Goal: Task Accomplishment & Management: Manage account settings

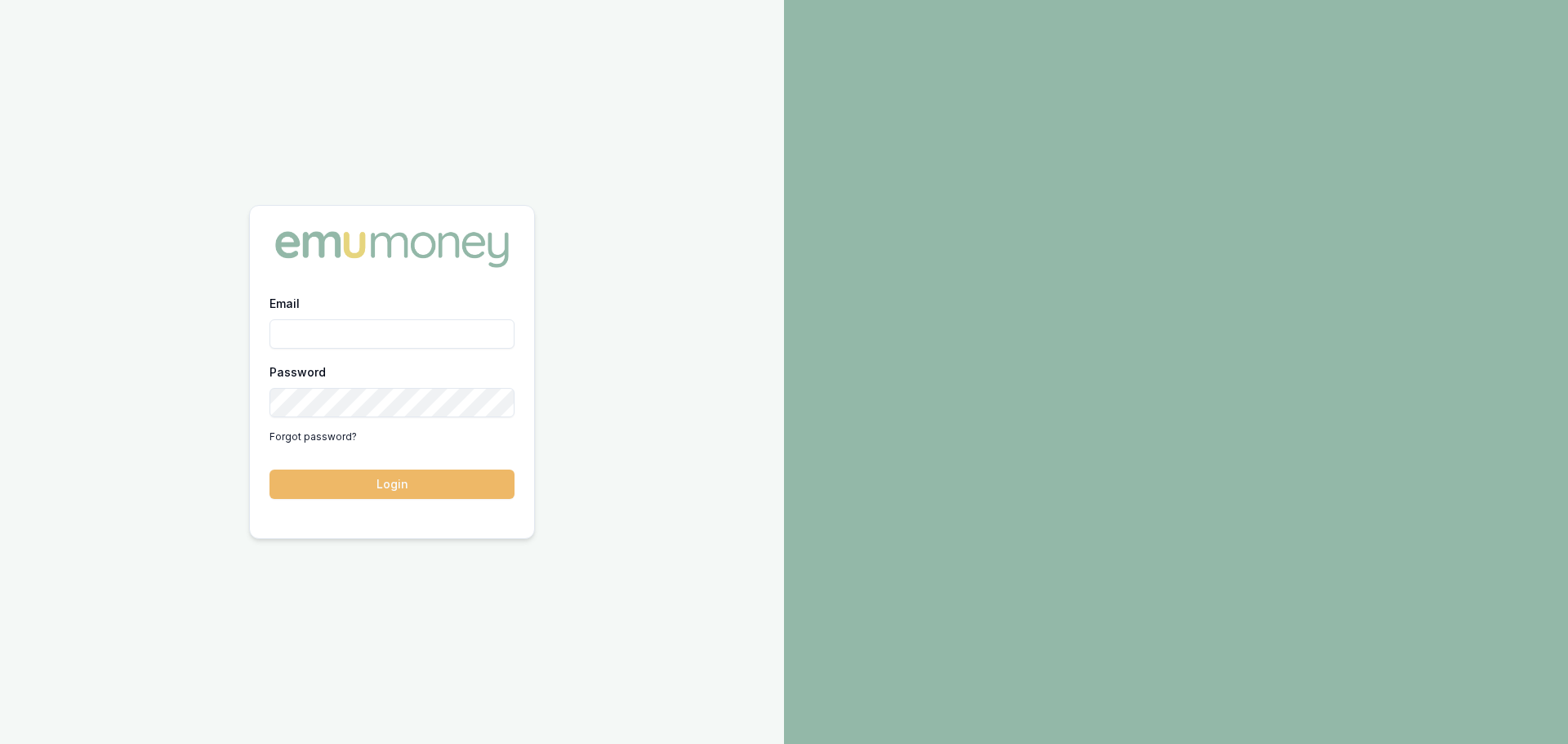
type input "[PERSON_NAME][EMAIL_ADDRESS][PERSON_NAME][DOMAIN_NAME]"
click at [352, 493] on button "Login" at bounding box center [391, 484] width 245 height 30
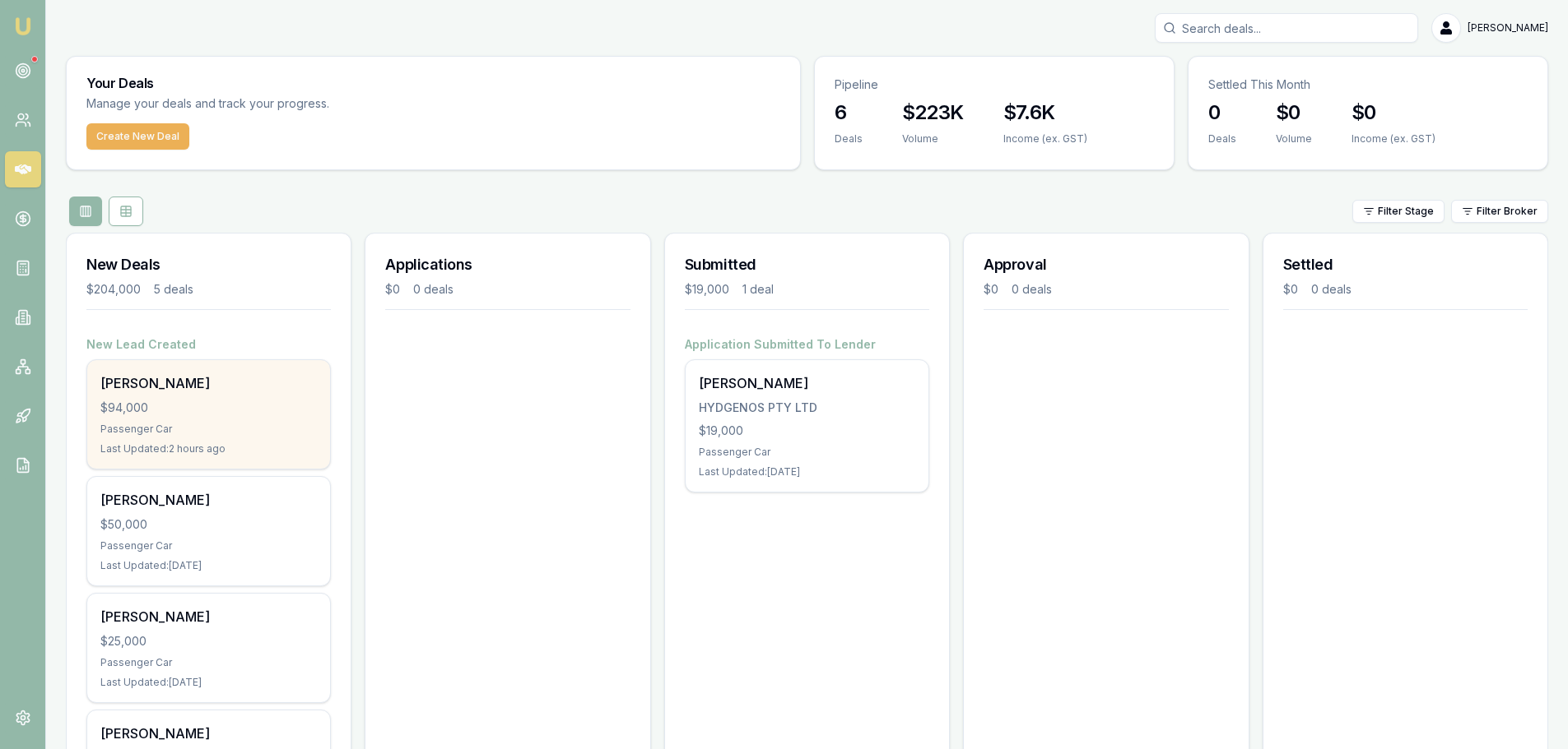
click at [217, 423] on div "Passenger Car" at bounding box center [208, 429] width 217 height 13
click at [205, 408] on div "$94,000" at bounding box center [208, 408] width 217 height 17
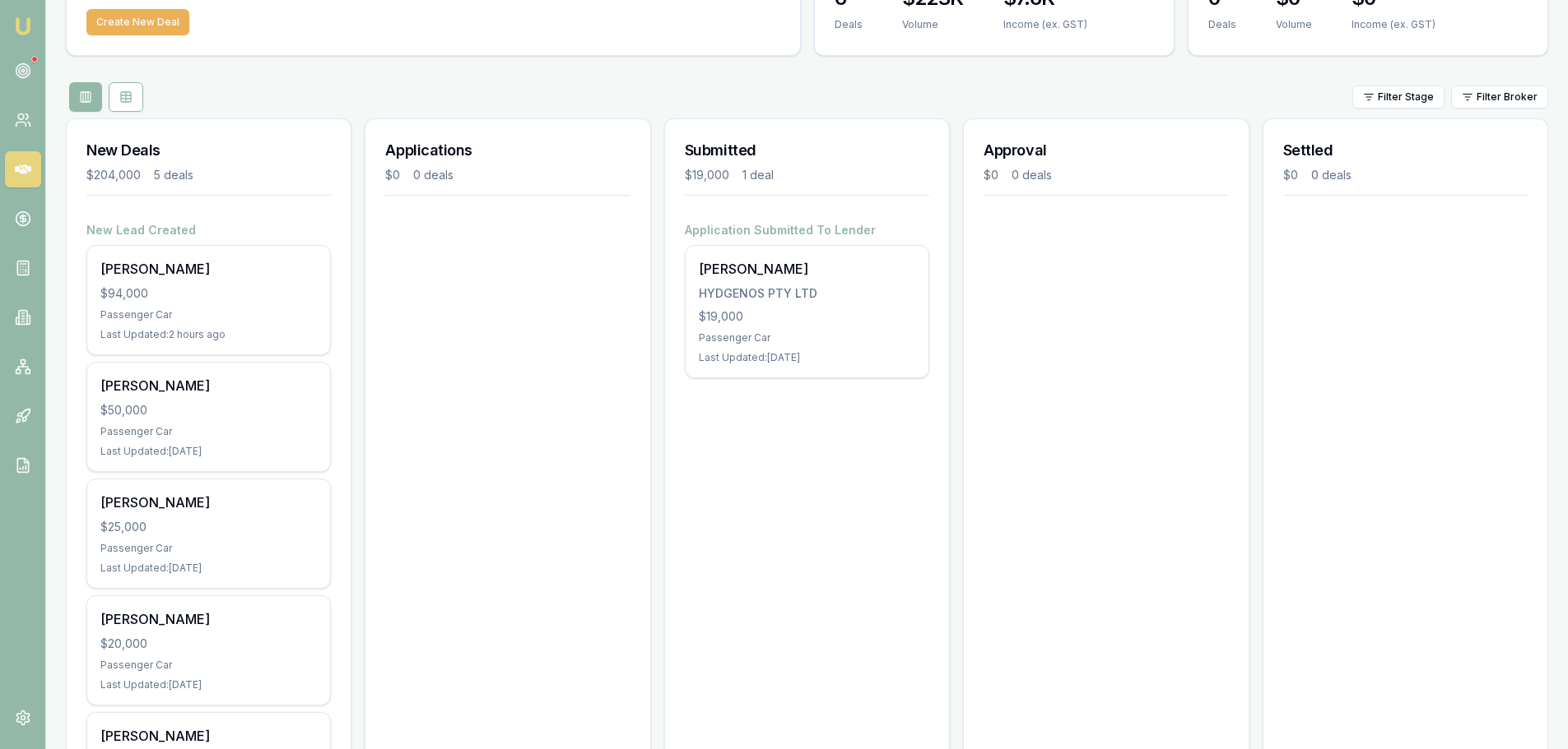
scroll to position [1, 0]
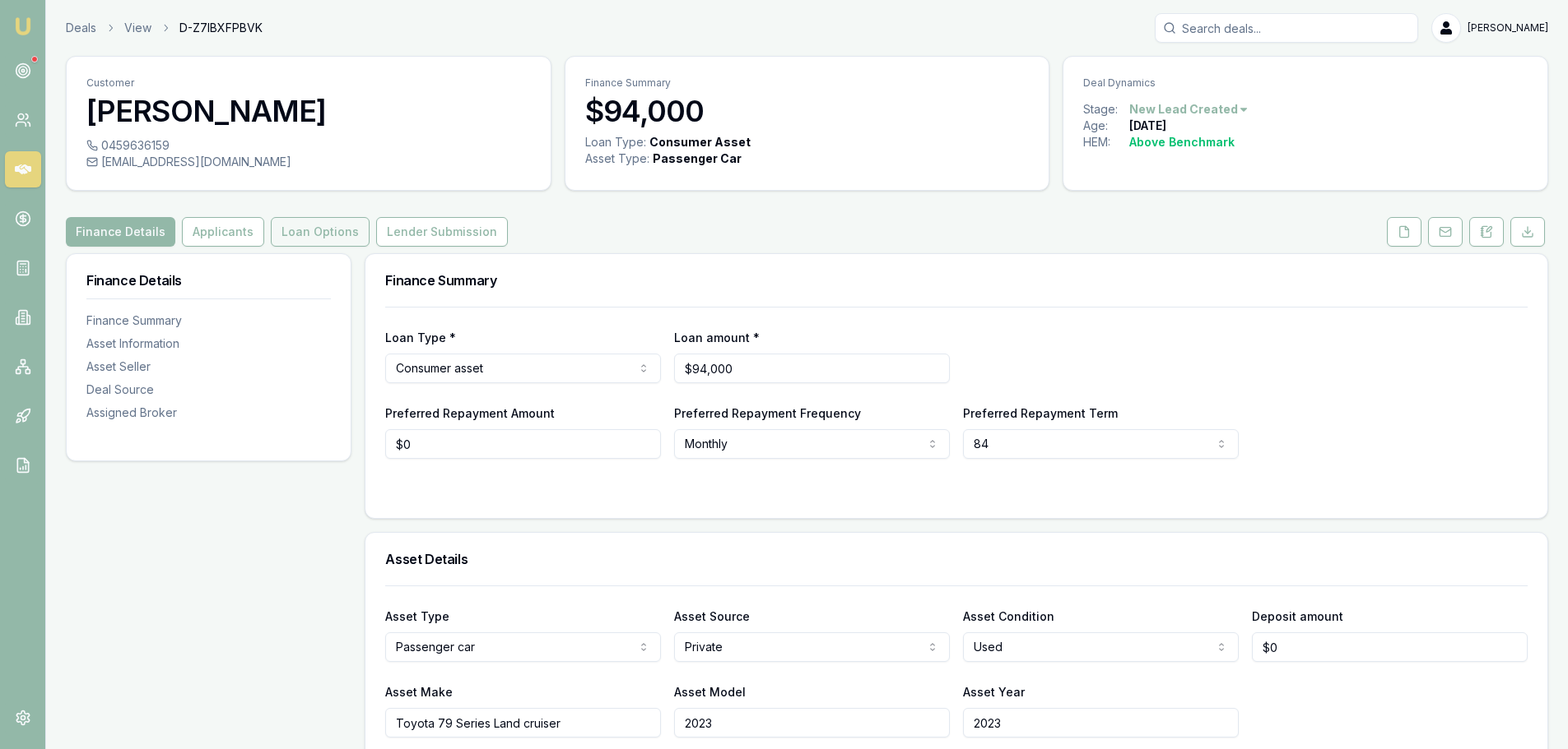
drag, startPoint x: 311, startPoint y: 223, endPoint x: 325, endPoint y: 227, distance: 14.6
click at [311, 224] on button "Loan Options" at bounding box center [320, 232] width 99 height 30
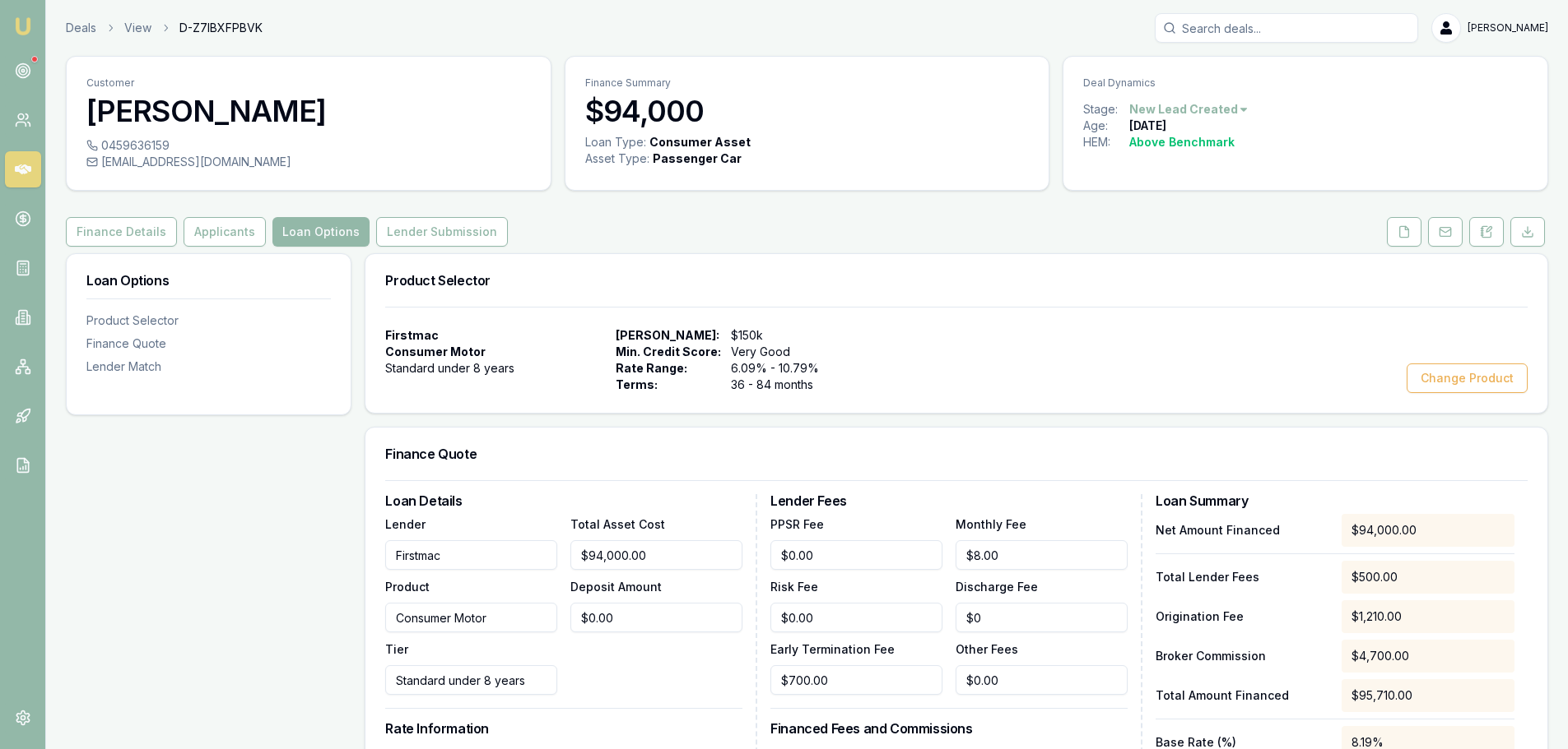
click at [435, 245] on button "Lender Submission" at bounding box center [442, 232] width 132 height 30
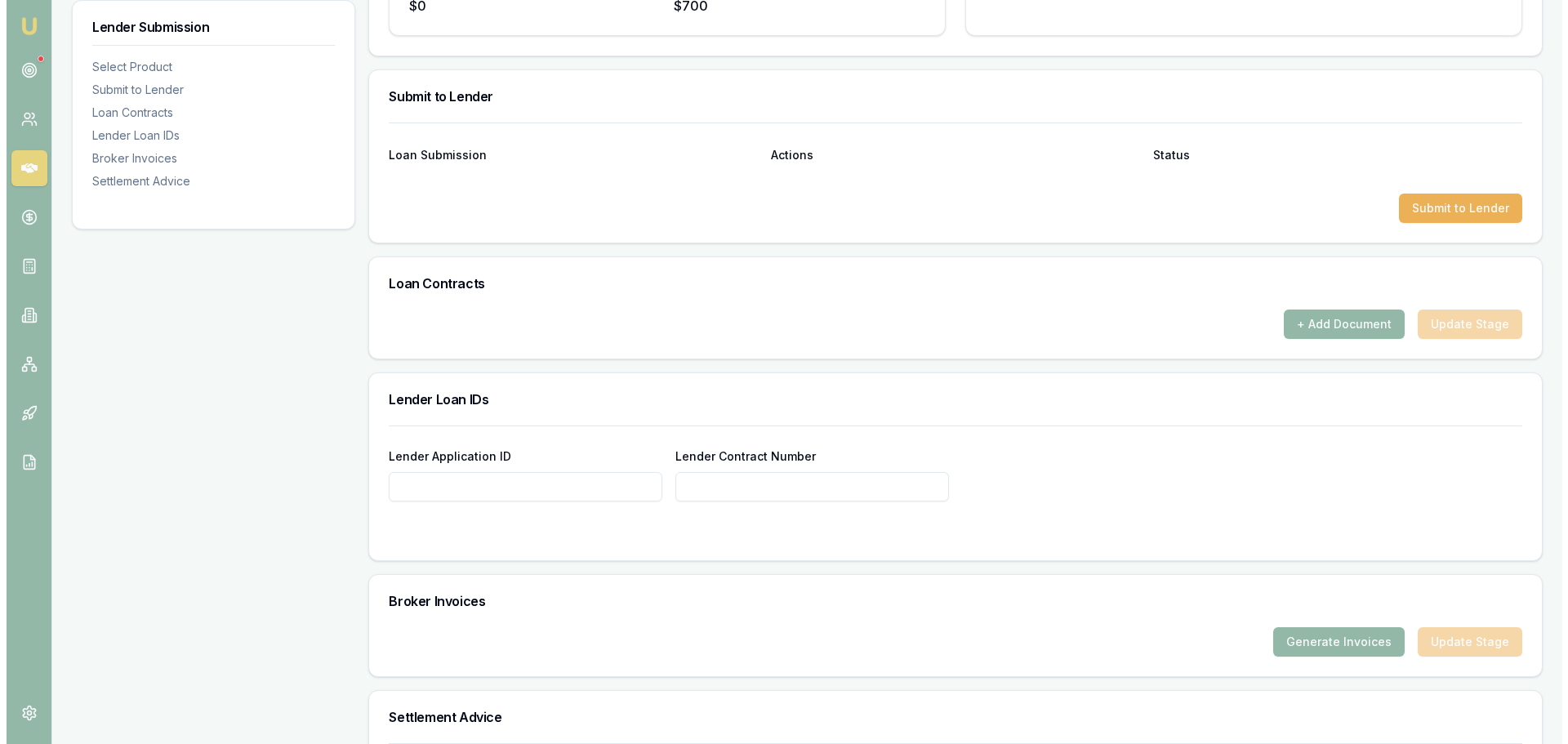
scroll to position [535, 0]
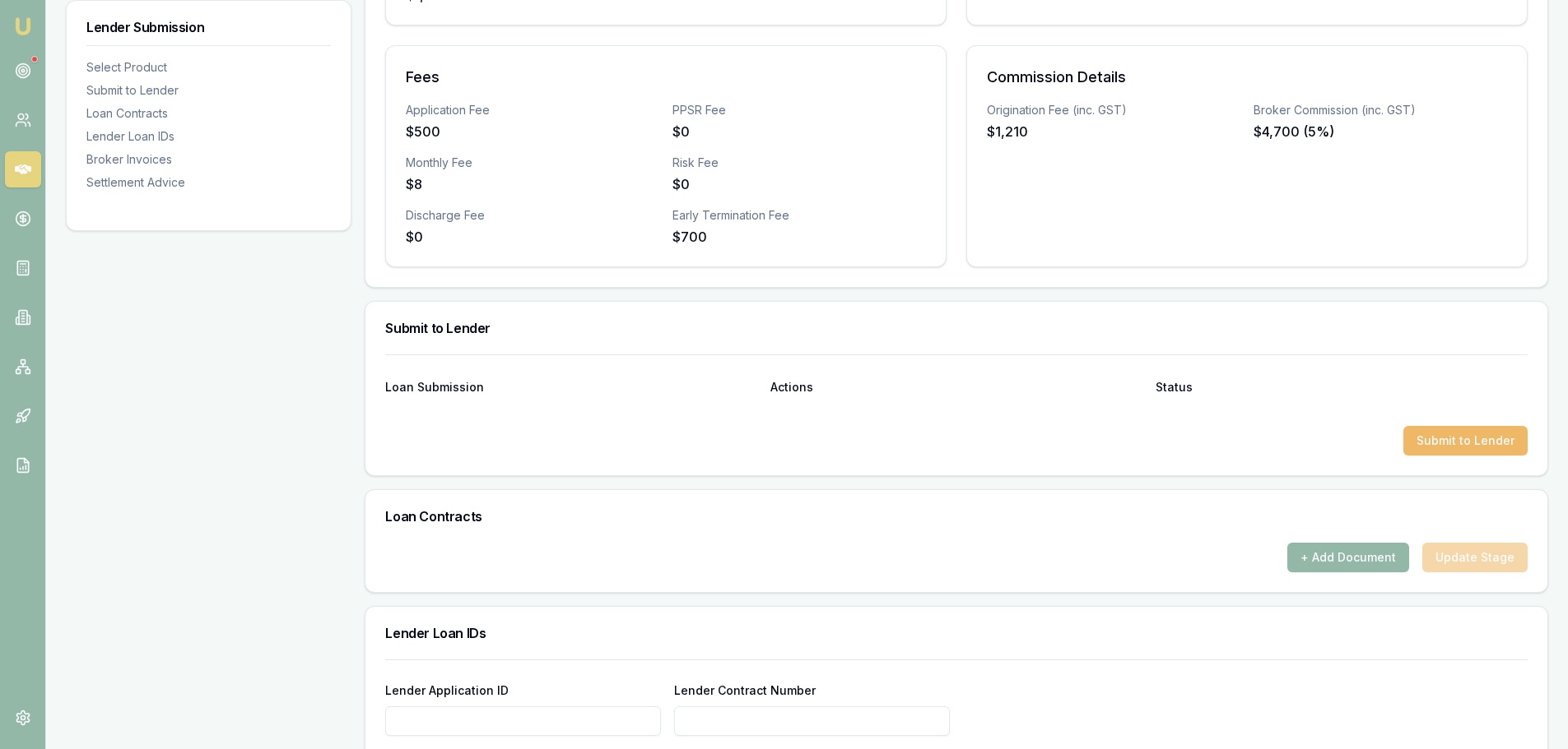
click at [1476, 440] on button "Submit to Lender" at bounding box center [1465, 441] width 125 height 30
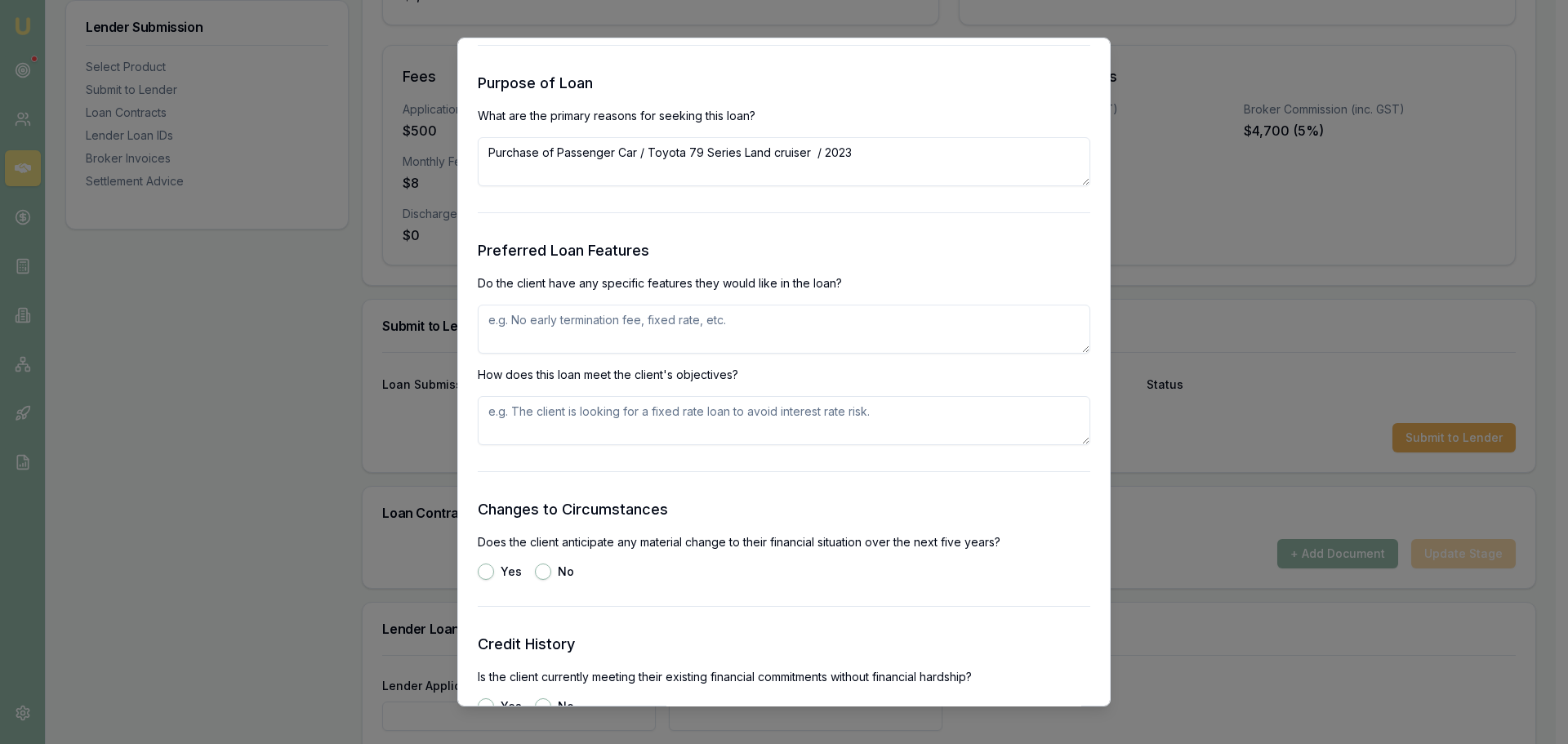
scroll to position [1634, 0]
click at [559, 328] on textarea at bounding box center [784, 327] width 612 height 49
type textarea "Fixed Rate, No RV, Lowest possible payment"
click at [649, 414] on textarea at bounding box center [784, 418] width 612 height 49
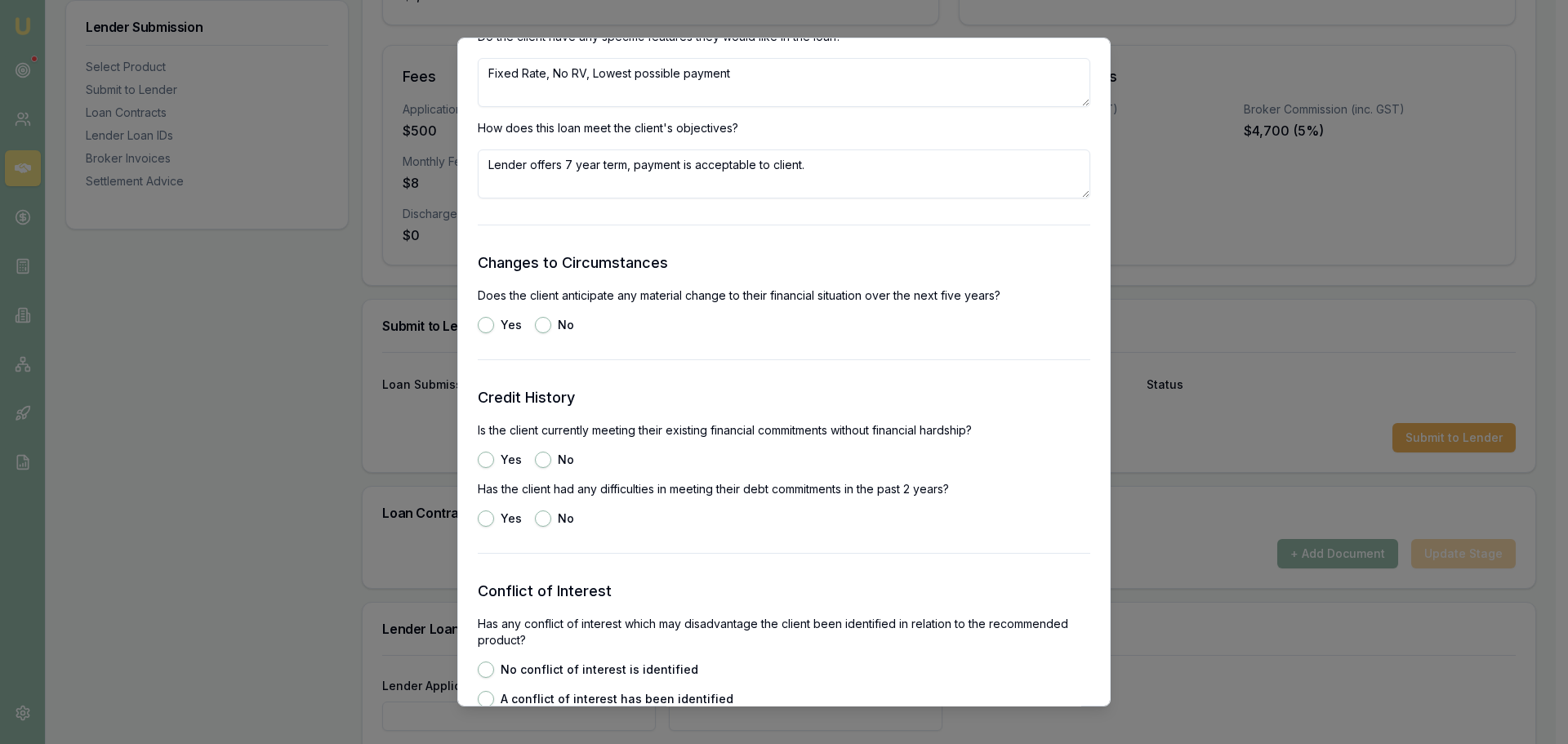
scroll to position [1879, 0]
type textarea "Lender offers 7 year term, payment is acceptable to client."
click at [678, 309] on div "Changes to Circumstances Does the client anticipate any material change to thei…" at bounding box center [784, 292] width 612 height 82
click at [545, 322] on button "No" at bounding box center [542, 324] width 17 height 17
radio input "true"
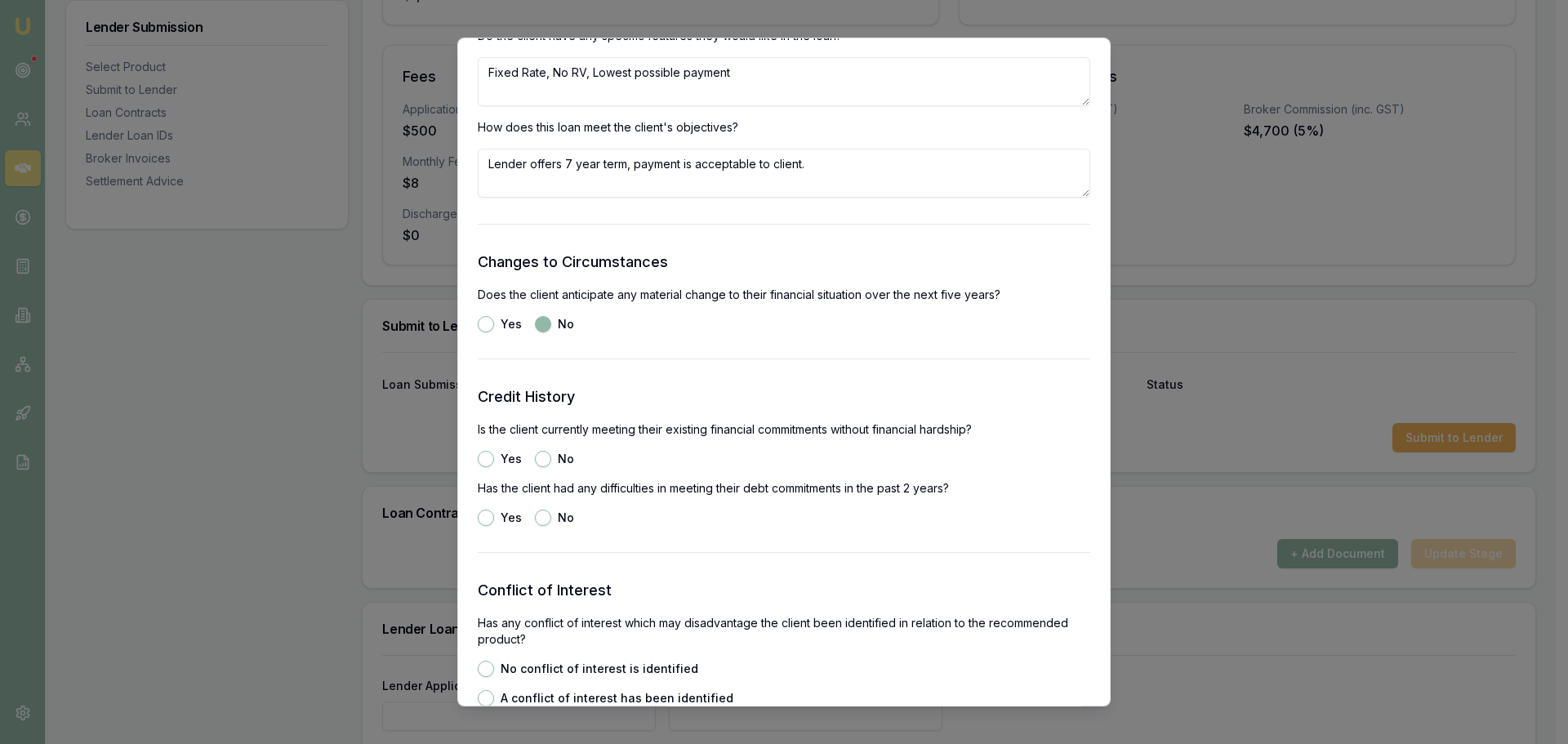
scroll to position [2043, 0]
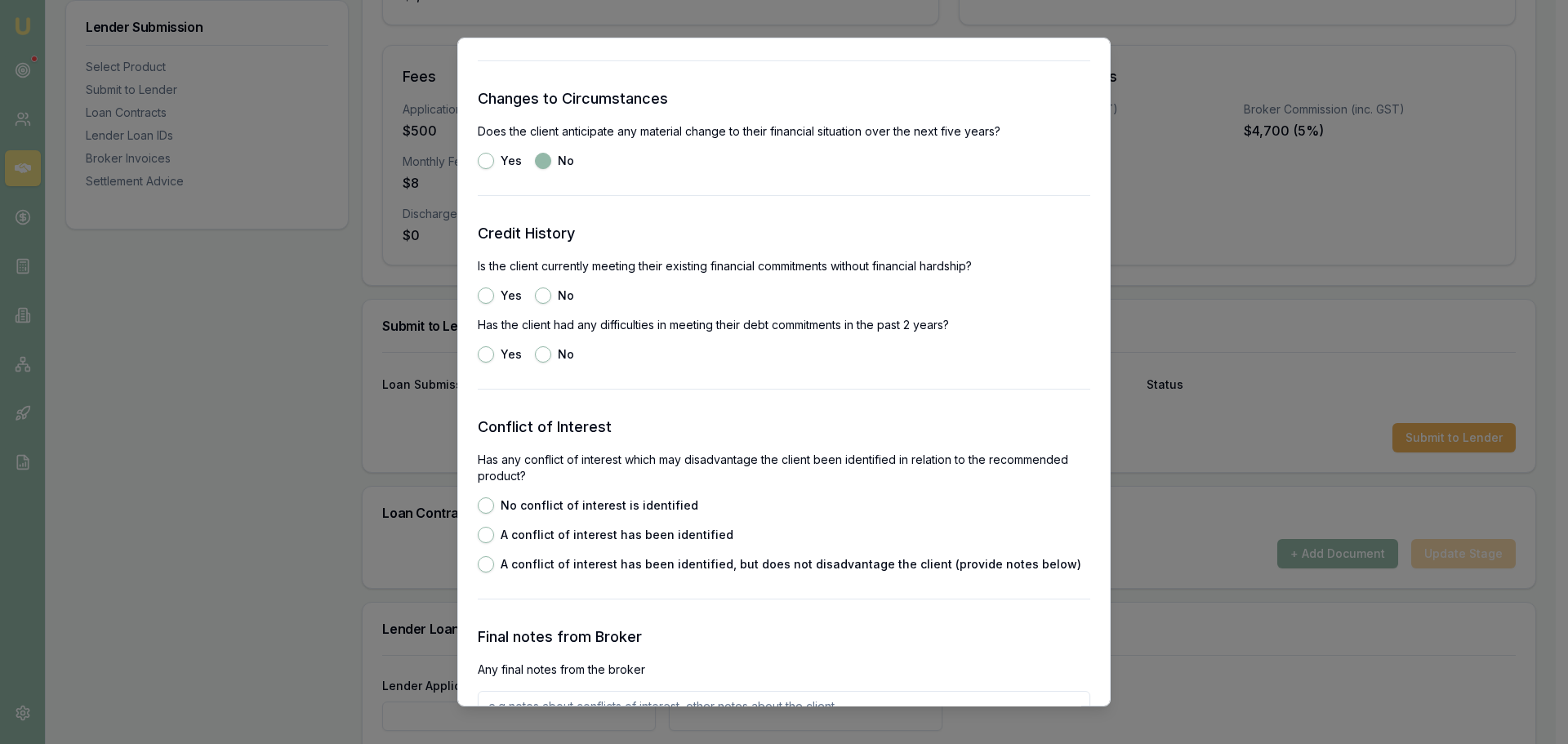
click at [486, 292] on button "Yes" at bounding box center [486, 295] width 17 height 17
radio input "true"
click at [540, 355] on button "No" at bounding box center [542, 355] width 17 height 17
radio input "true"
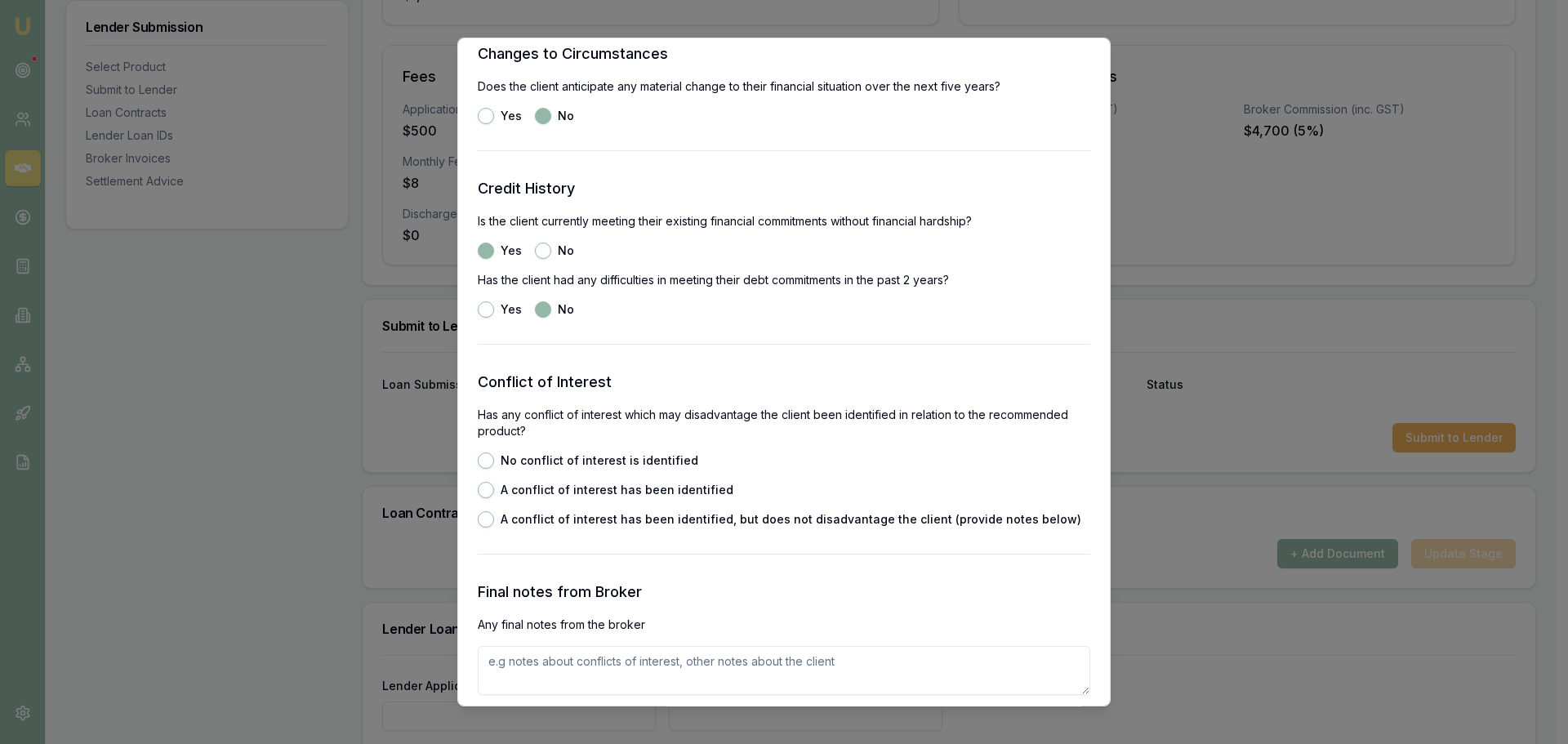
scroll to position [2206, 0]
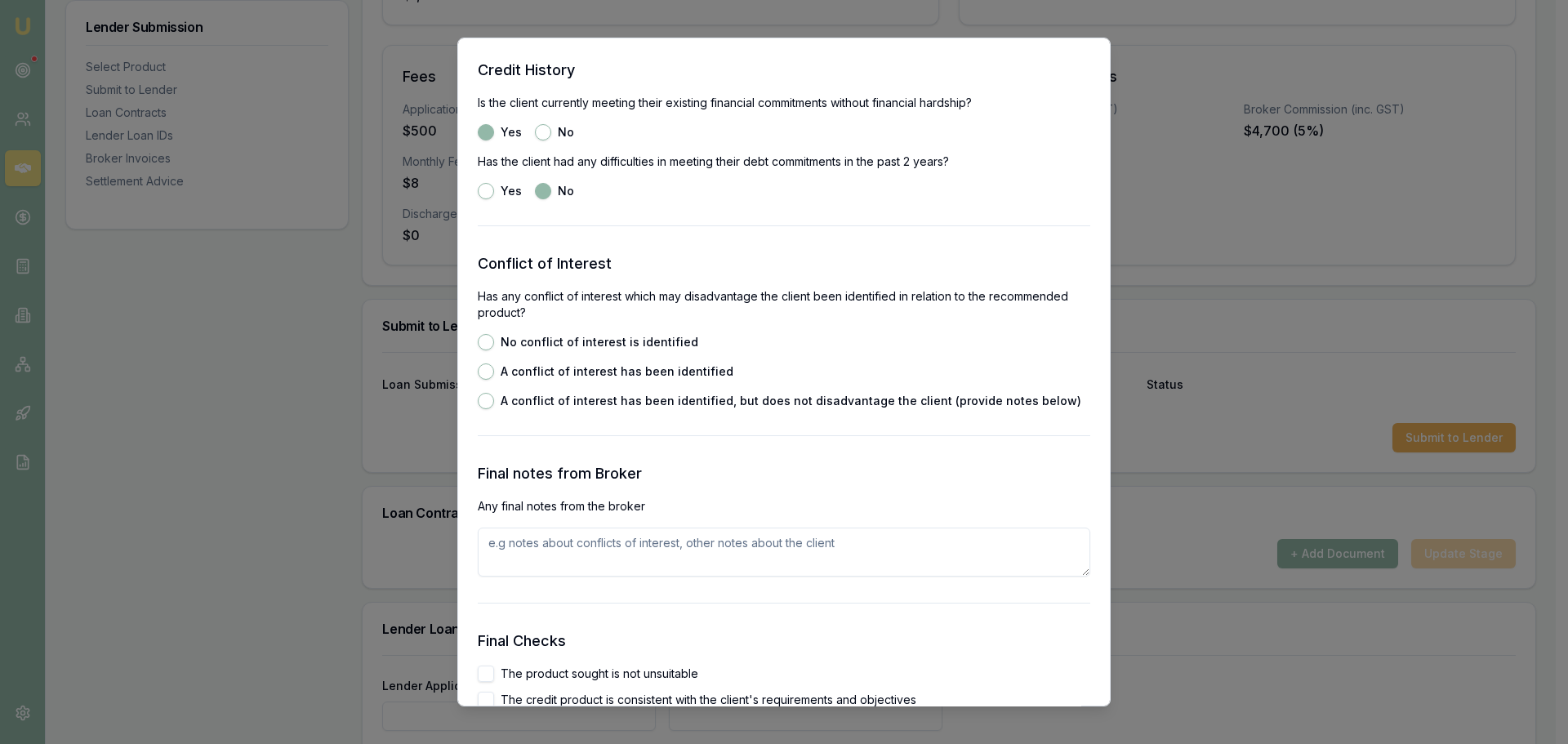
click at [481, 340] on button "No conflict of interest is identified" at bounding box center [486, 342] width 17 height 17
radio input "true"
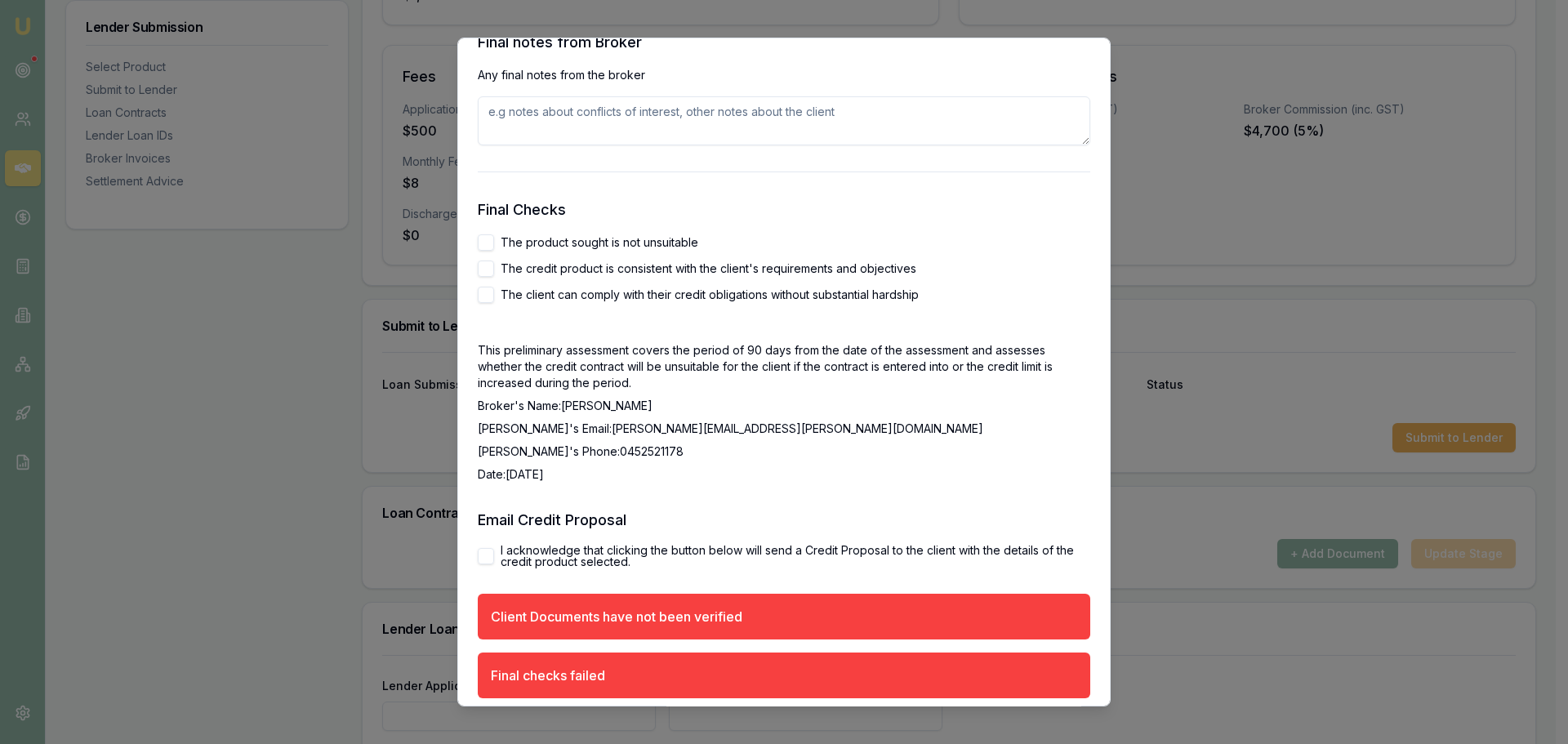
scroll to position [2614, 0]
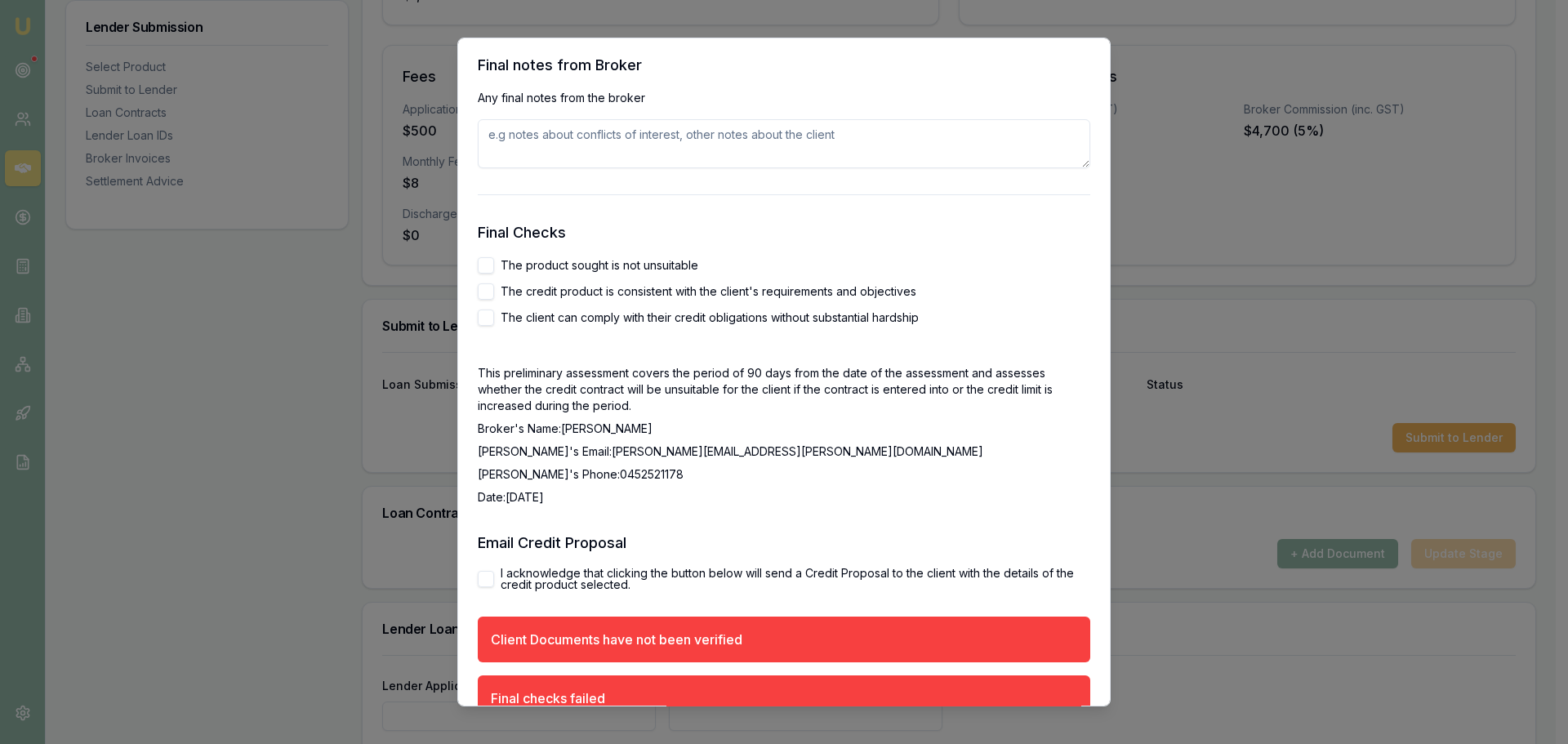
click at [584, 150] on textarea at bounding box center [784, 144] width 612 height 49
paste textarea "Tyson is a qualified plumber with 4.5 years of experience in the industry. His …"
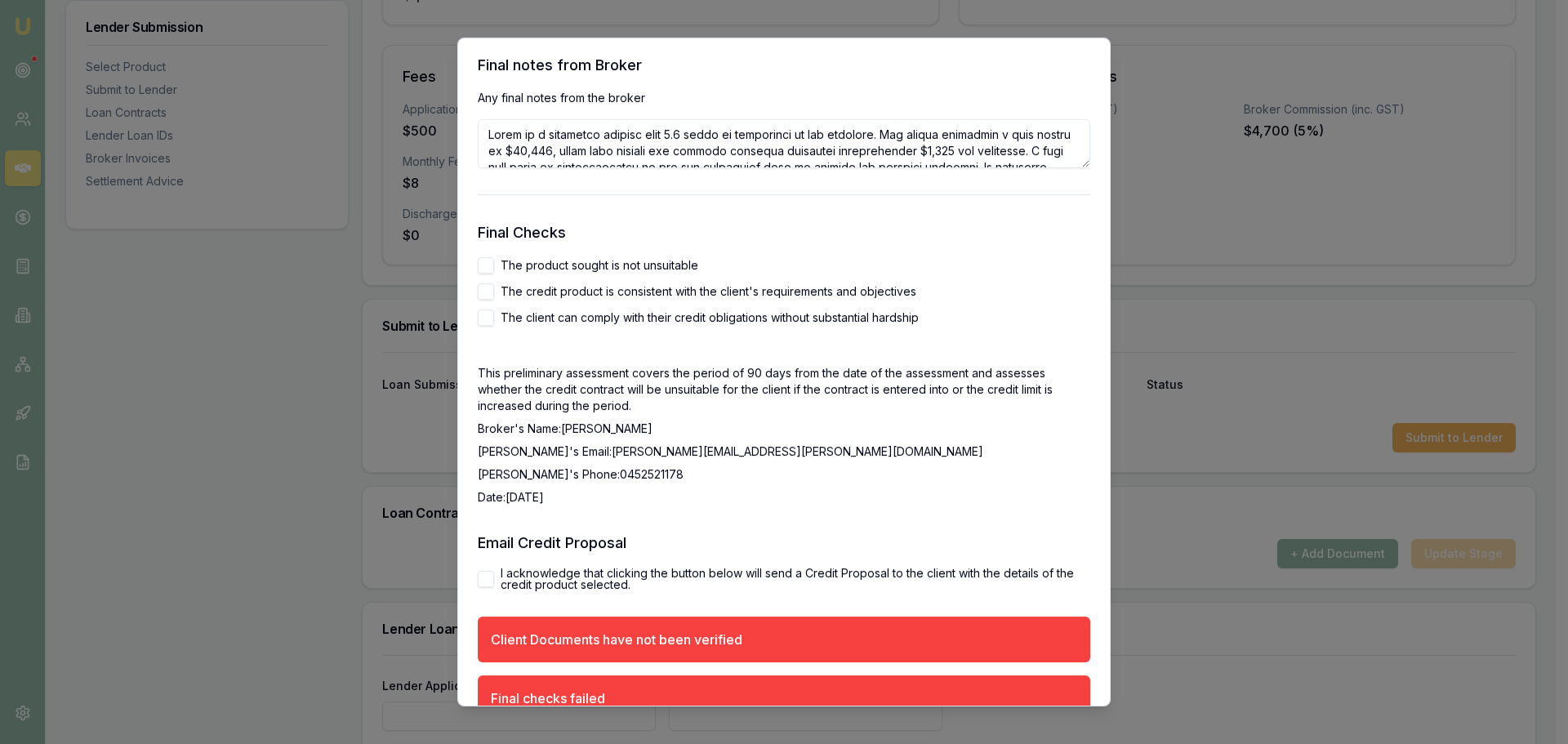
scroll to position [138, 0]
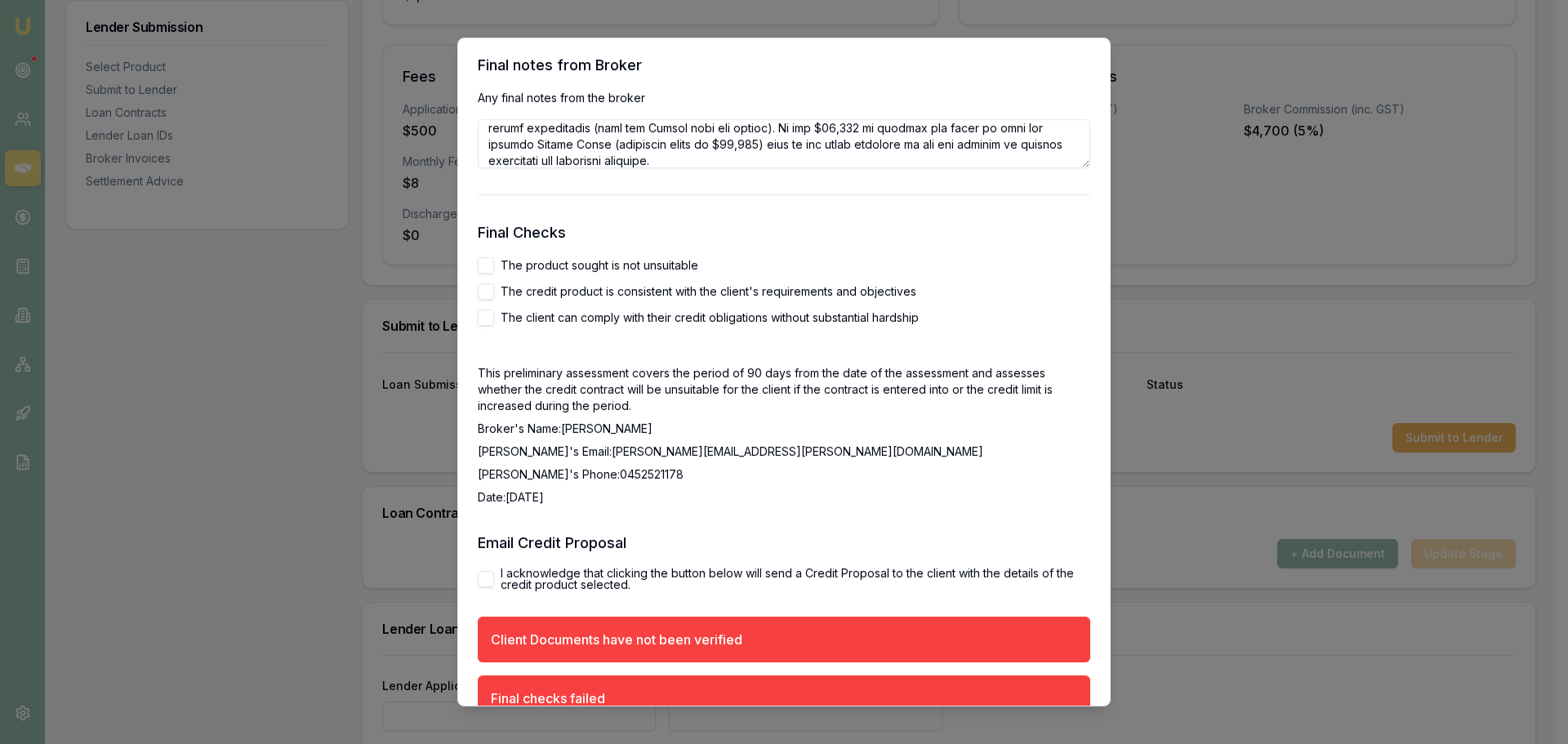
type textarea "Tyson is a qualified plumber with 4.5 years of experience in the industry. His …"
click at [489, 261] on button "The product sought is not unsuitable" at bounding box center [486, 265] width 17 height 17
checkbox input "true"
click at [486, 289] on button "The credit product is consistent with the client's requirements and objectives" at bounding box center [486, 291] width 17 height 17
checkbox input "true"
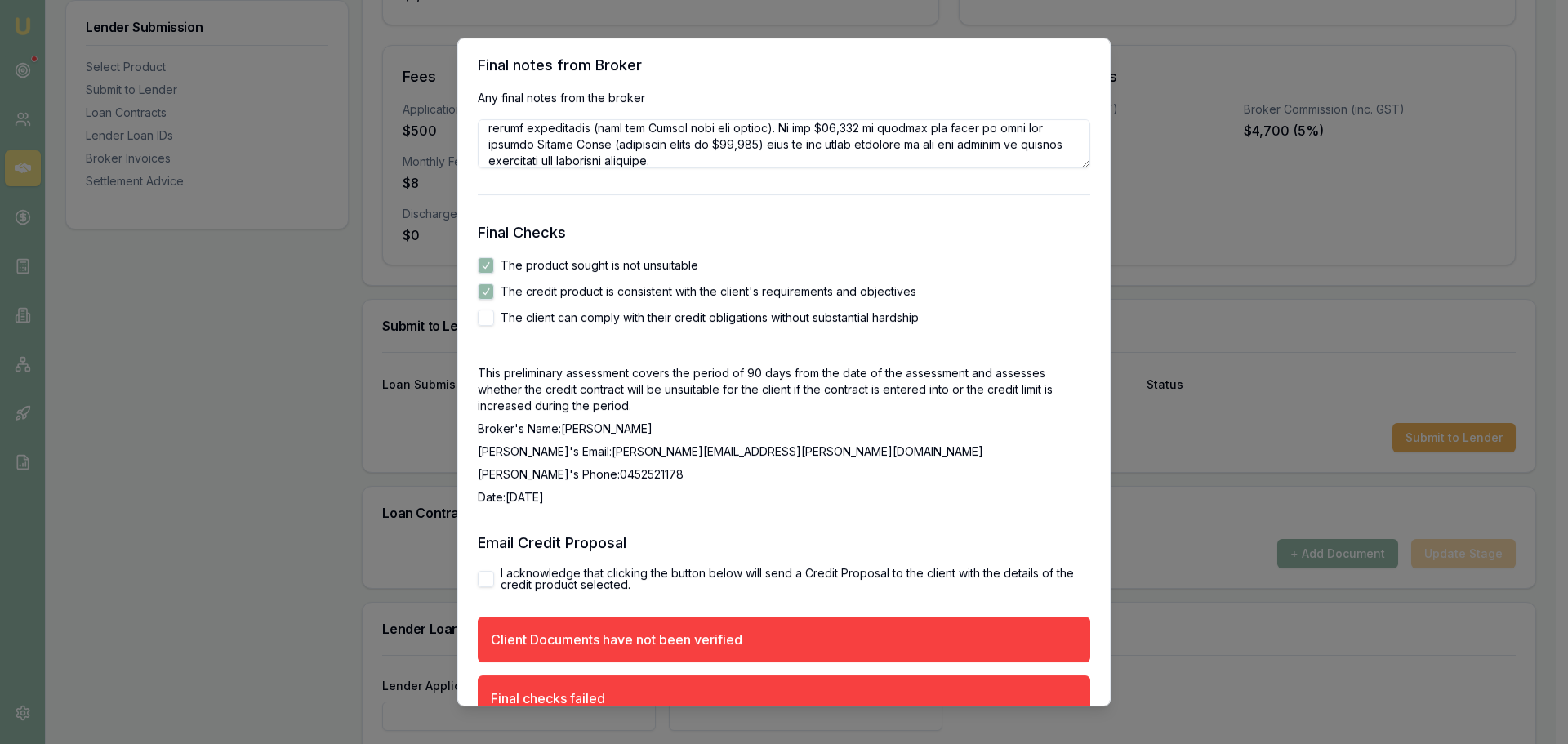
click at [487, 321] on button "The client can comply with their credit obligations without substantial hardship" at bounding box center [486, 317] width 17 height 17
checkbox input "true"
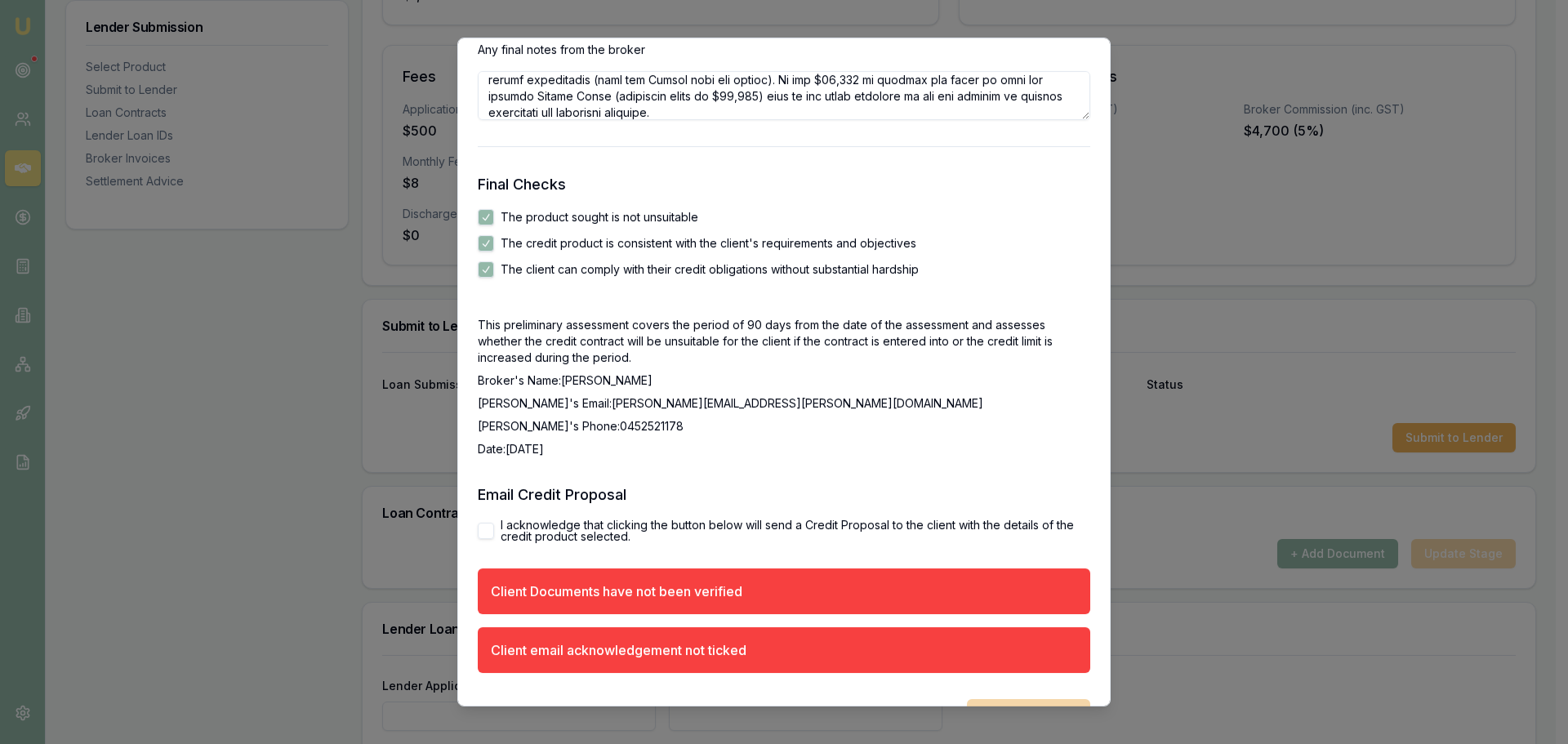
scroll to position [2704, 0]
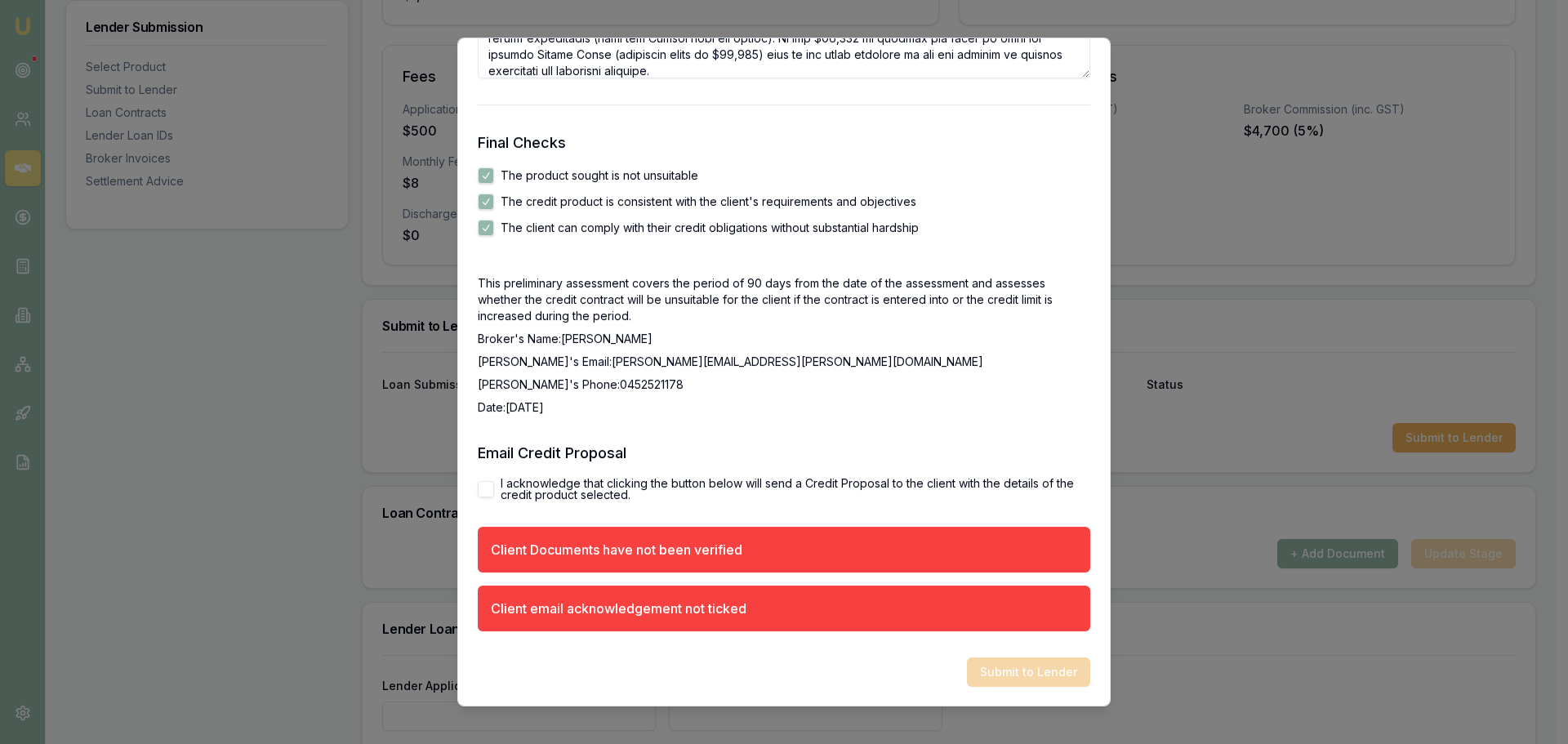
click at [487, 489] on button "I acknowledge that clicking the button below will send a Credit Proposal to the…" at bounding box center [486, 489] width 17 height 17
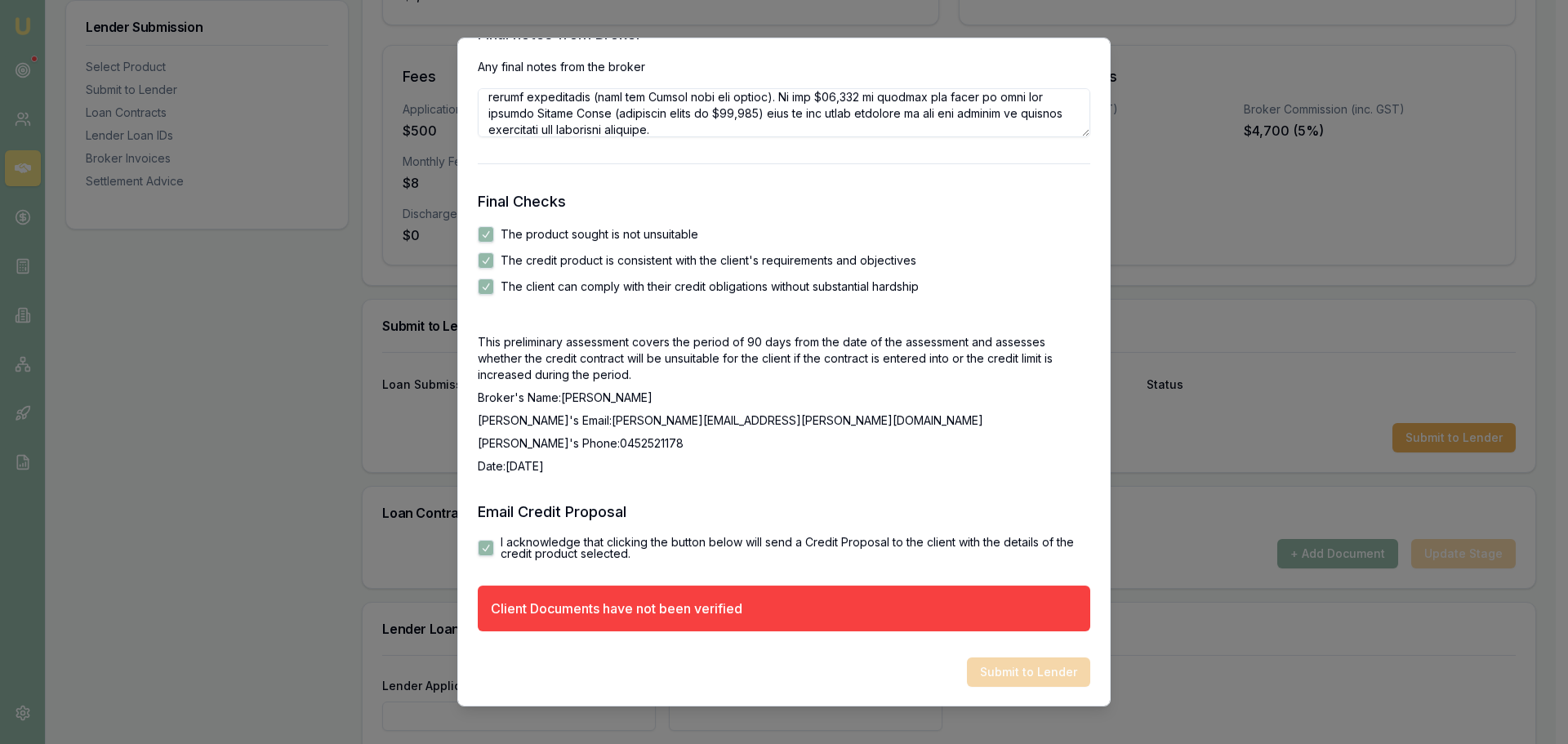
checkbox input "true"
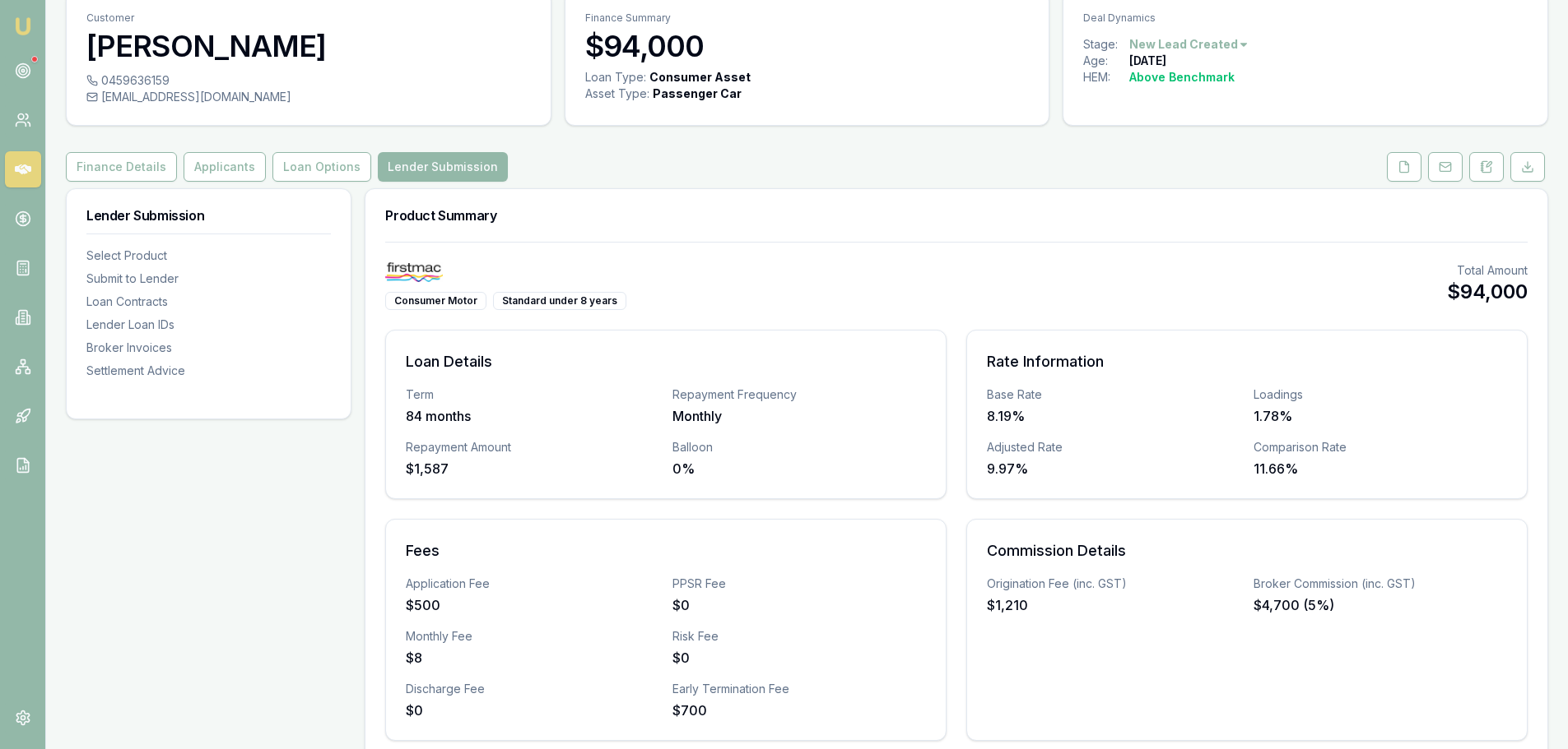
scroll to position [0, 0]
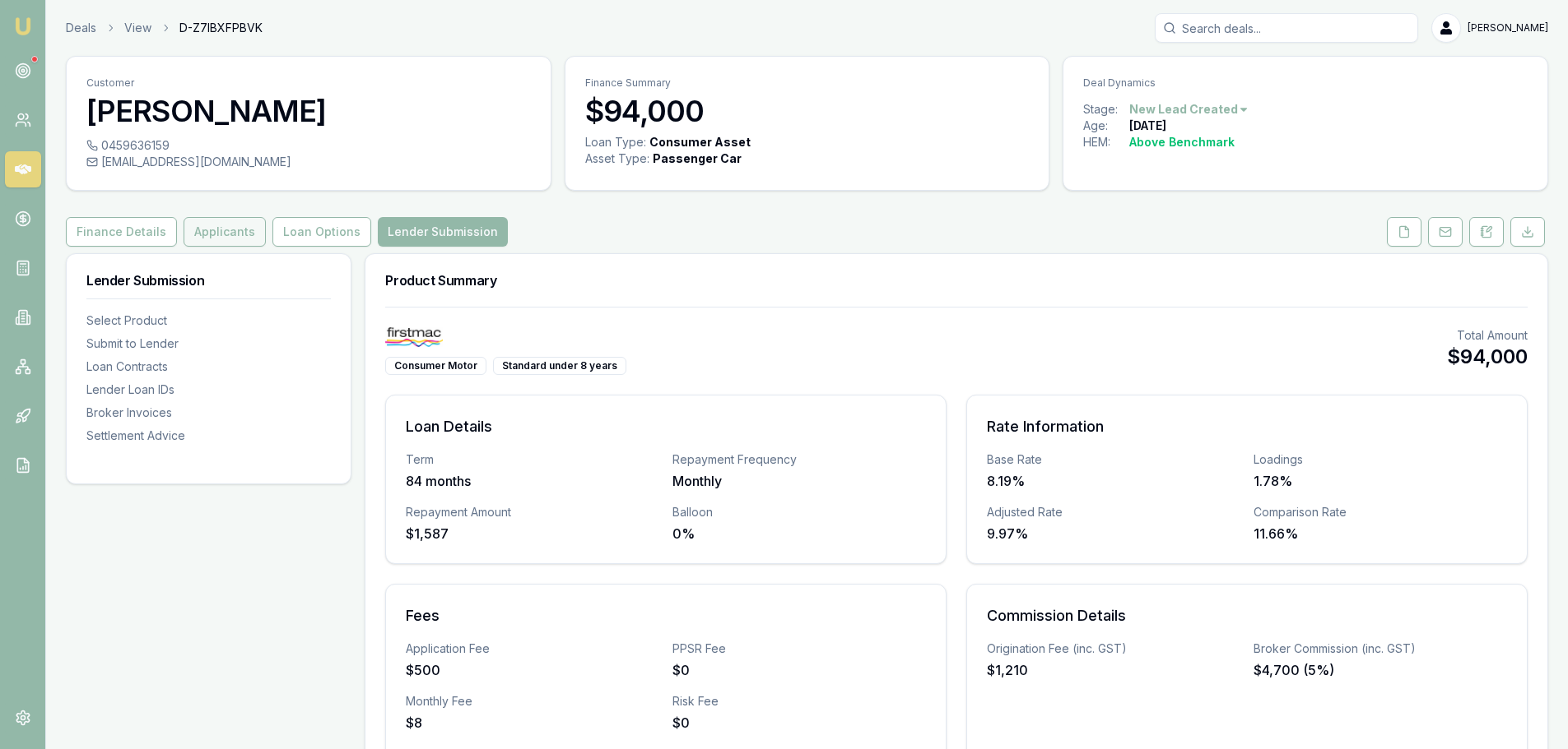
click at [204, 233] on button "Applicants" at bounding box center [225, 232] width 82 height 30
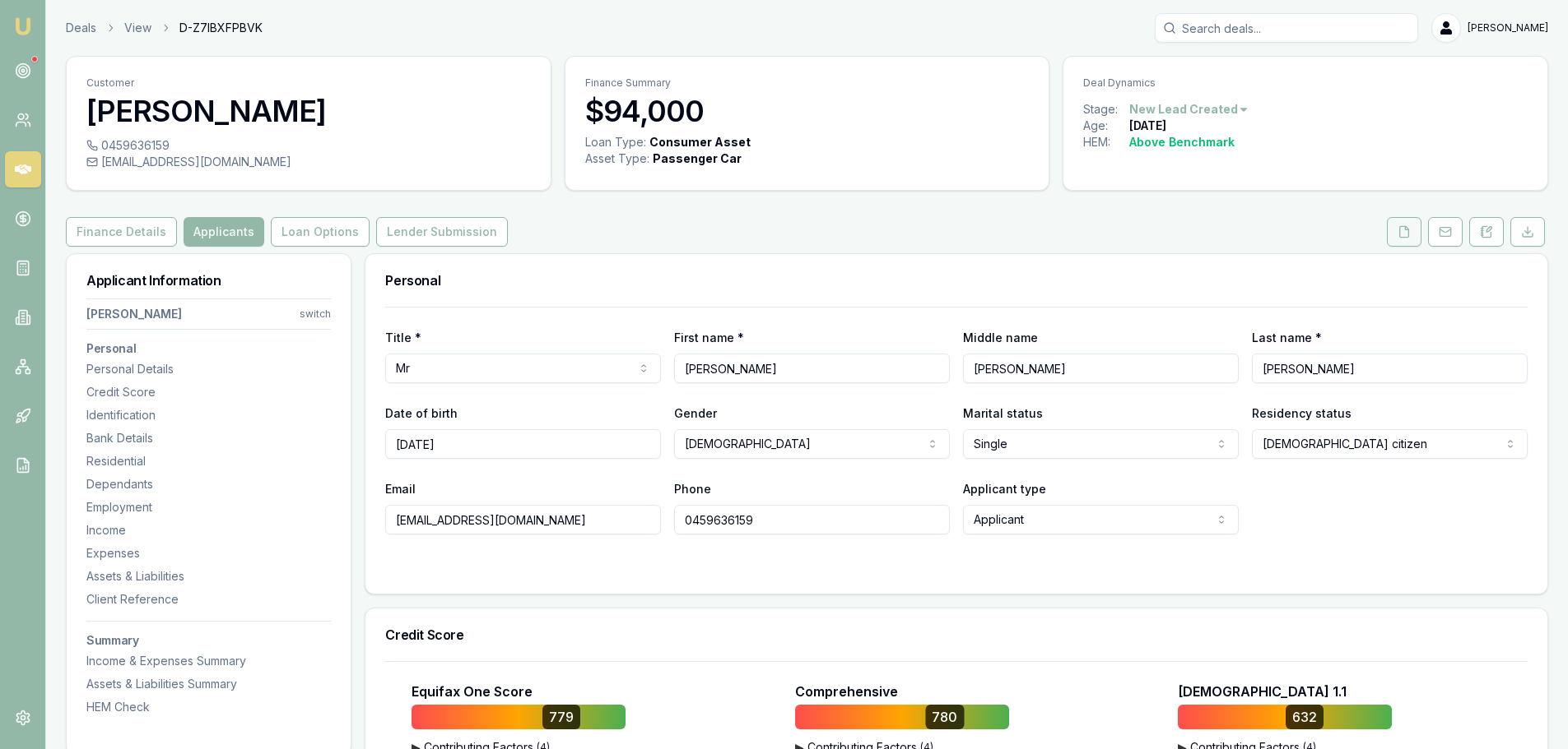
click at [1416, 243] on button at bounding box center [1403, 232] width 34 height 30
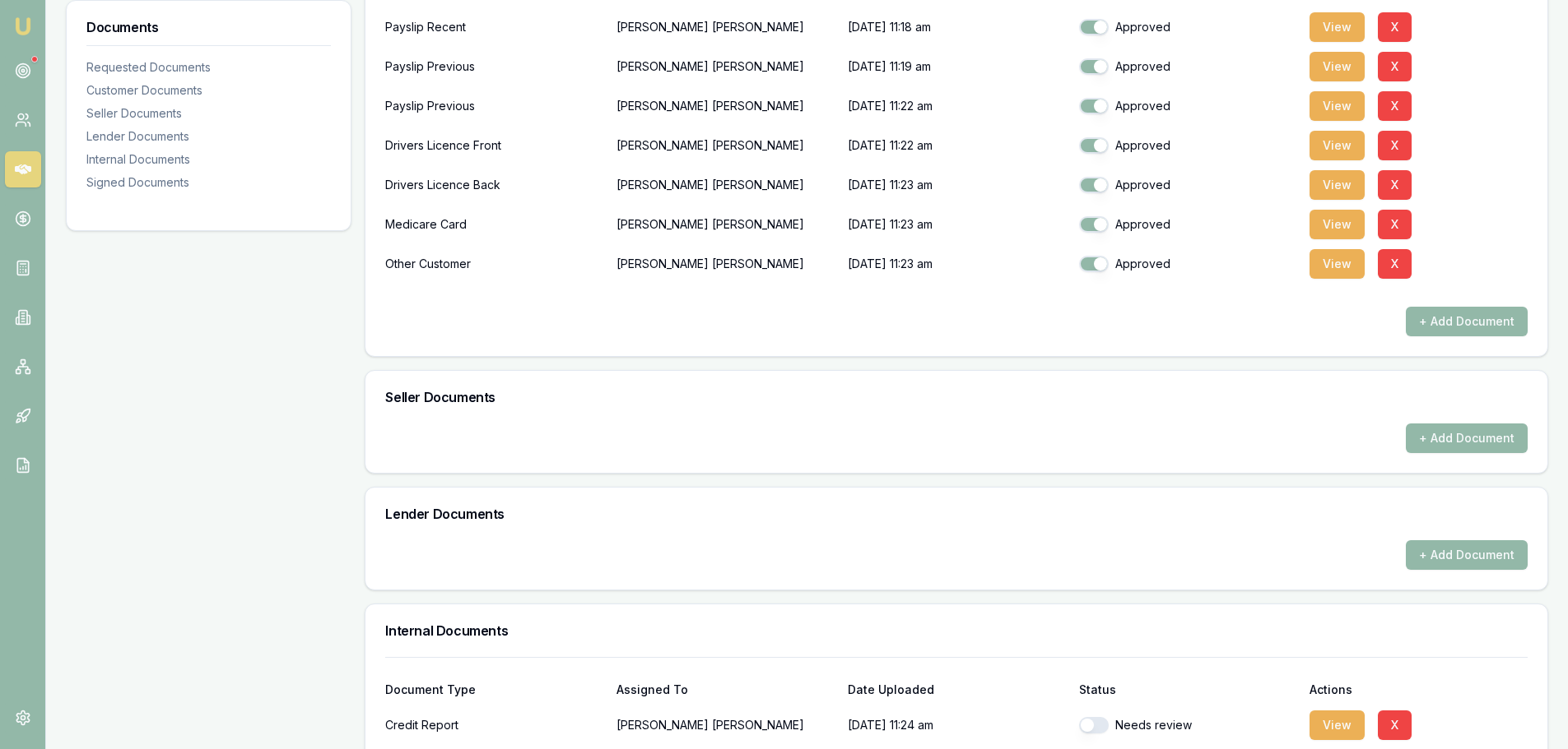
scroll to position [881, 0]
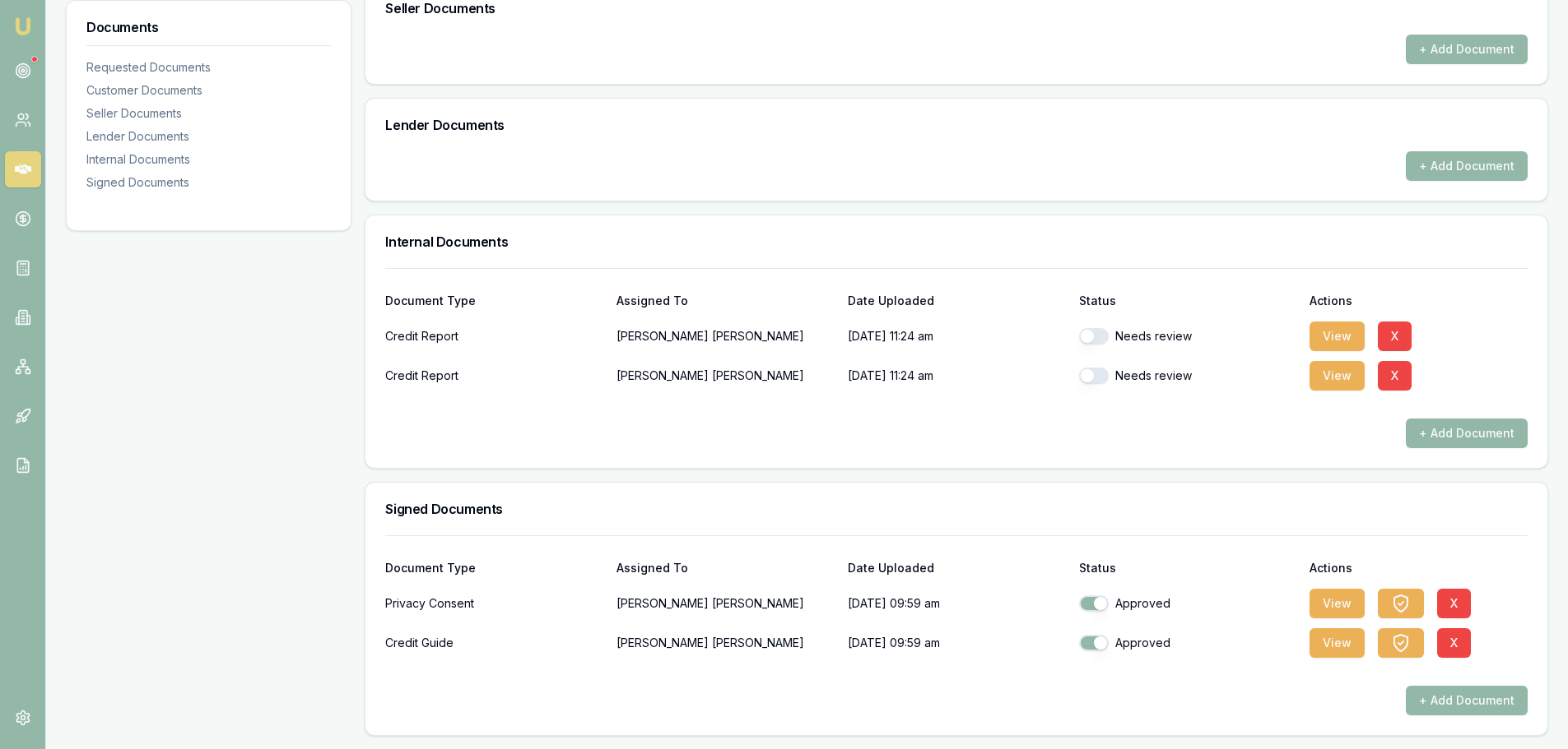
click at [1099, 335] on button "button" at bounding box center [1094, 336] width 30 height 17
checkbox input "true"
click at [1092, 377] on button "button" at bounding box center [1094, 375] width 30 height 17
checkbox input "true"
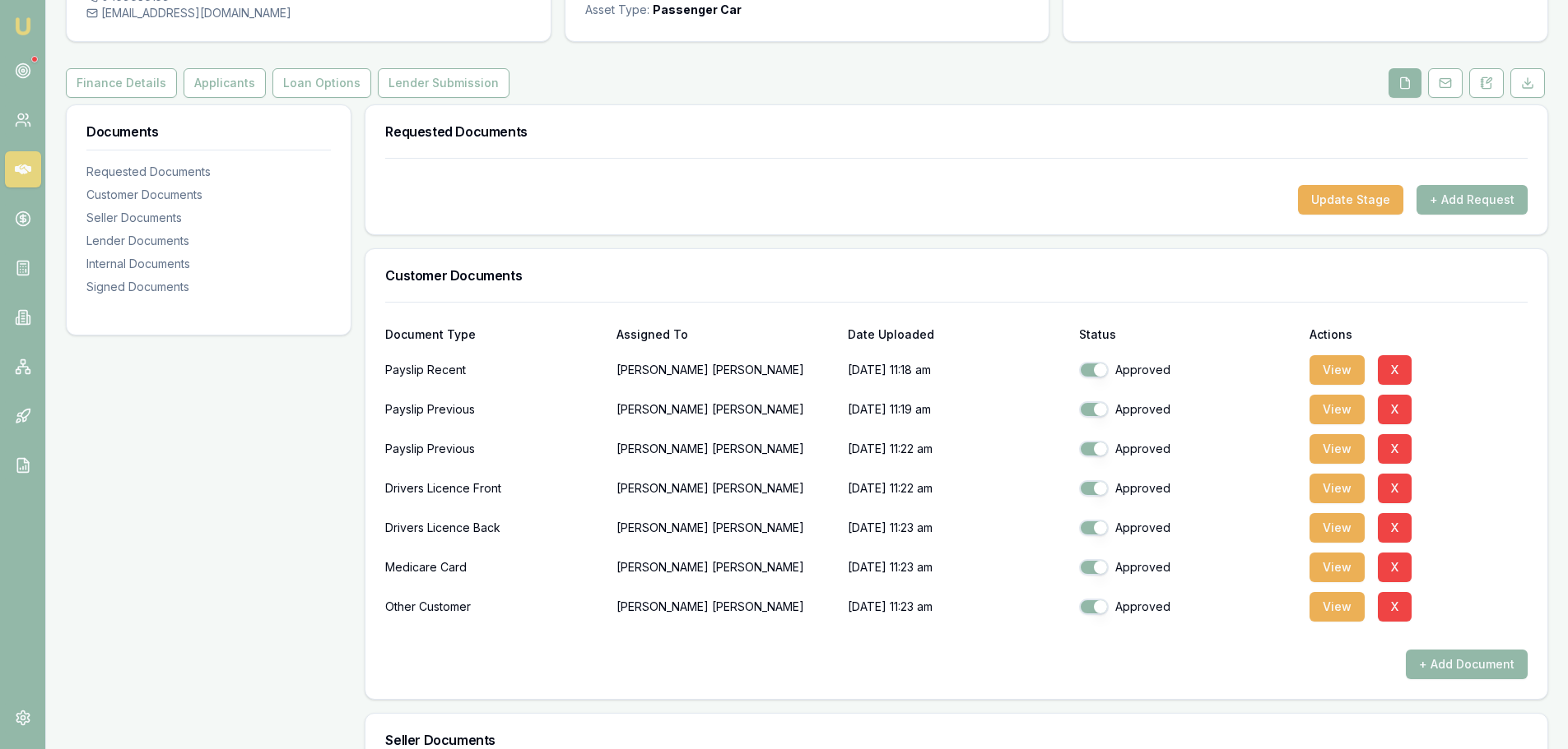
scroll to position [0, 0]
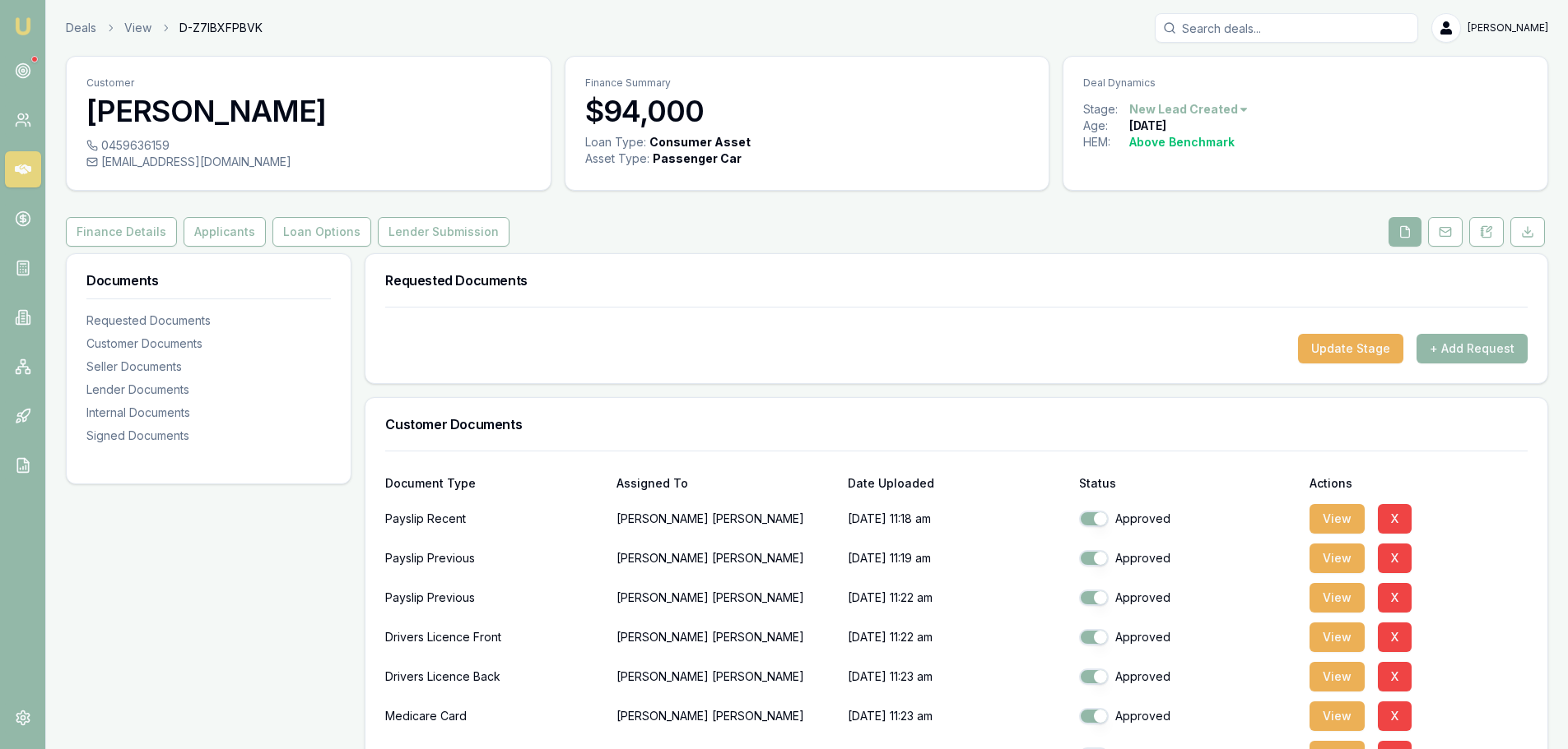
click at [454, 239] on button "Lender Submission" at bounding box center [443, 232] width 132 height 30
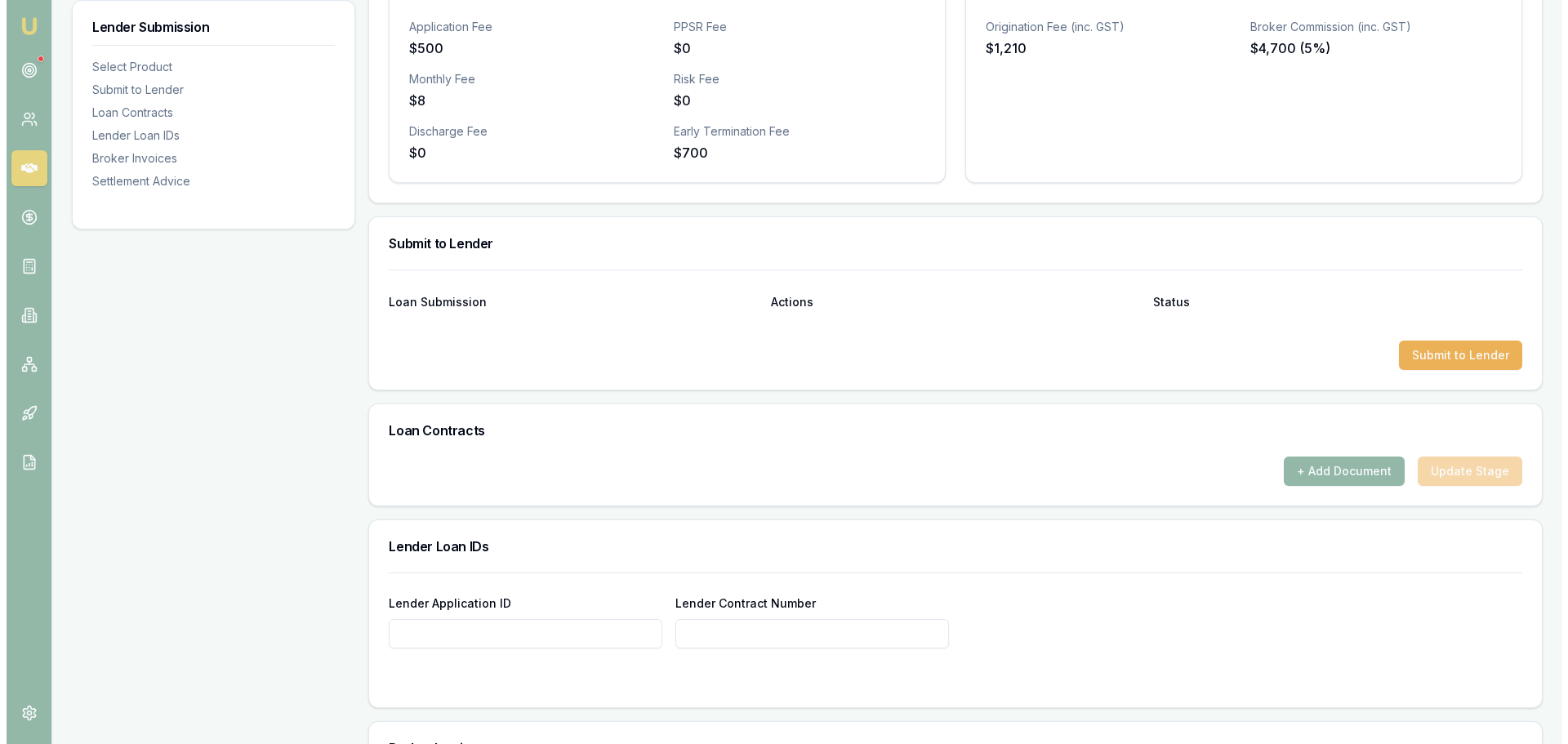
scroll to position [454, 0]
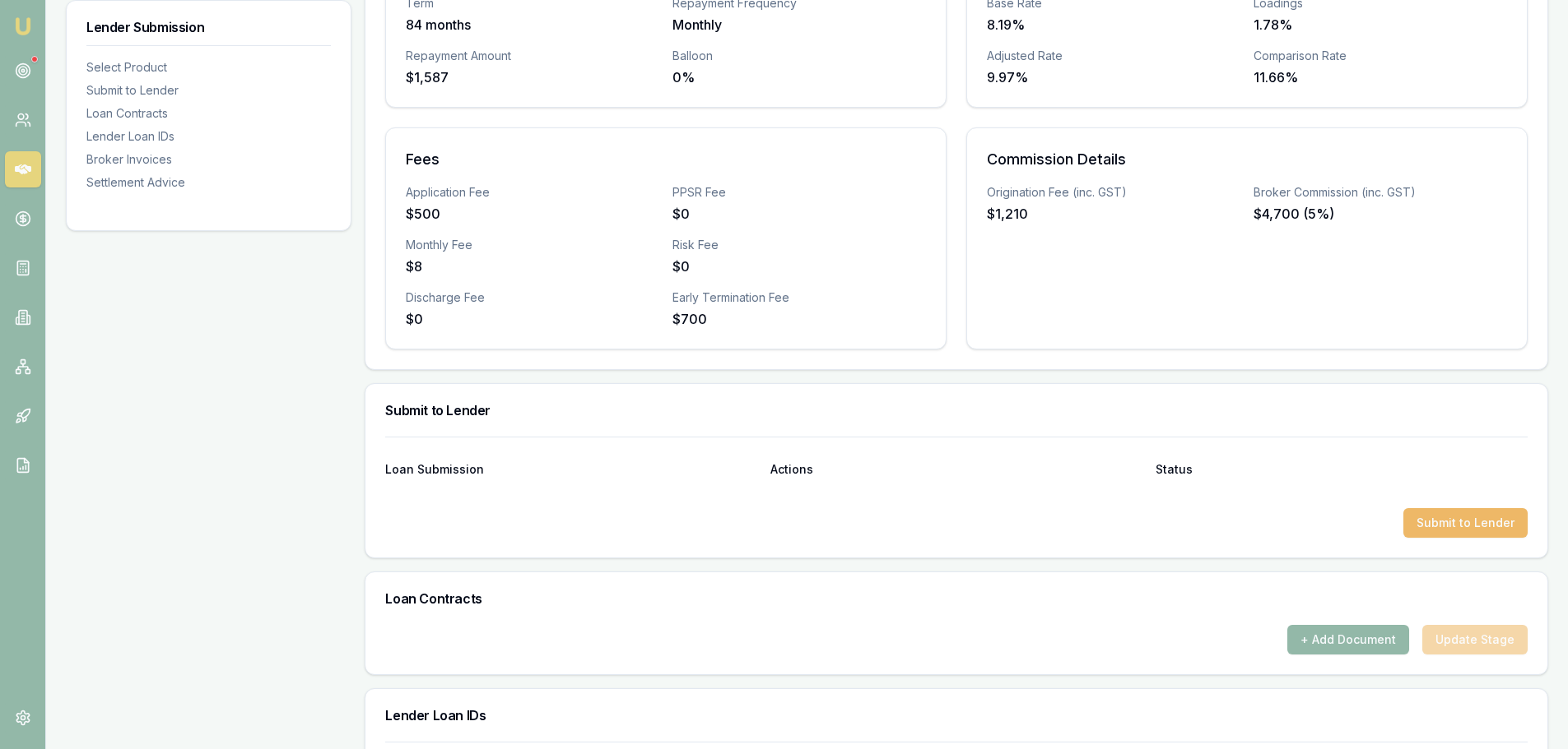
click at [1450, 516] on button "Submit to Lender" at bounding box center [1465, 524] width 125 height 30
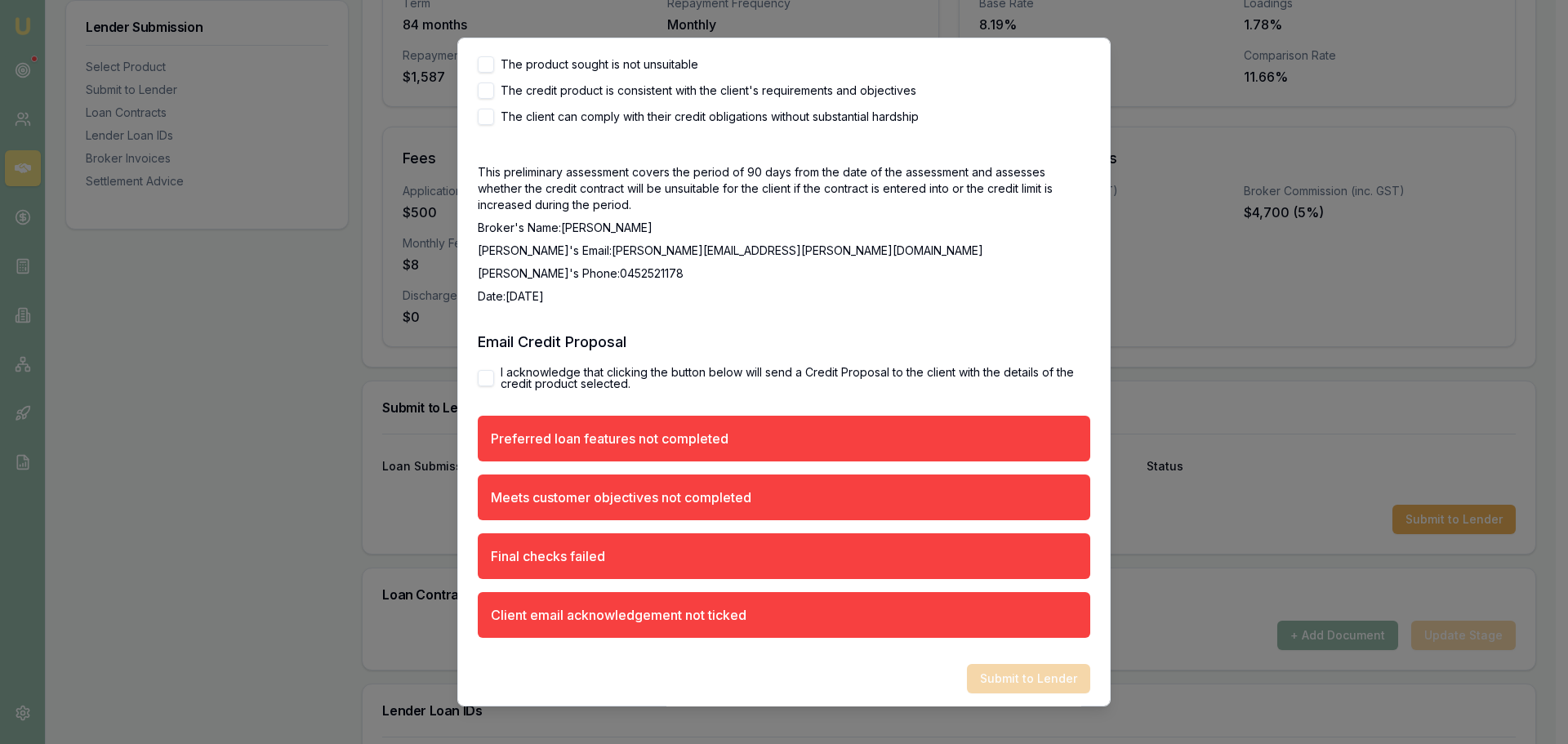
scroll to position [2822, 0]
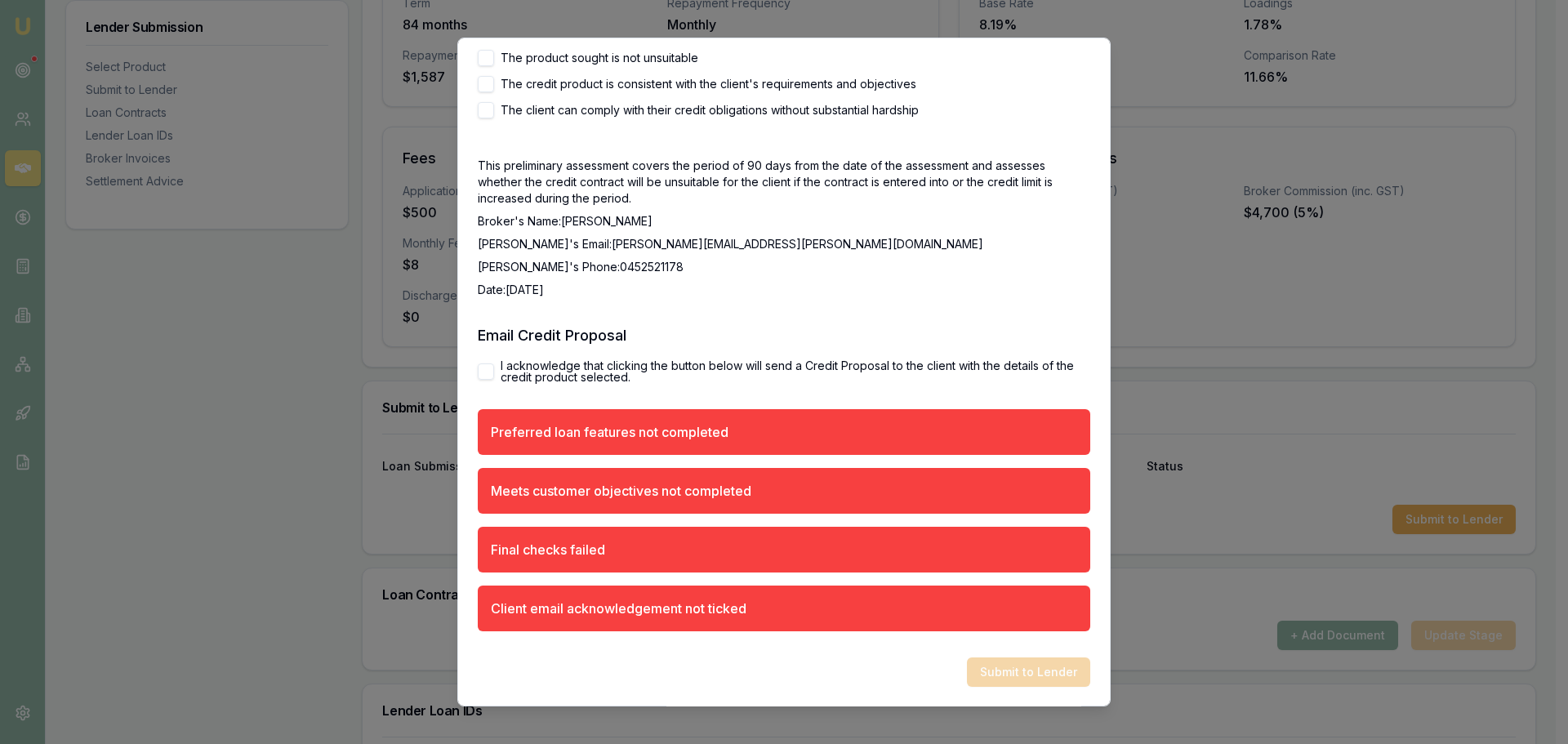
click at [492, 369] on button "I acknowledge that clicking the button below will send a Credit Proposal to the…" at bounding box center [486, 371] width 17 height 17
checkbox input "true"
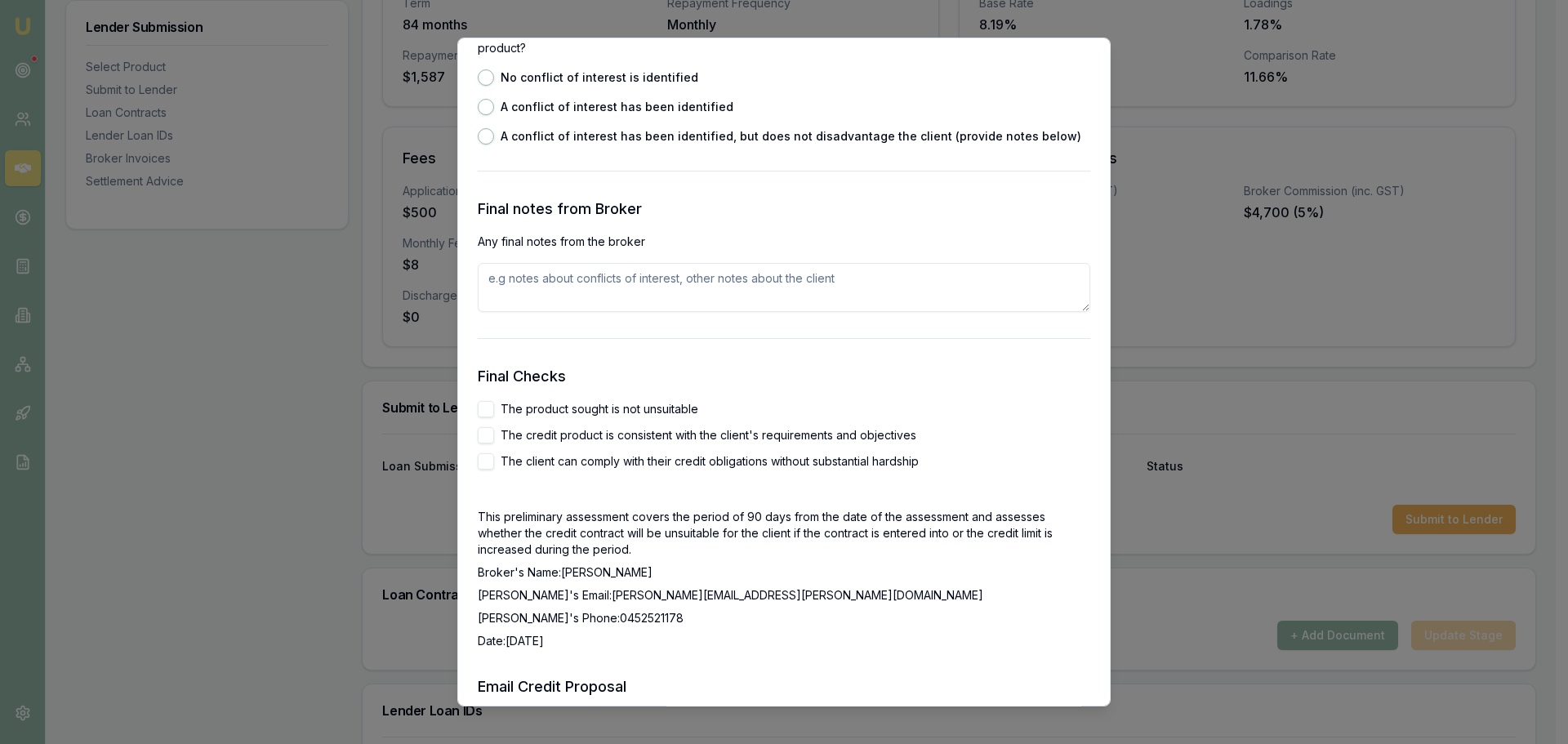
scroll to position [2370, 0]
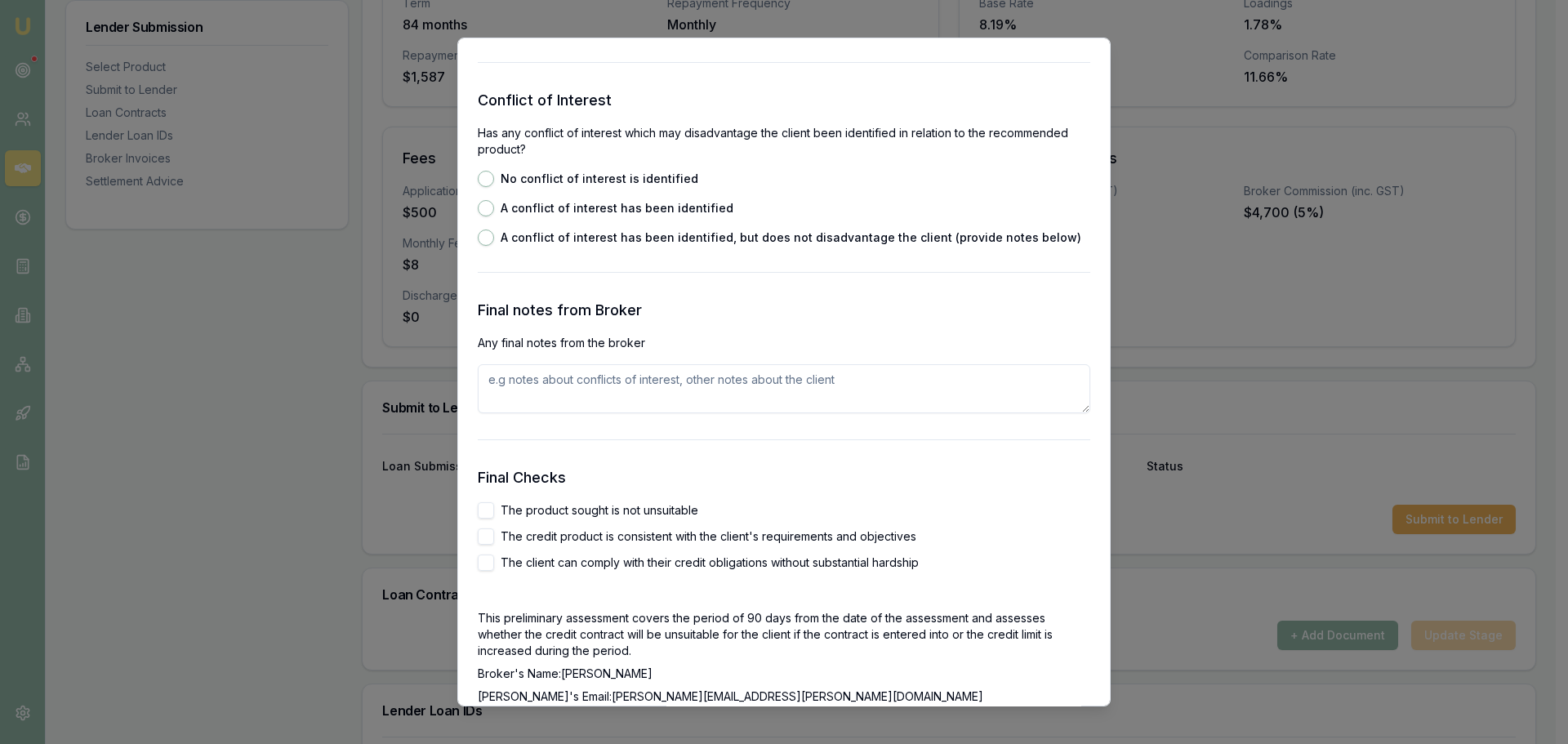
click at [622, 389] on textarea at bounding box center [784, 389] width 612 height 49
paste textarea "Tyson is a qualified plumber with 4.5 years of experience in the industry. His …"
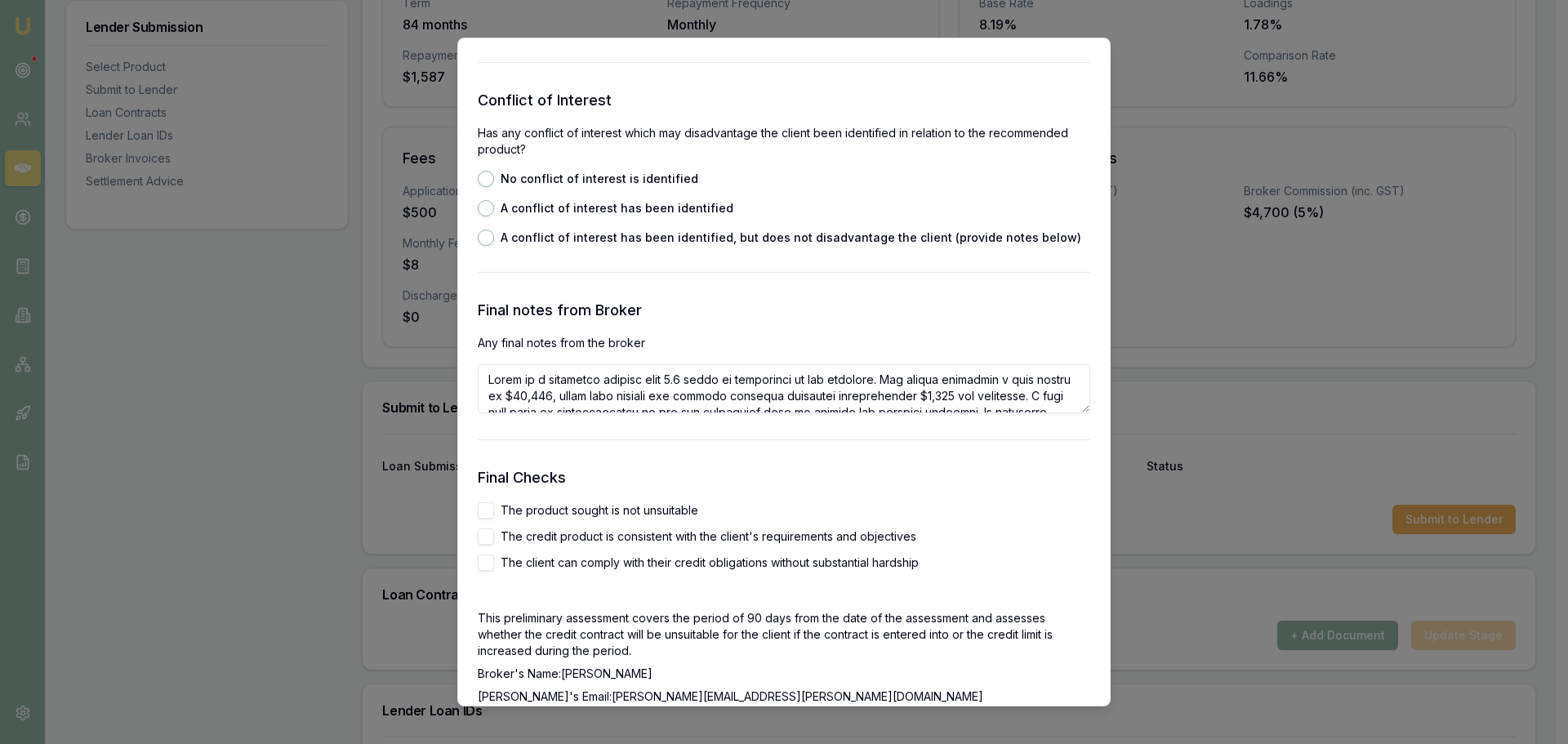
scroll to position [138, 0]
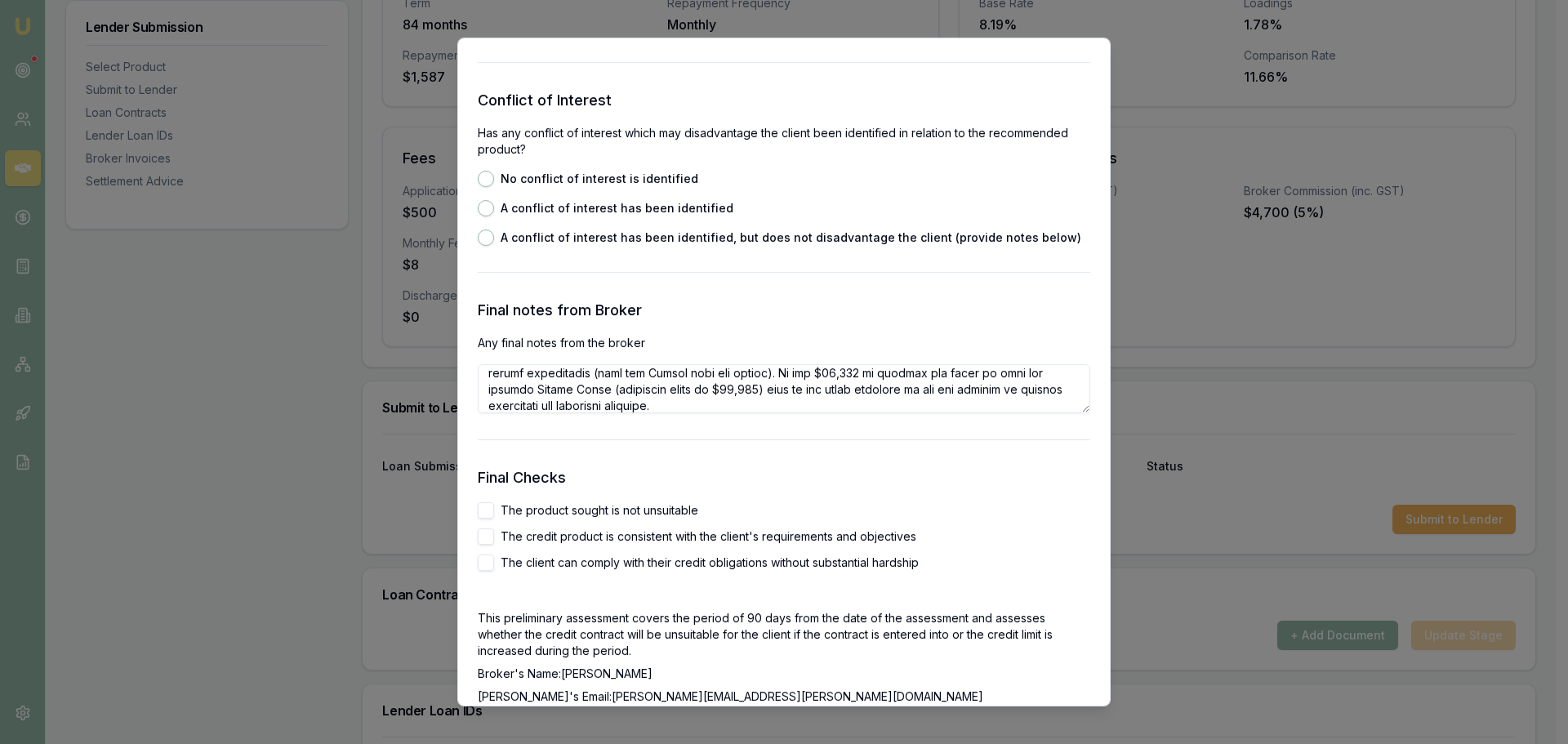
type textarea "Tyson is a qualified plumber with 4.5 years of experience in the industry. His …"
click at [478, 506] on div "Preliminary Assessment Please complete the following assessment to submit to th…" at bounding box center [784, 372] width 653 height 670
click at [488, 518] on button "The product sought is not unsuitable" at bounding box center [486, 511] width 17 height 17
checkbox input "true"
drag, startPoint x: 489, startPoint y: 531, endPoint x: 488, endPoint y: 539, distance: 8.1
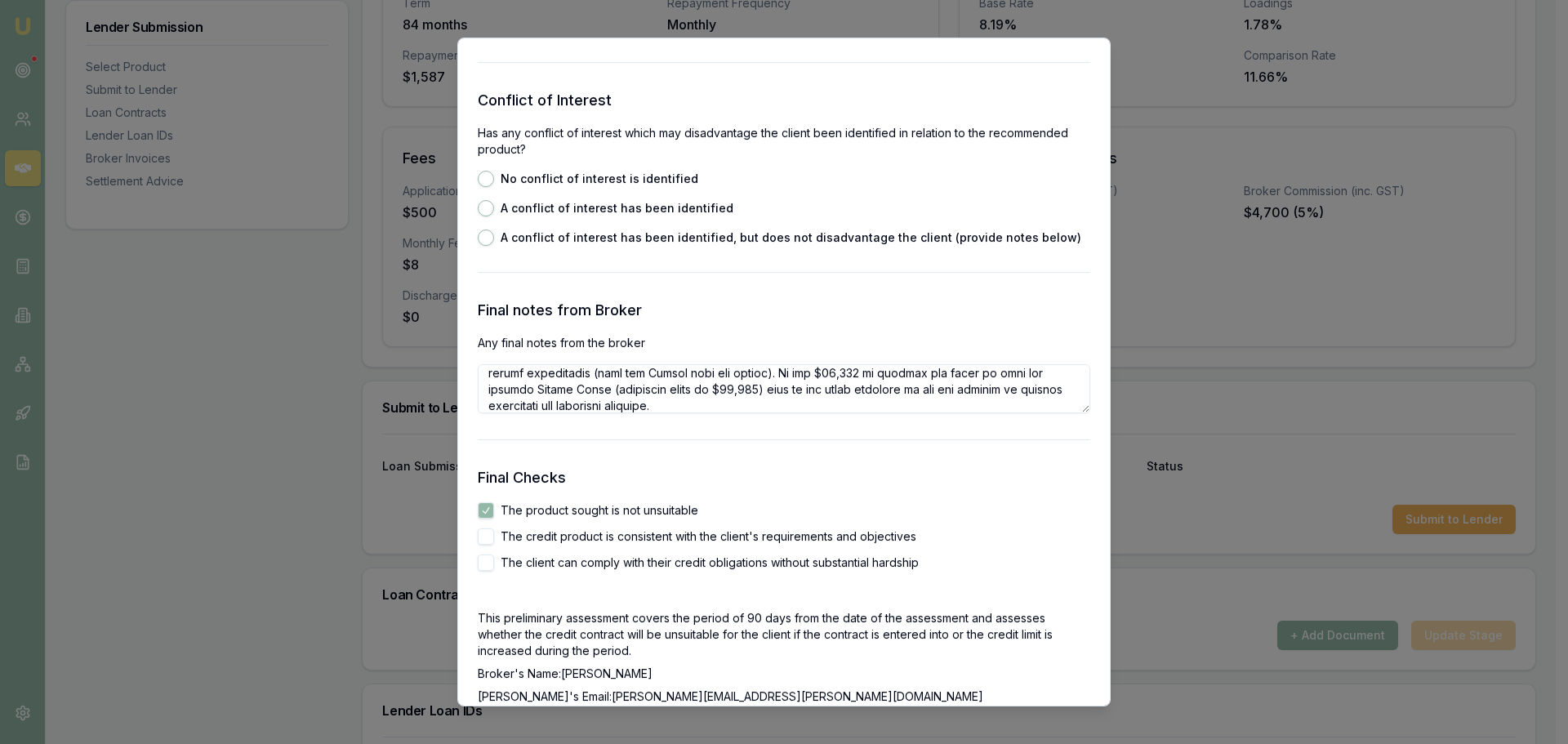
click at [489, 532] on button "The credit product is consistent with the client's requirements and objectives" at bounding box center [486, 537] width 17 height 17
checkbox input "true"
drag, startPoint x: 487, startPoint y: 554, endPoint x: 499, endPoint y: 500, distance: 55.3
click at [487, 555] on button "The client can comply with their credit obligations without substantial hardship" at bounding box center [486, 563] width 17 height 17
checkbox input "true"
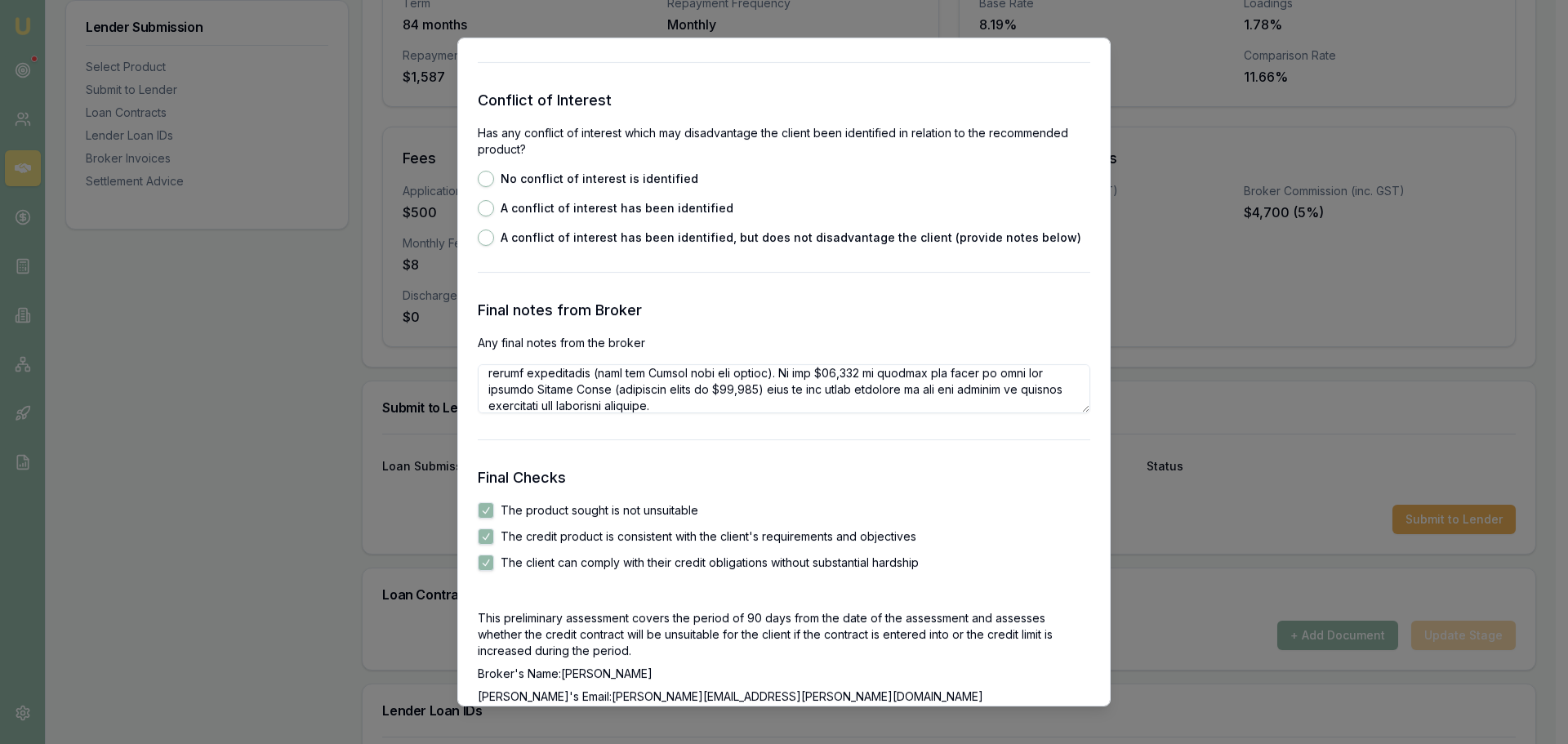
click at [488, 240] on button "A conflict of interest has been identified, but does not disadvantage the clien…" at bounding box center [486, 238] width 17 height 17
radio input "true"
click at [493, 206] on button "A conflict of interest has been identified" at bounding box center [486, 208] width 17 height 17
radio input "true"
radio input "false"
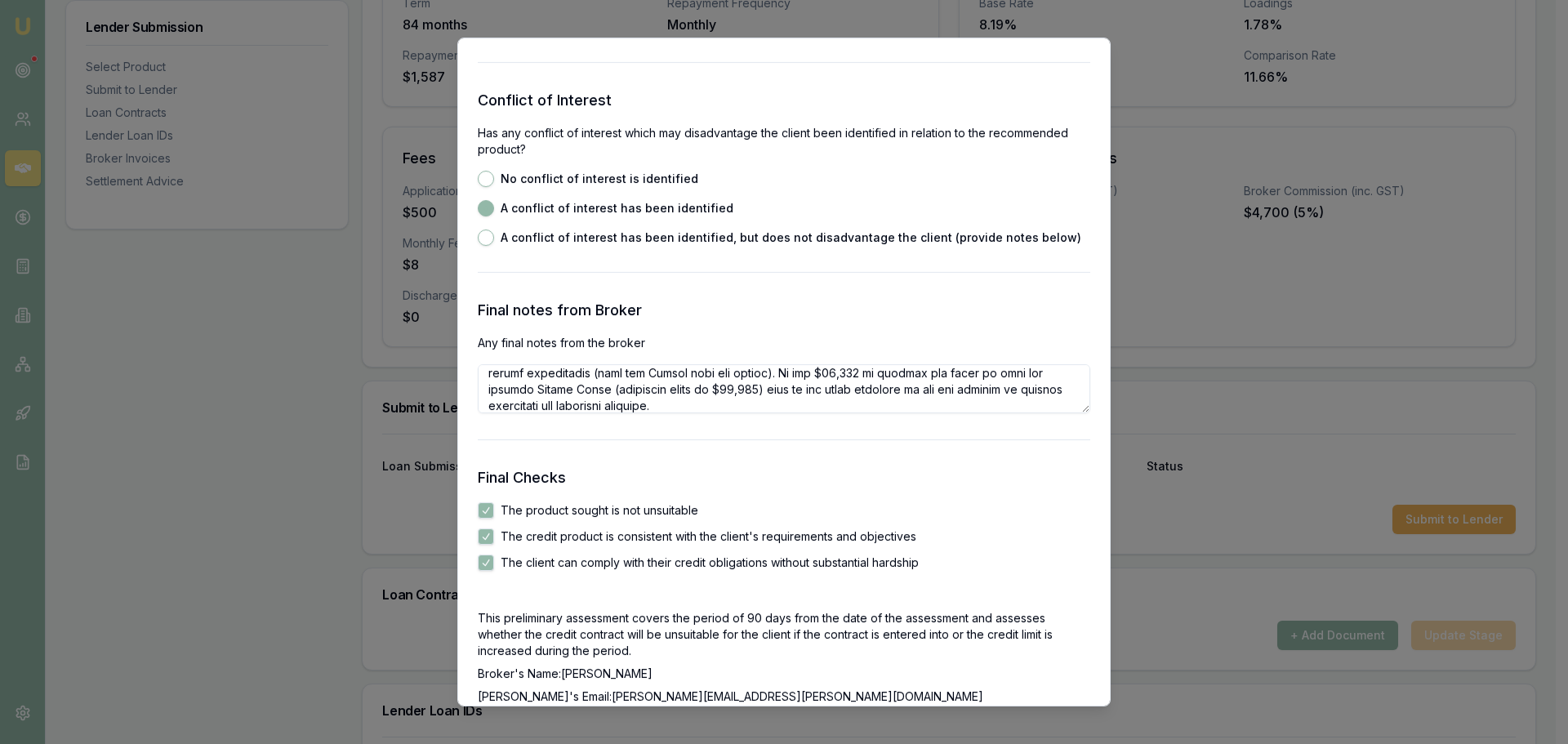
click at [481, 173] on button "No conflict of interest is identified" at bounding box center [486, 179] width 17 height 17
radio input "true"
radio input "false"
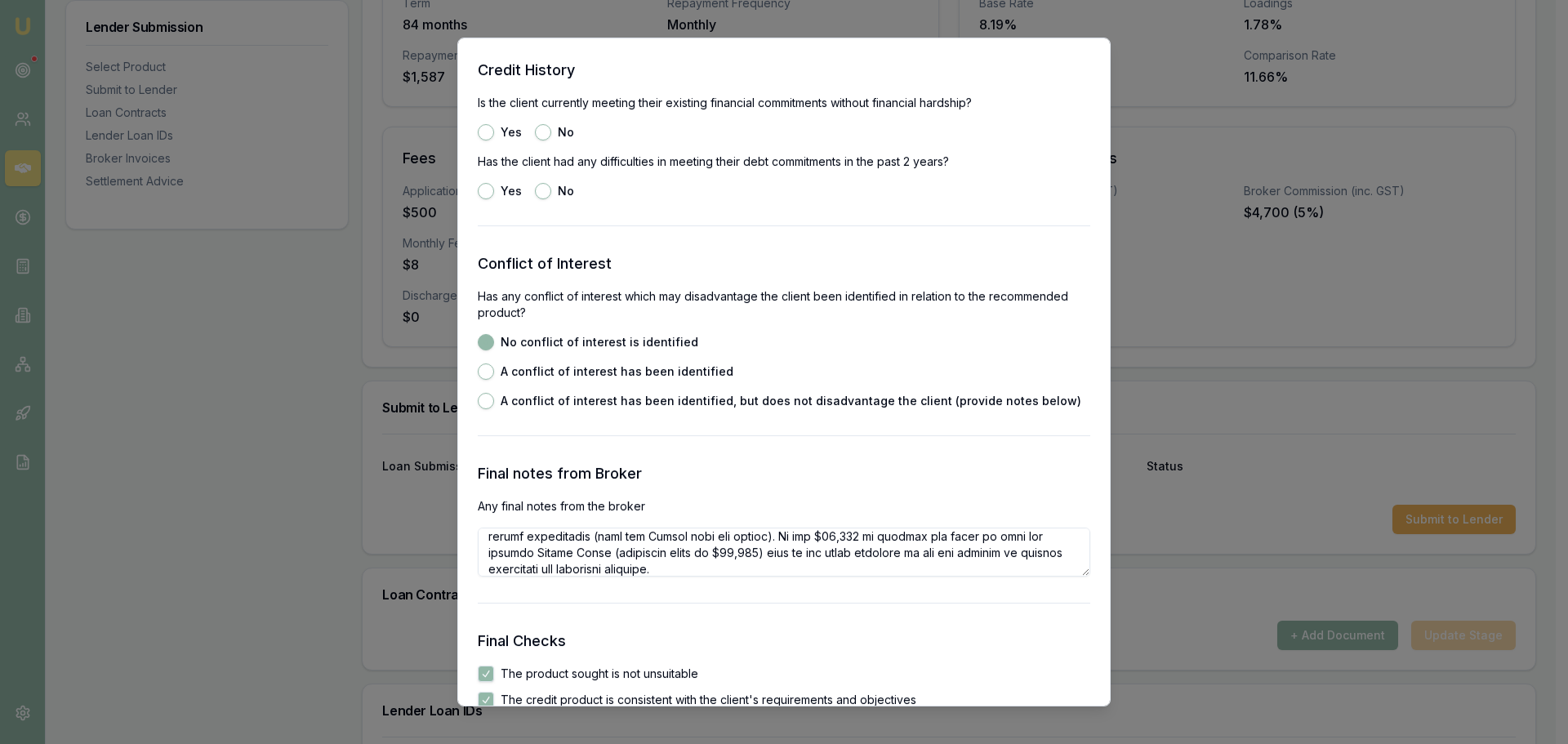
scroll to position [2043, 0]
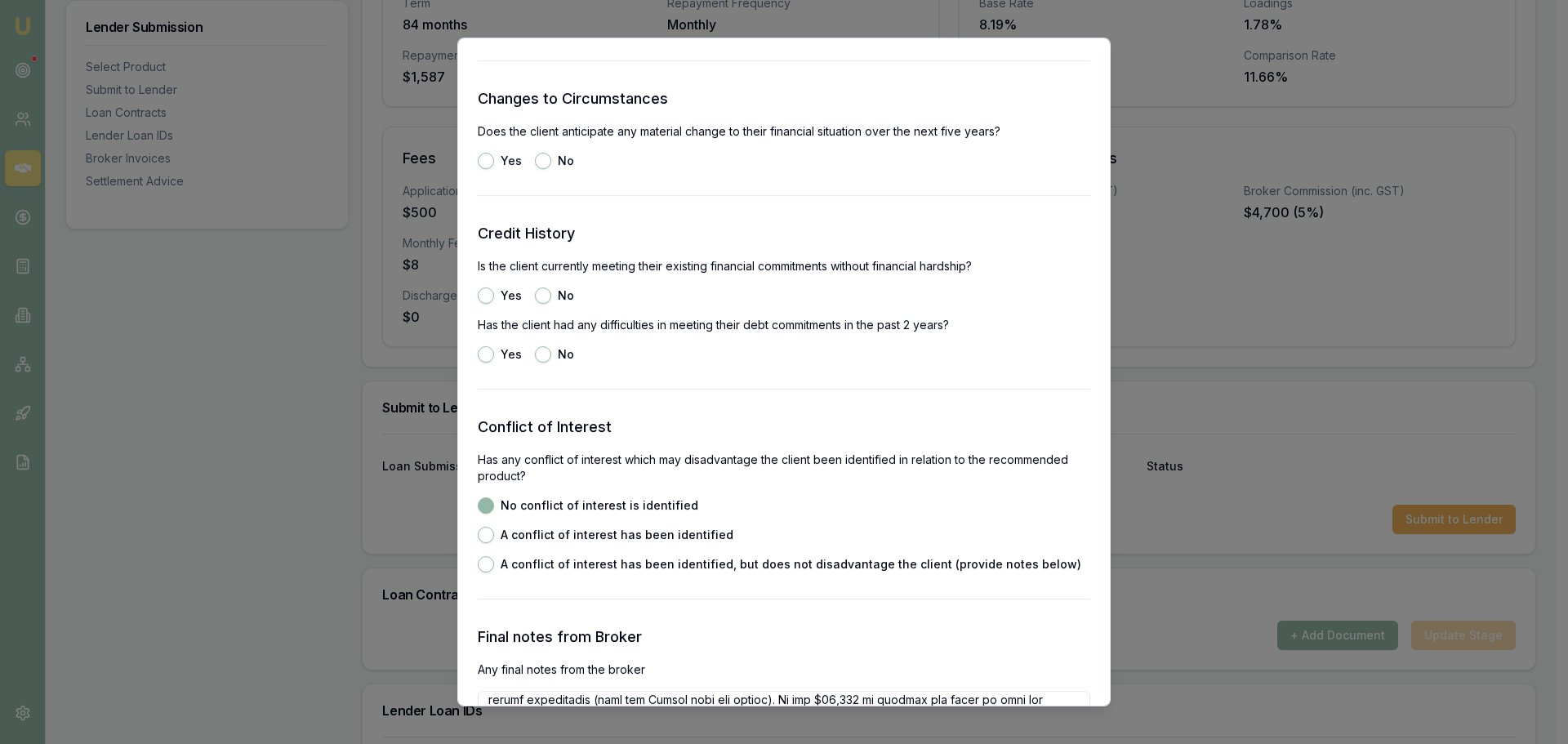
click at [481, 293] on button "Yes" at bounding box center [486, 295] width 17 height 17
radio input "true"
click at [540, 356] on button "No" at bounding box center [542, 355] width 17 height 17
radio input "true"
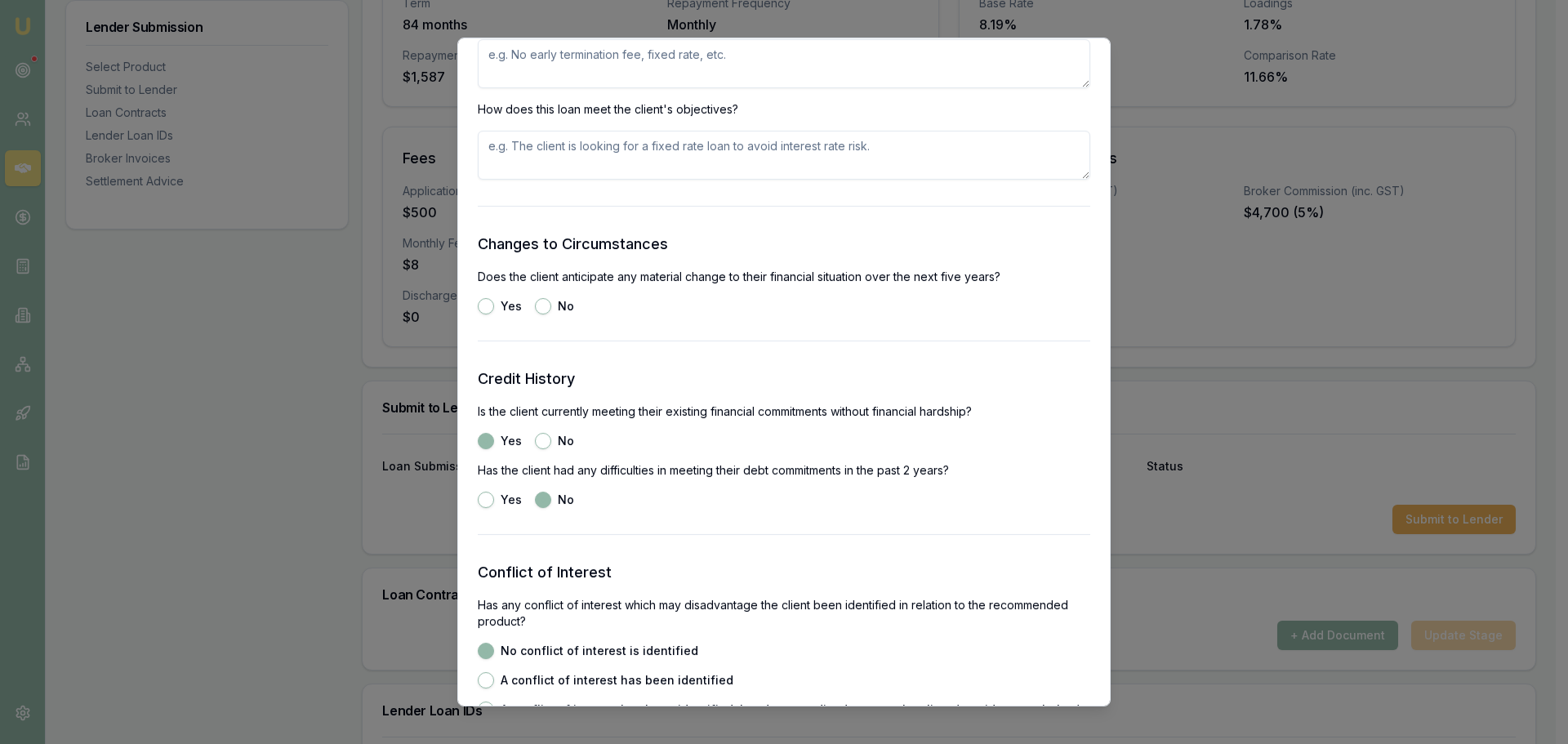
scroll to position [1797, 0]
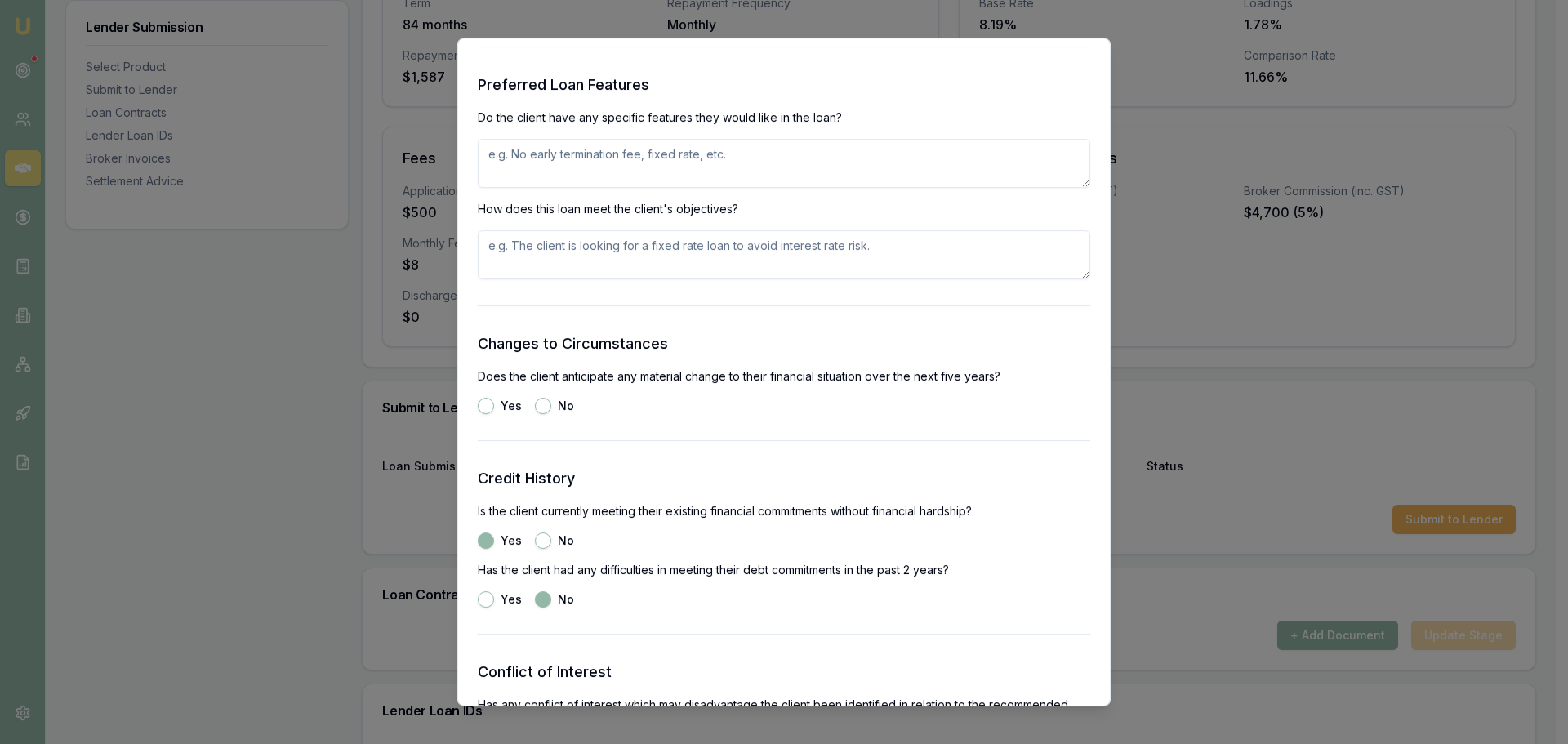
click at [542, 407] on button "No" at bounding box center [542, 406] width 17 height 17
radio input "true"
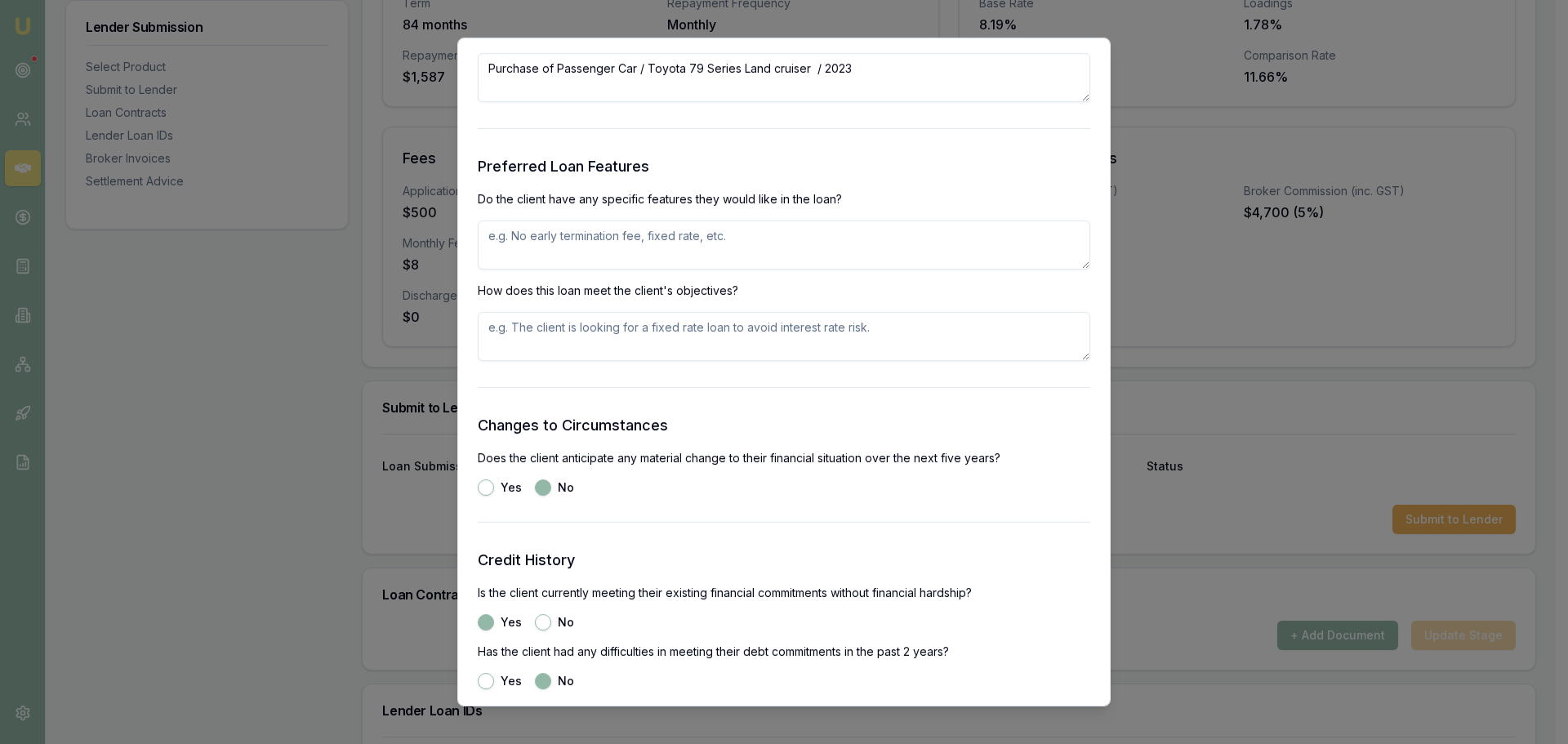
click at [560, 340] on textarea at bounding box center [784, 336] width 612 height 49
type textarea "Fixed rate, 7 tear term available, payments suitable"
click at [723, 228] on textarea at bounding box center [784, 245] width 612 height 49
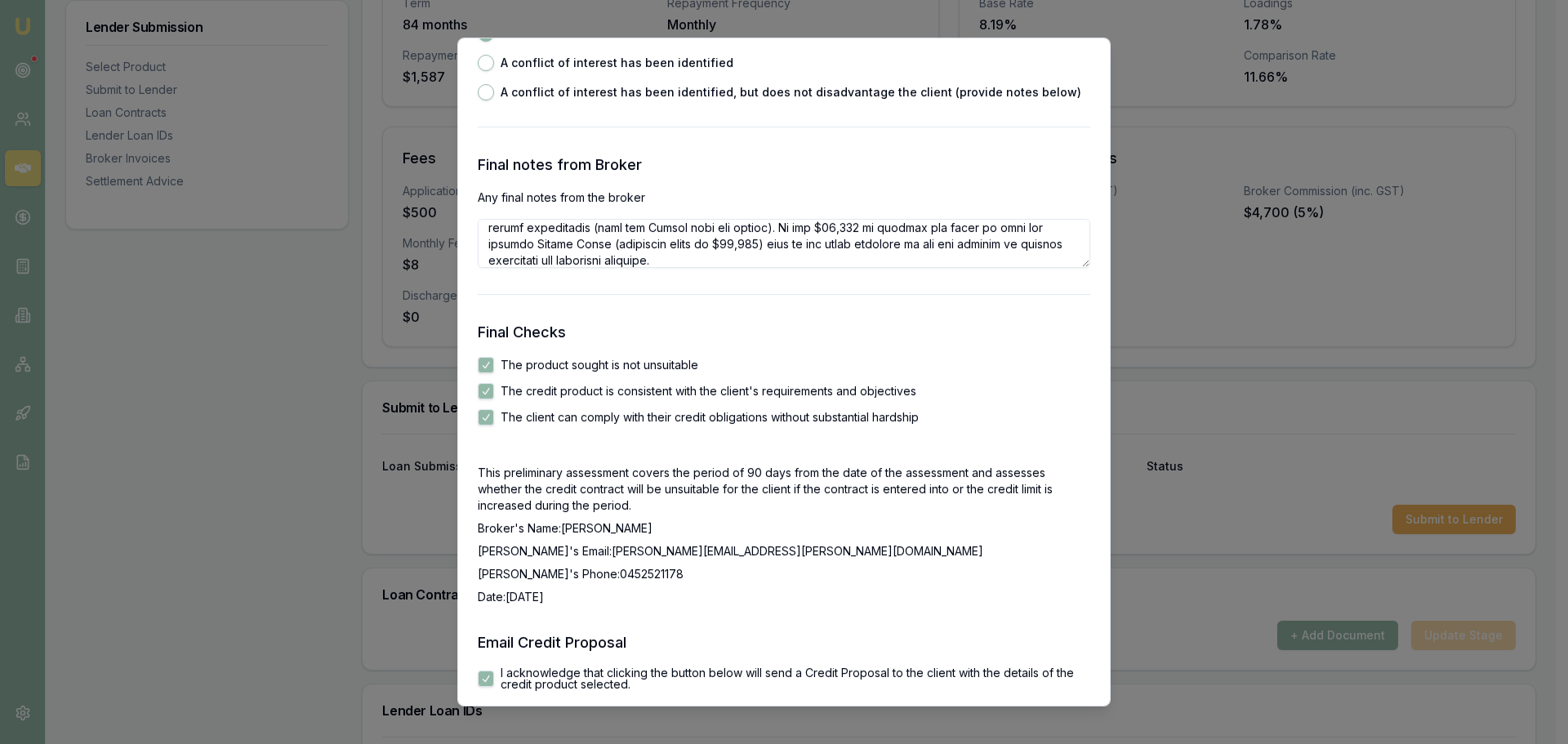
scroll to position [2574, 0]
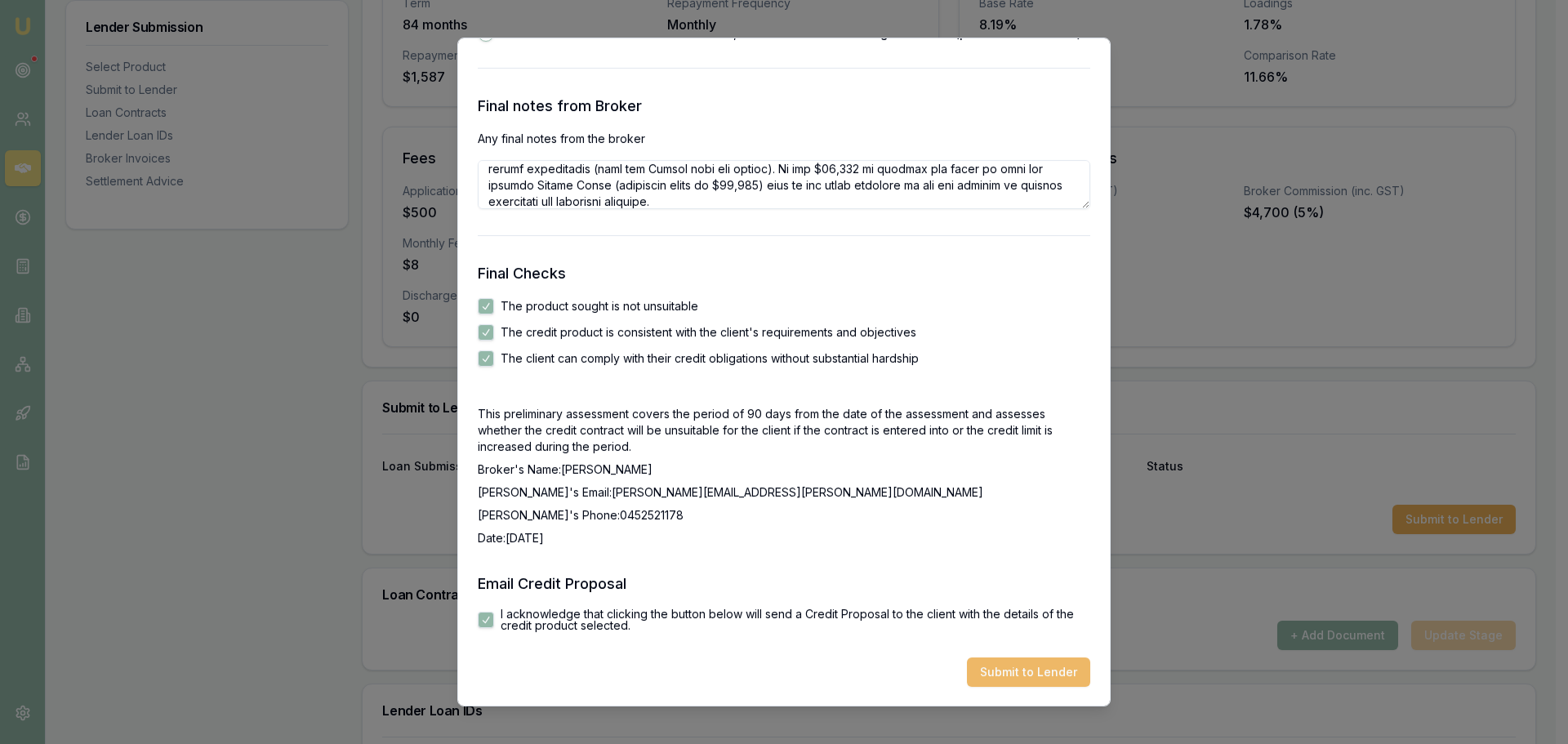
type textarea "fixed rate, 7 year term, fast approval."
click at [994, 669] on button "Submit to Lender" at bounding box center [1028, 673] width 124 height 30
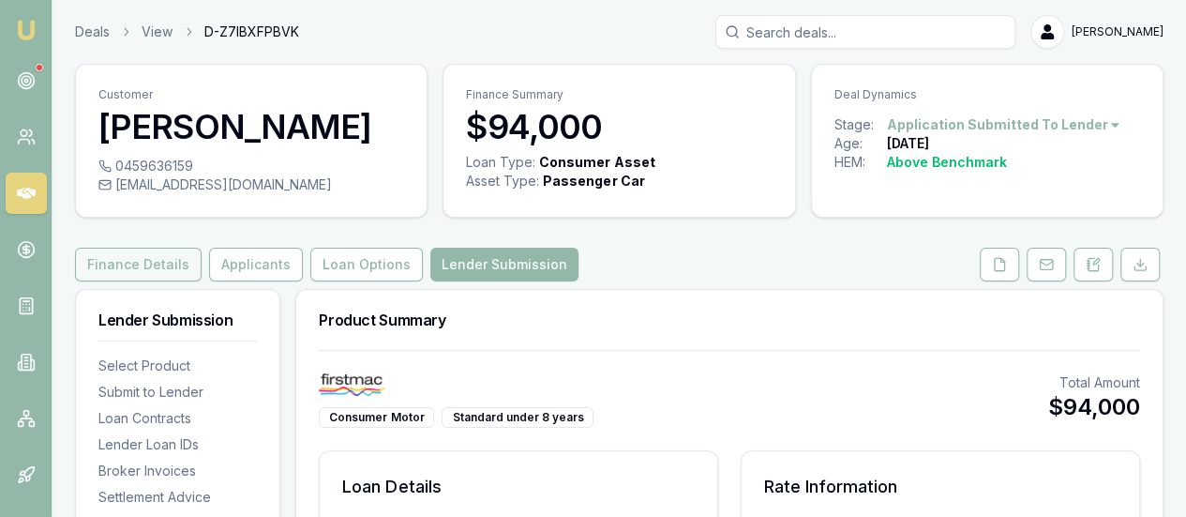
click at [142, 271] on button "Finance Details" at bounding box center [138, 265] width 127 height 34
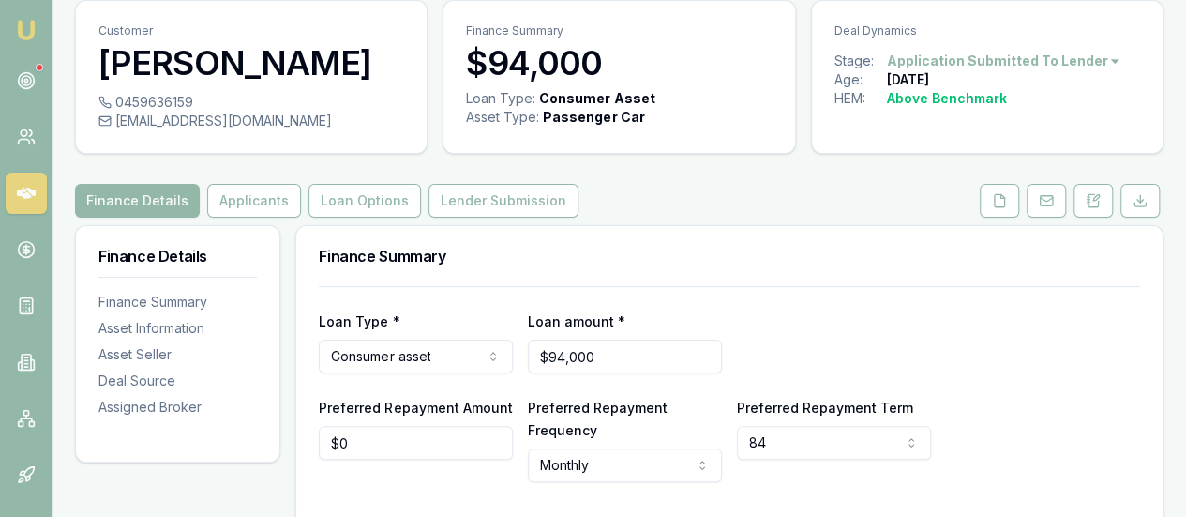
scroll to position [94, 0]
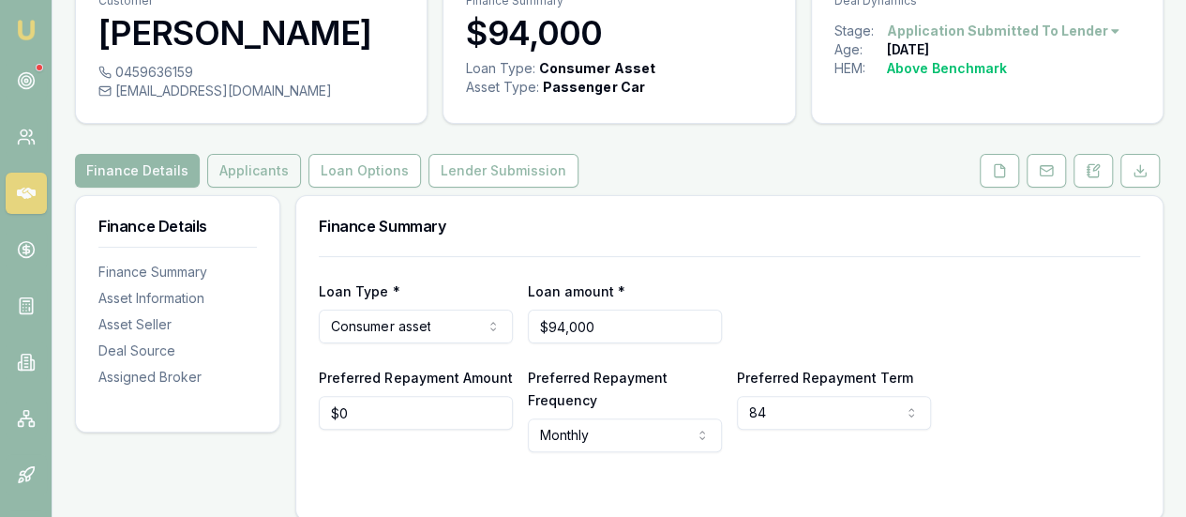
click at [234, 166] on button "Applicants" at bounding box center [254, 171] width 94 height 34
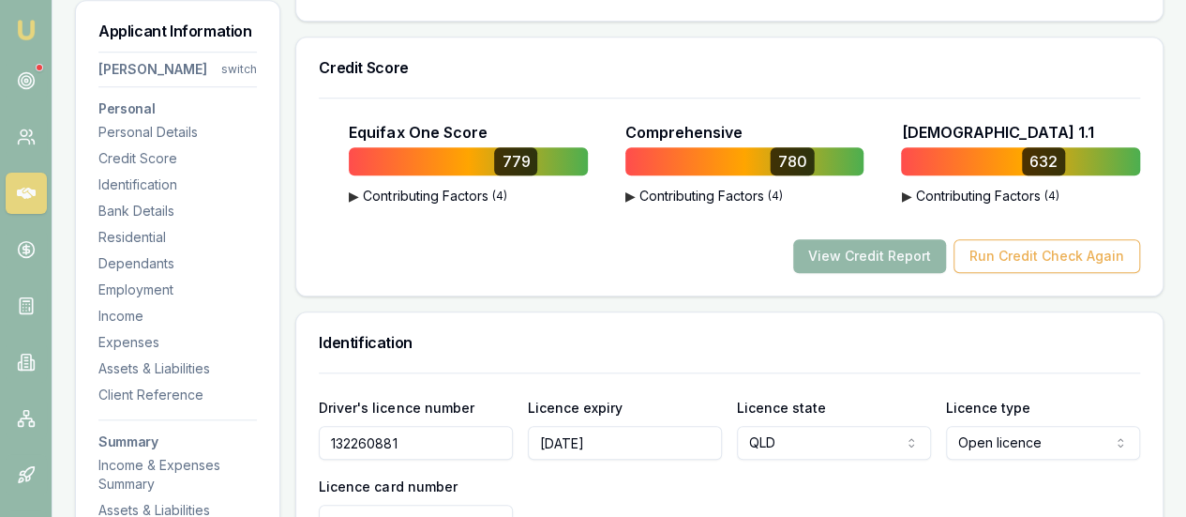
scroll to position [188, 0]
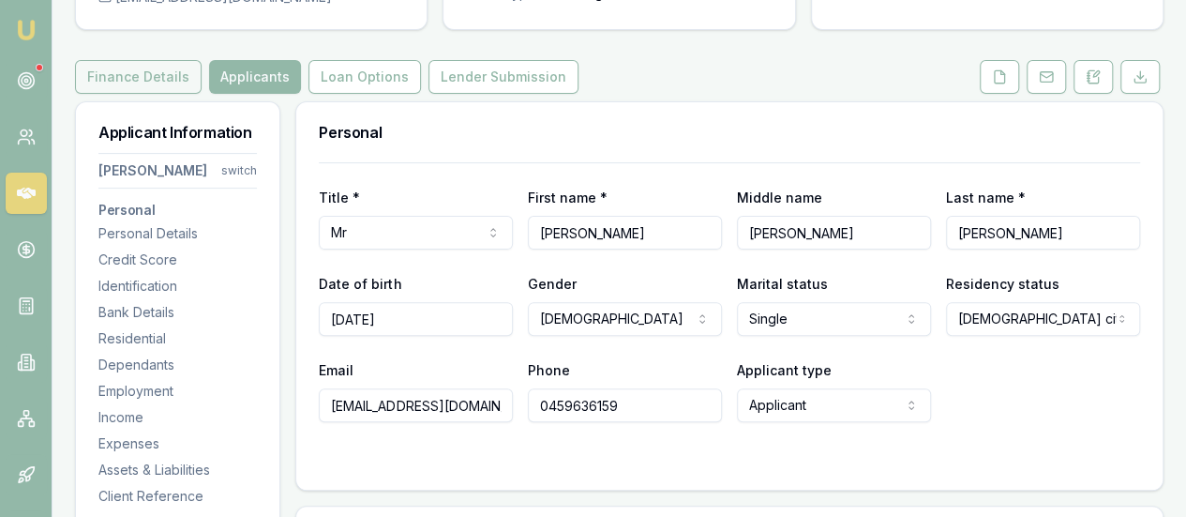
click at [156, 80] on button "Finance Details" at bounding box center [138, 77] width 127 height 34
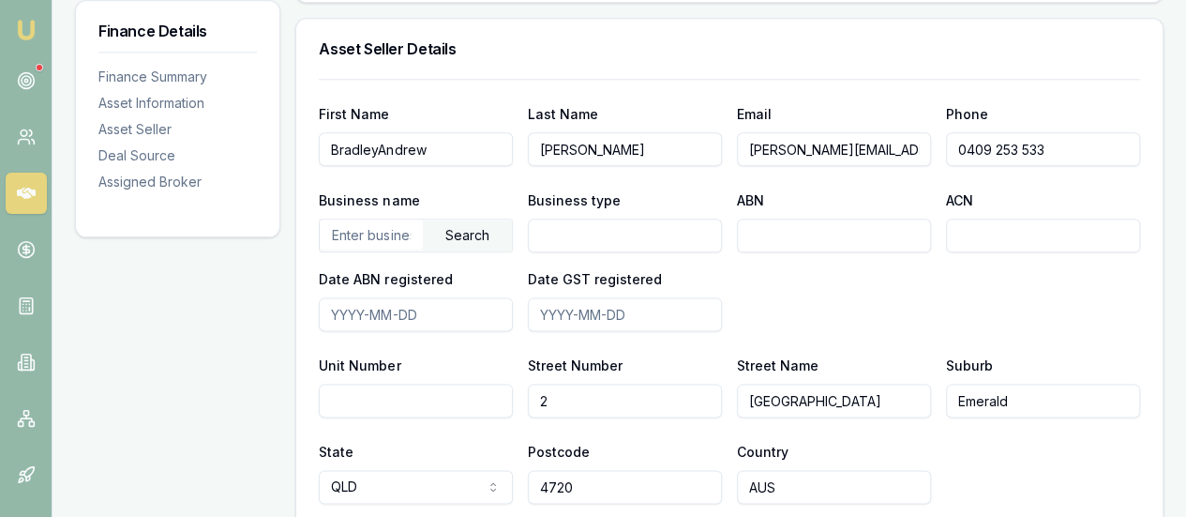
scroll to position [1032, 0]
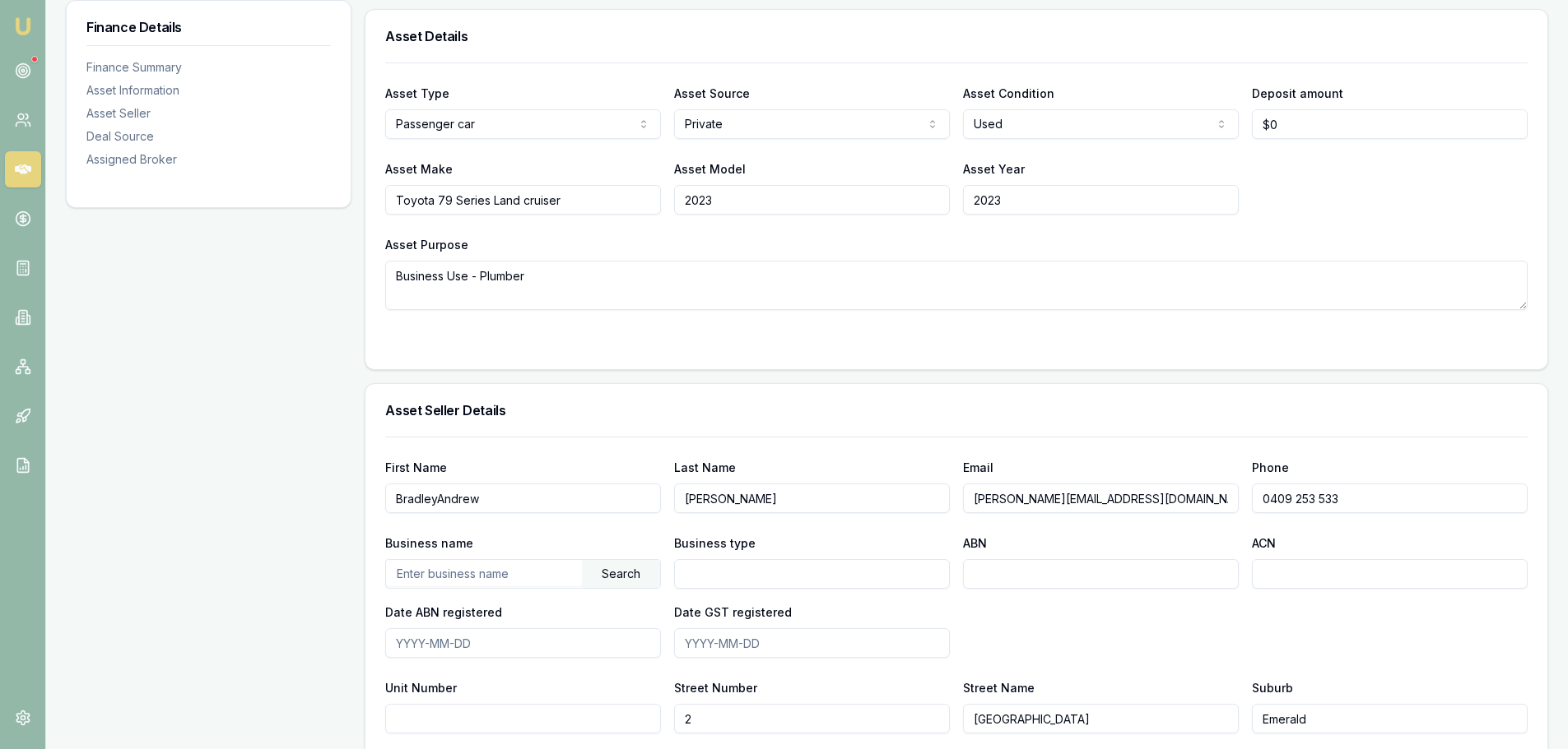
scroll to position [740, 0]
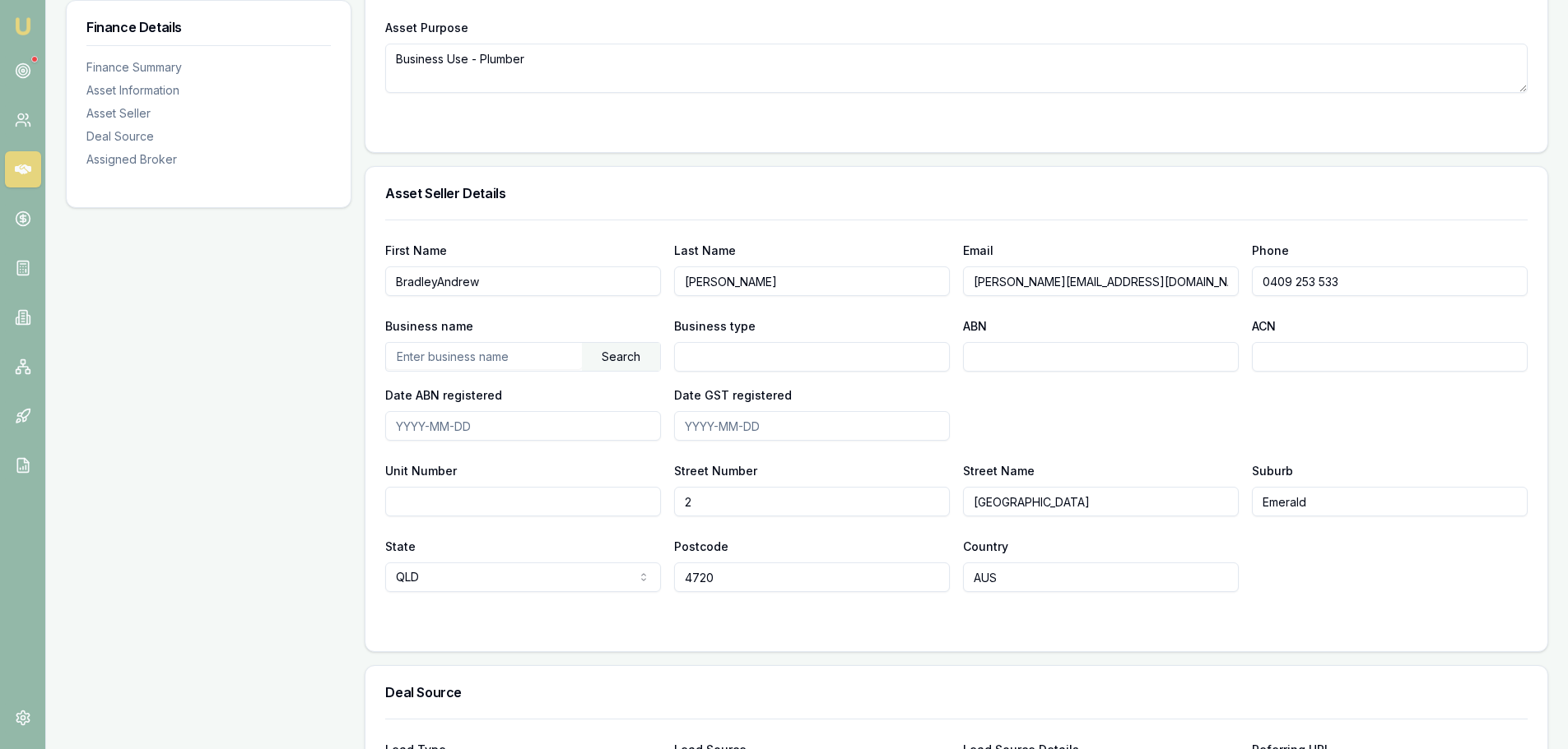
drag, startPoint x: 1162, startPoint y: 282, endPoint x: 844, endPoint y: 266, distance: 318.4
click at [844, 266] on div "First Name BradleyAndrew Last Name Dale Email bradley.dale79@hotmail.com Phone …" at bounding box center [956, 268] width 1142 height 56
drag, startPoint x: 1395, startPoint y: 280, endPoint x: 798, endPoint y: 263, distance: 597.2
click at [798, 263] on div "First Name BradleyAndrew Last Name Dale Email bradley.dale79@hotmail.com Phone …" at bounding box center [956, 268] width 1142 height 56
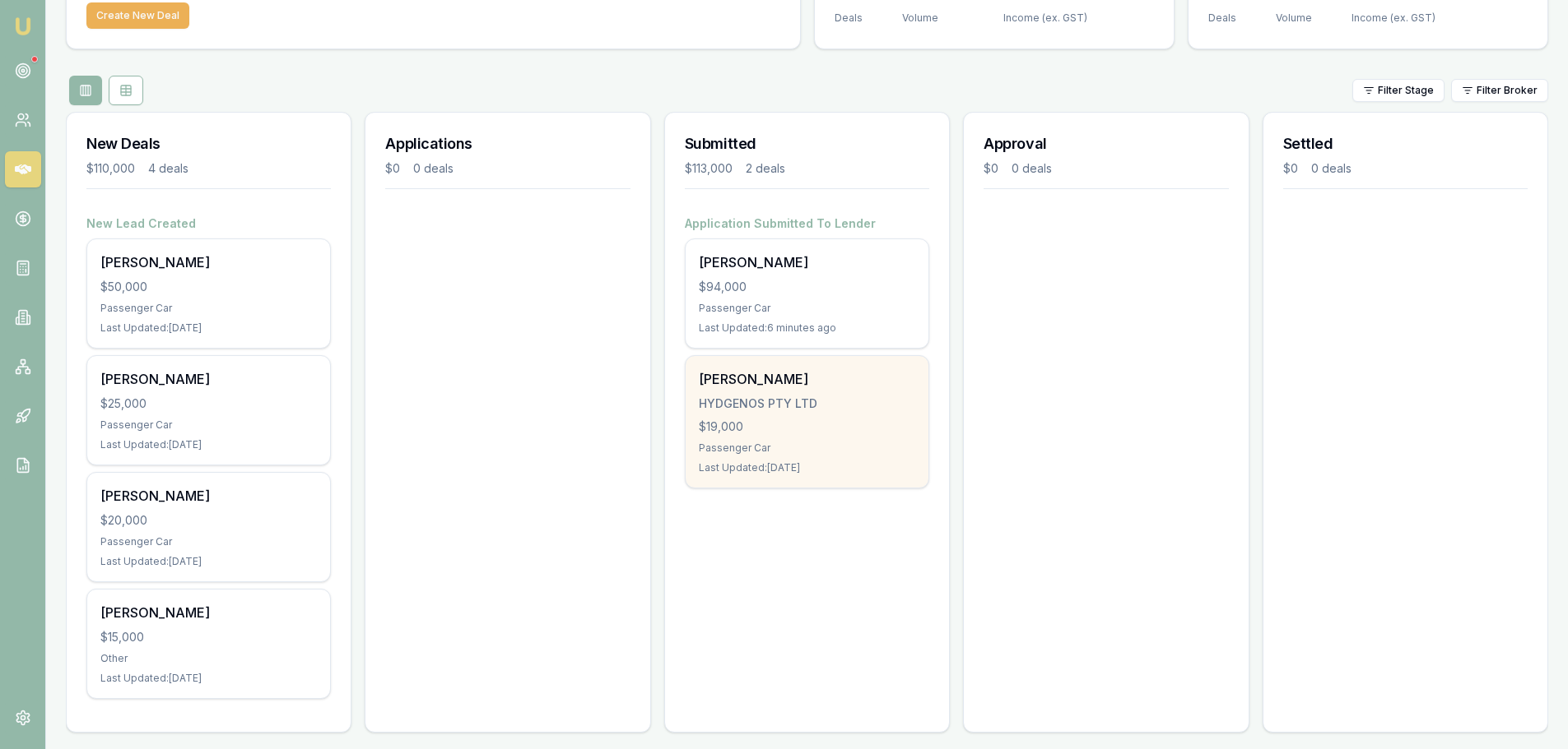
scroll to position [131, 0]
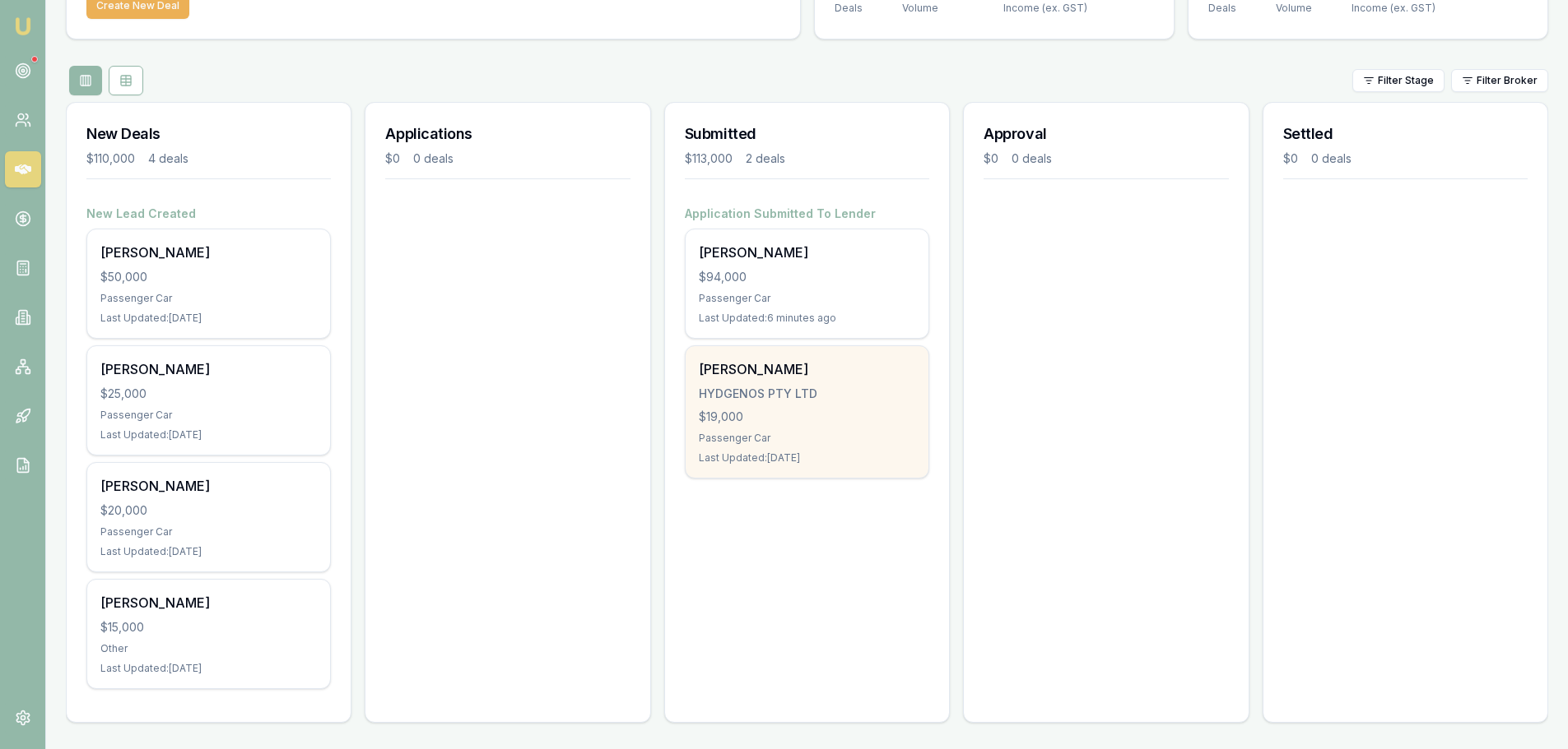
click at [805, 394] on div "HYDGENOS PTY LTD" at bounding box center [806, 394] width 217 height 17
click at [792, 372] on div "JARRAD COAD" at bounding box center [806, 369] width 217 height 20
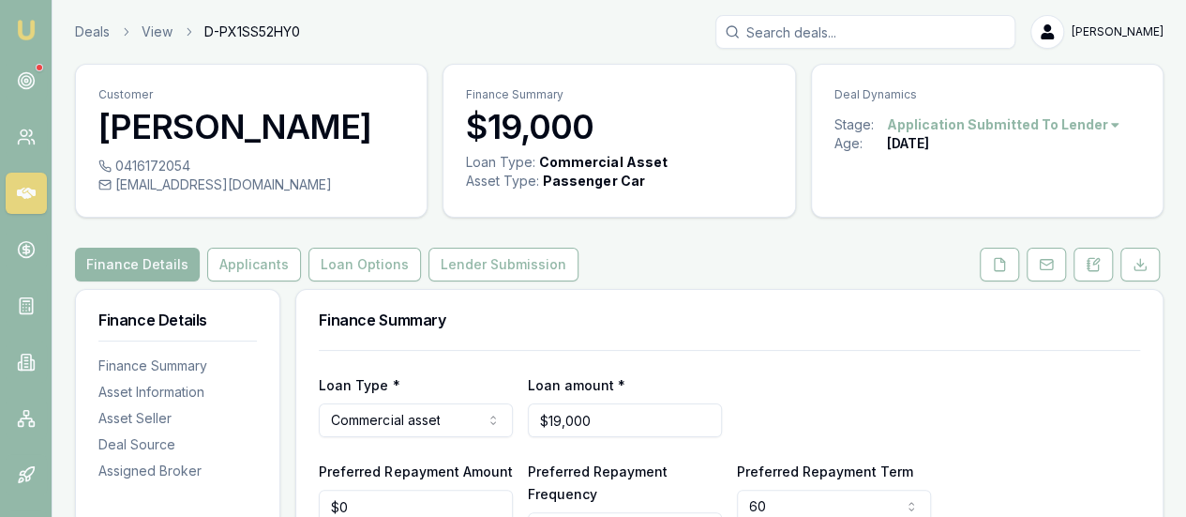
drag, startPoint x: 304, startPoint y: 183, endPoint x: 259, endPoint y: 189, distance: 45.4
click at [259, 189] on div "[EMAIL_ADDRESS][DOMAIN_NAME]" at bounding box center [251, 184] width 306 height 19
drag, startPoint x: 276, startPoint y: 190, endPoint x: 256, endPoint y: 189, distance: 19.8
click at [256, 189] on div "[EMAIL_ADDRESS][DOMAIN_NAME]" at bounding box center [251, 184] width 306 height 19
copy div "[EMAIL_ADDRESS][DOMAIN_NAME]"
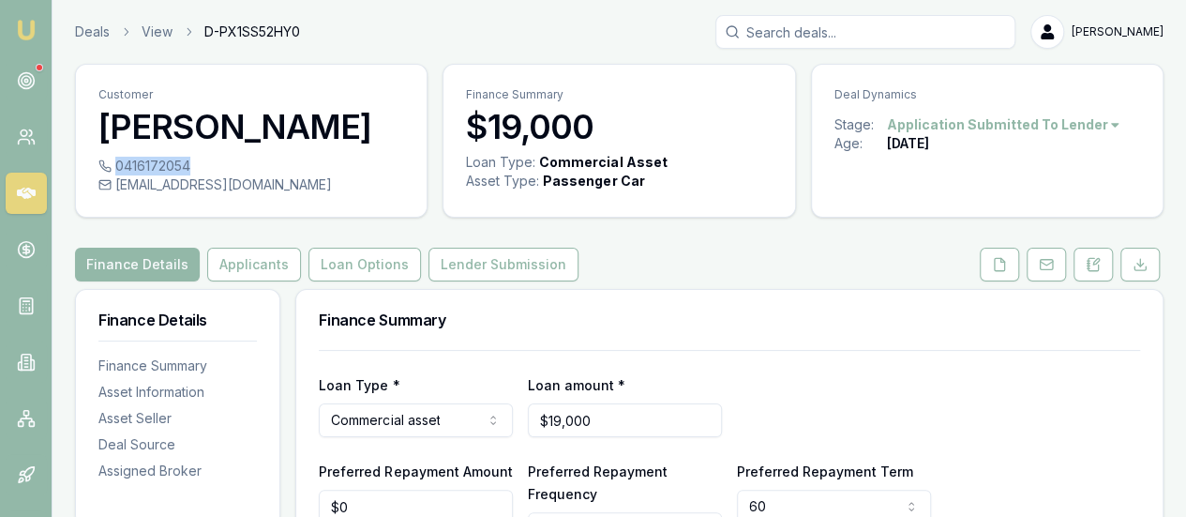
drag, startPoint x: 204, startPoint y: 163, endPoint x: 188, endPoint y: 172, distance: 18.9
click at [188, 172] on div "0416172054" at bounding box center [251, 166] width 306 height 19
copy div "0416172054"
click at [253, 271] on button "Applicants" at bounding box center [254, 265] width 94 height 34
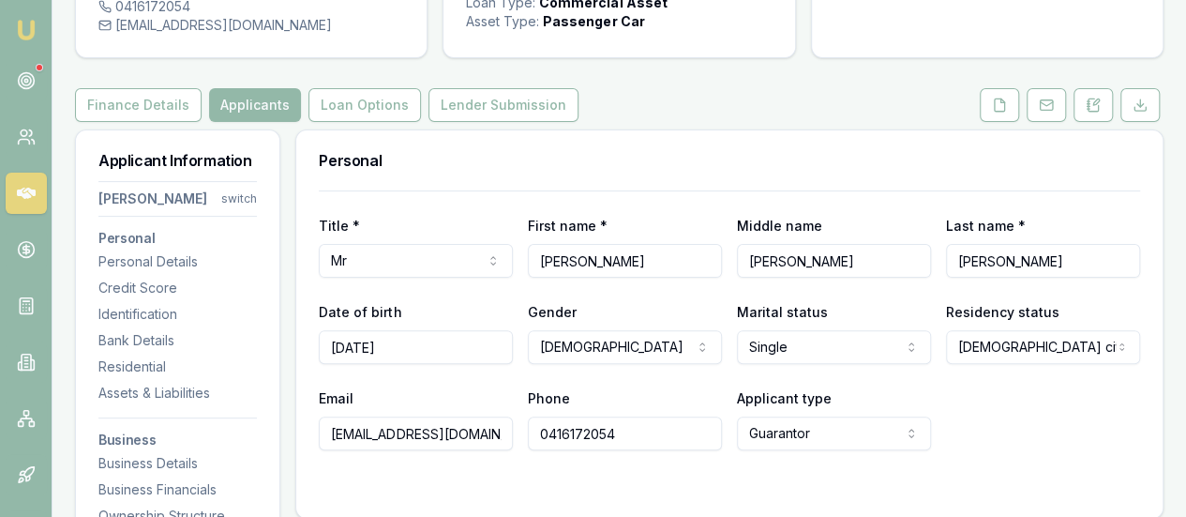
scroll to position [281, 0]
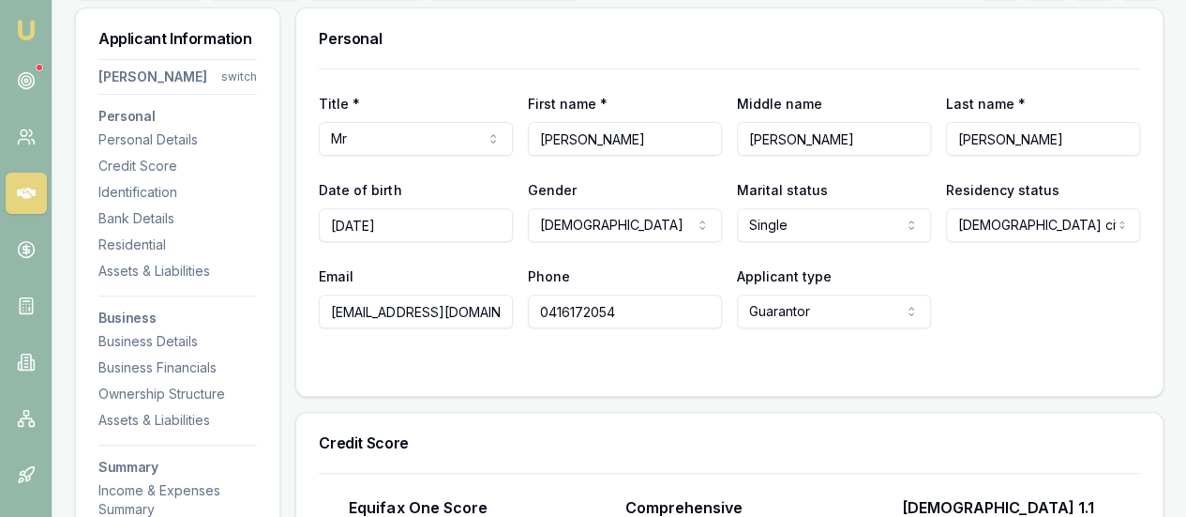
drag, startPoint x: 636, startPoint y: 143, endPoint x: 521, endPoint y: 140, distance: 114.5
click at [523, 140] on div "Title * Mr Mr Mrs Miss Ms Dr Prof First name * [PERSON_NAME] Middle name [PERSO…" at bounding box center [730, 124] width 822 height 64
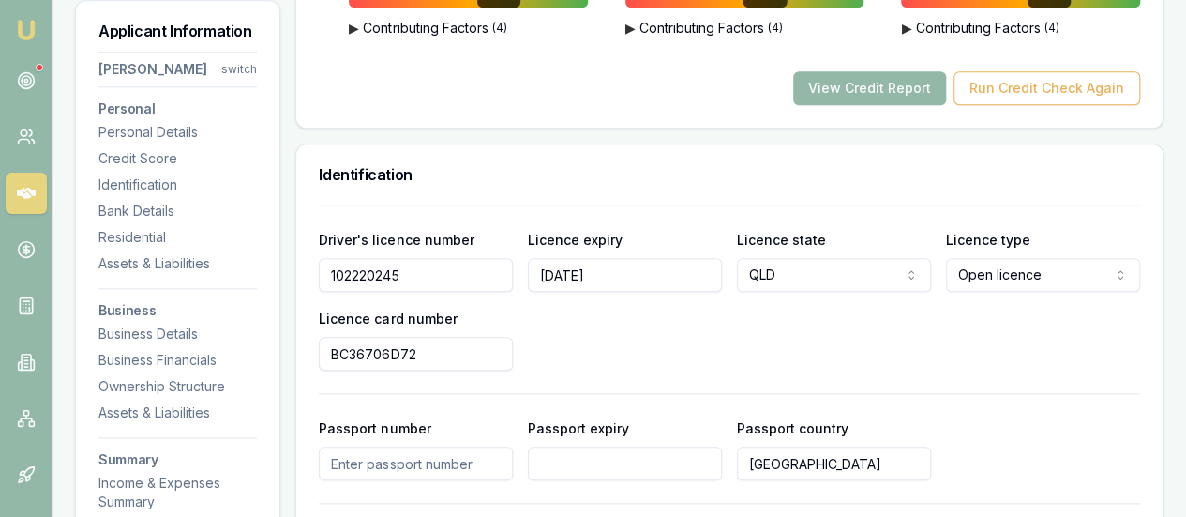
scroll to position [938, 0]
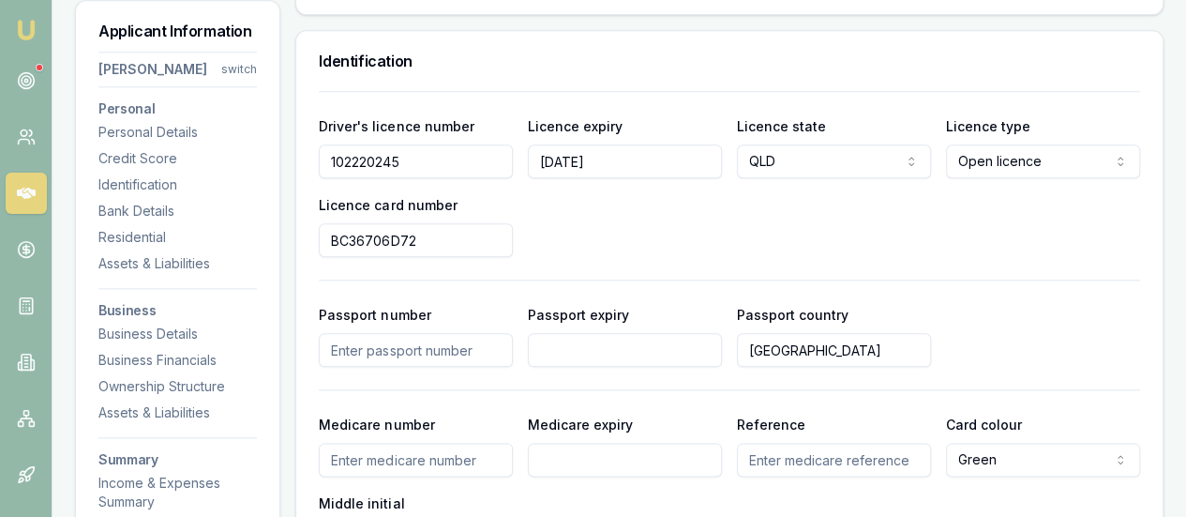
drag, startPoint x: 418, startPoint y: 168, endPoint x: 232, endPoint y: 174, distance: 186.7
drag, startPoint x: 458, startPoint y: 236, endPoint x: 189, endPoint y: 234, distance: 269.2
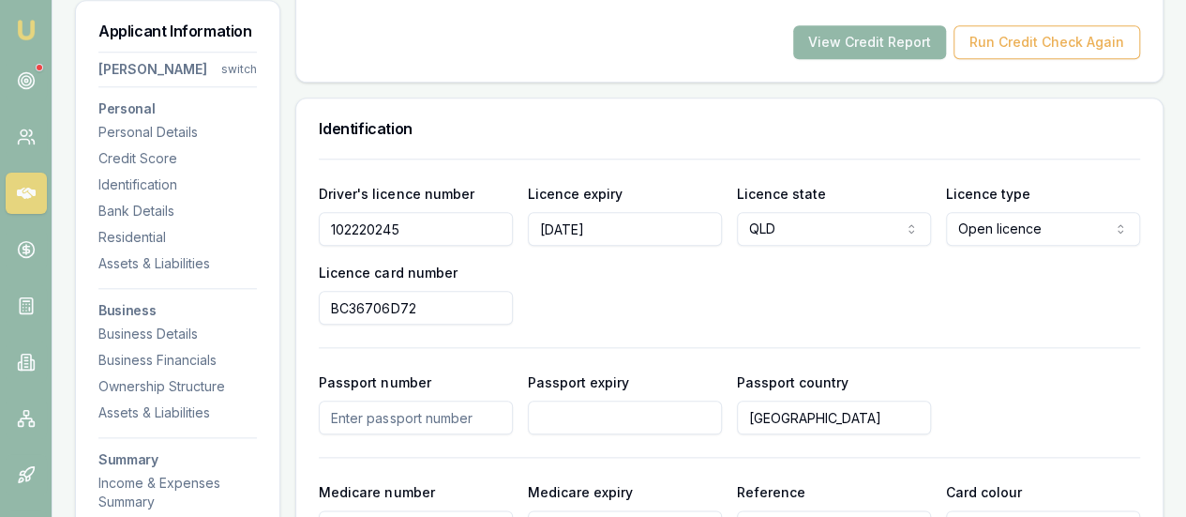
scroll to position [844, 0]
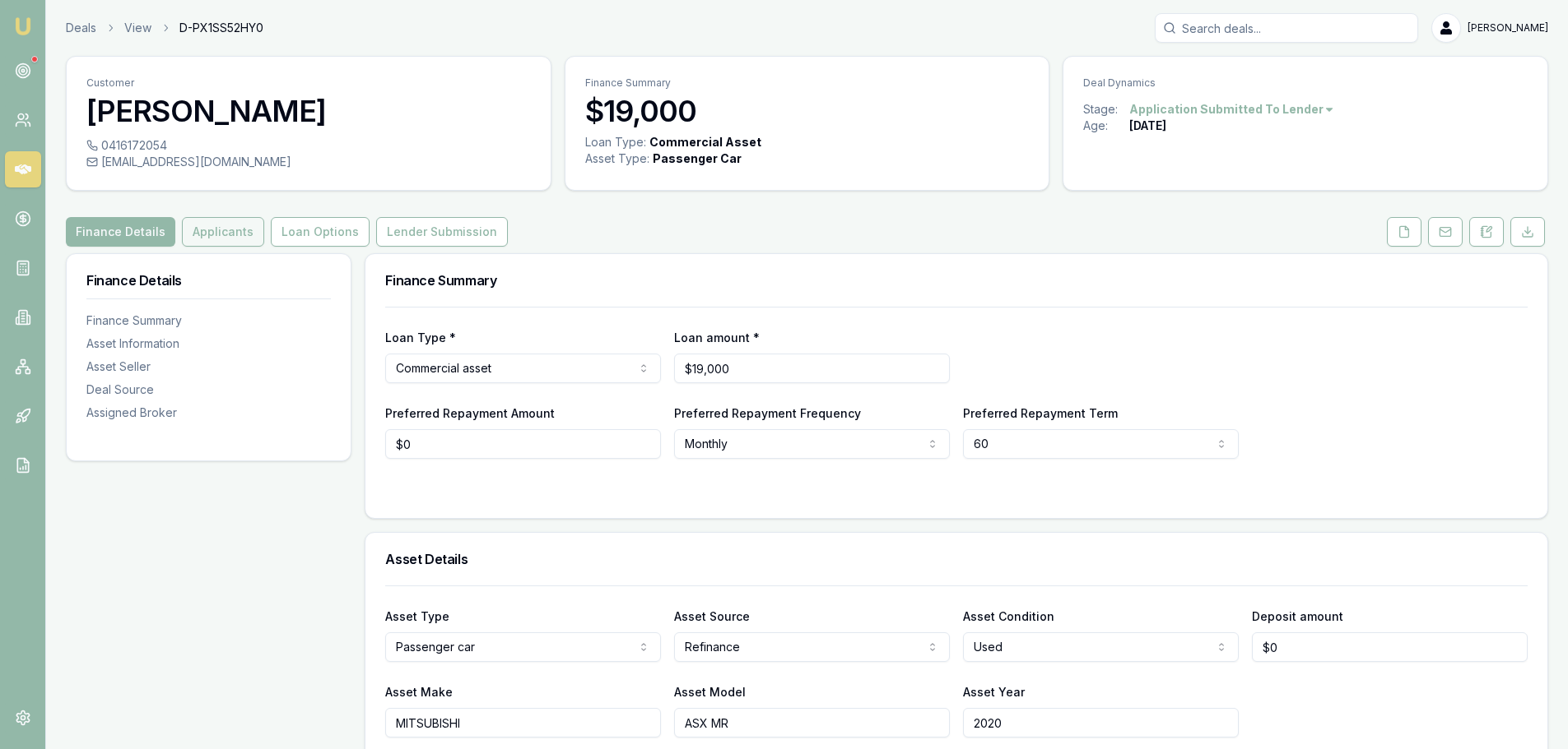
click at [208, 230] on button "Applicants" at bounding box center [223, 232] width 82 height 30
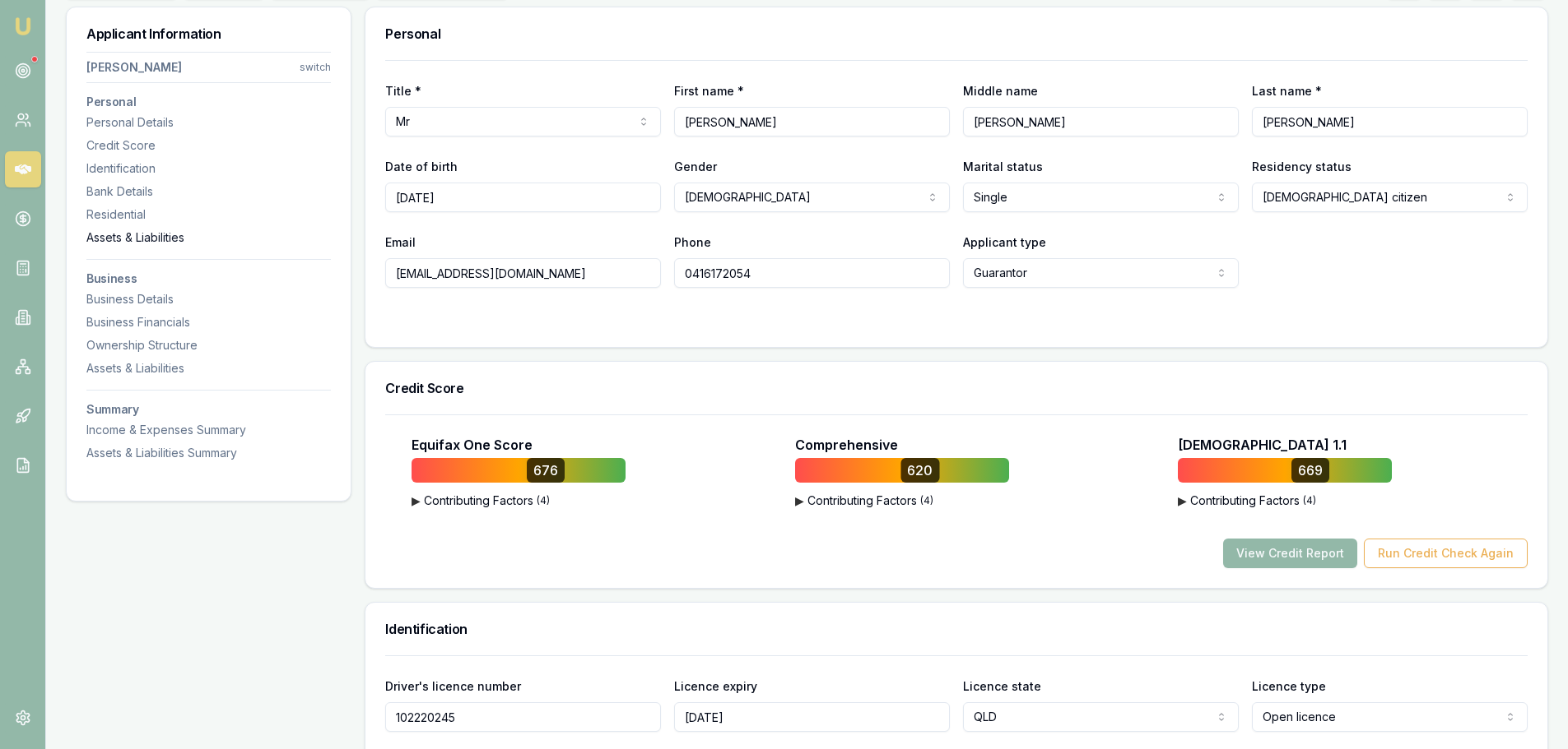
click at [174, 238] on div "Assets & Liabilities" at bounding box center [208, 238] width 245 height 17
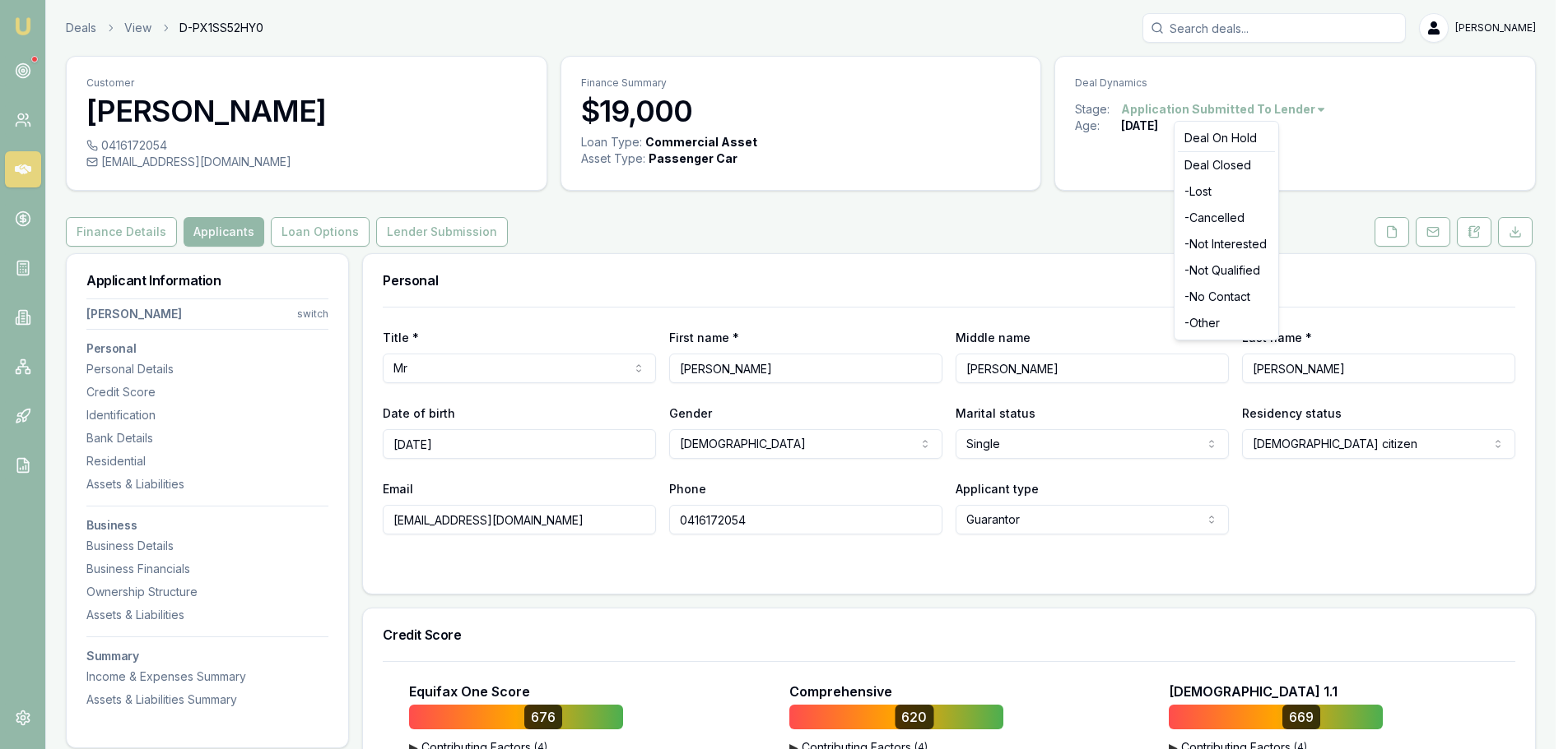
click at [1297, 107] on html "Emu Broker Deals View D-PX1SS52HY0 Jack Armstrong Toggle Menu Customer JARRAD C…" at bounding box center [784, 374] width 1568 height 749
click at [1216, 190] on div "- Lost" at bounding box center [1226, 192] width 97 height 26
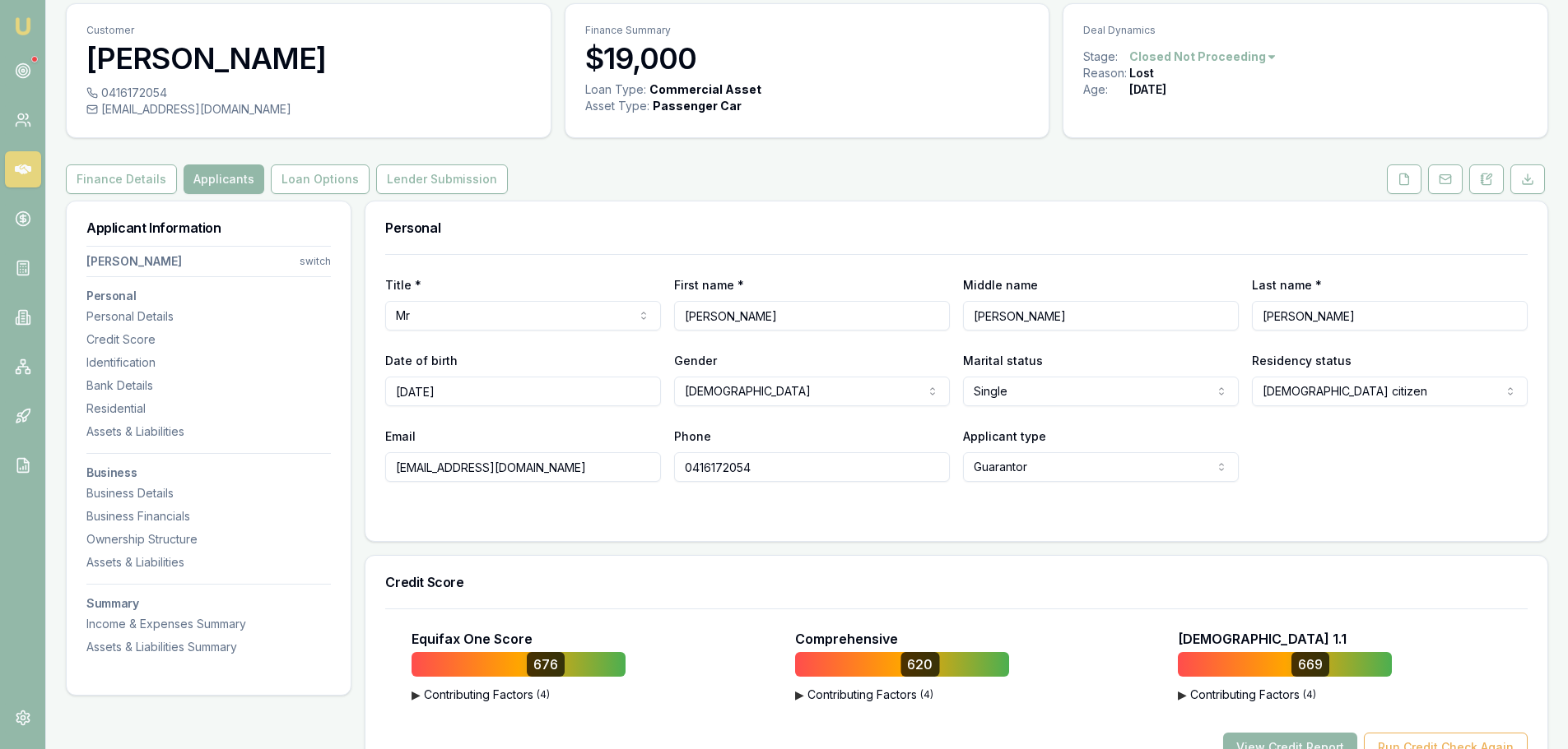
scroll to position [82, 0]
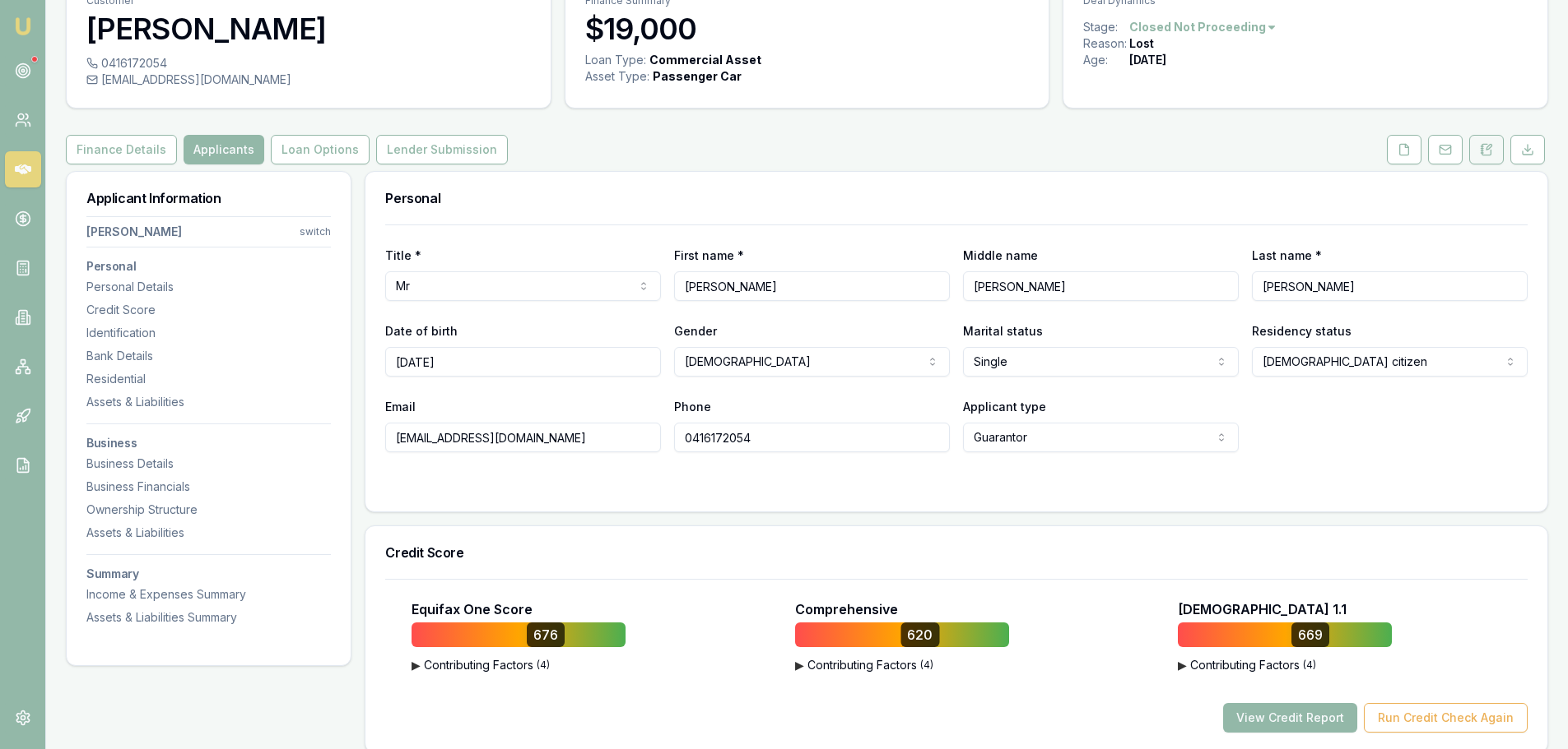
click at [1486, 151] on icon at bounding box center [1486, 149] width 13 height 13
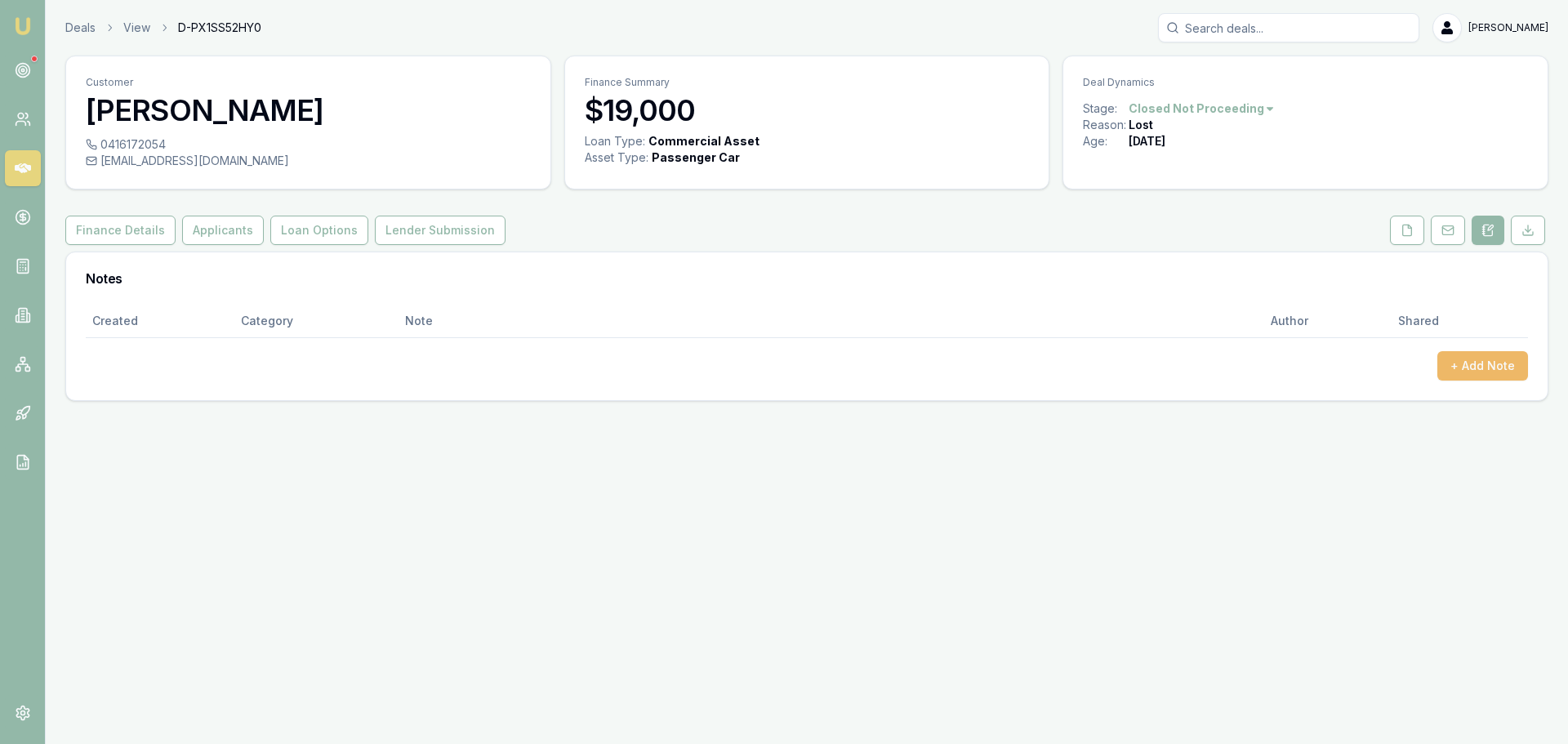
click at [1463, 370] on button "+ Add Note" at bounding box center [1483, 366] width 91 height 30
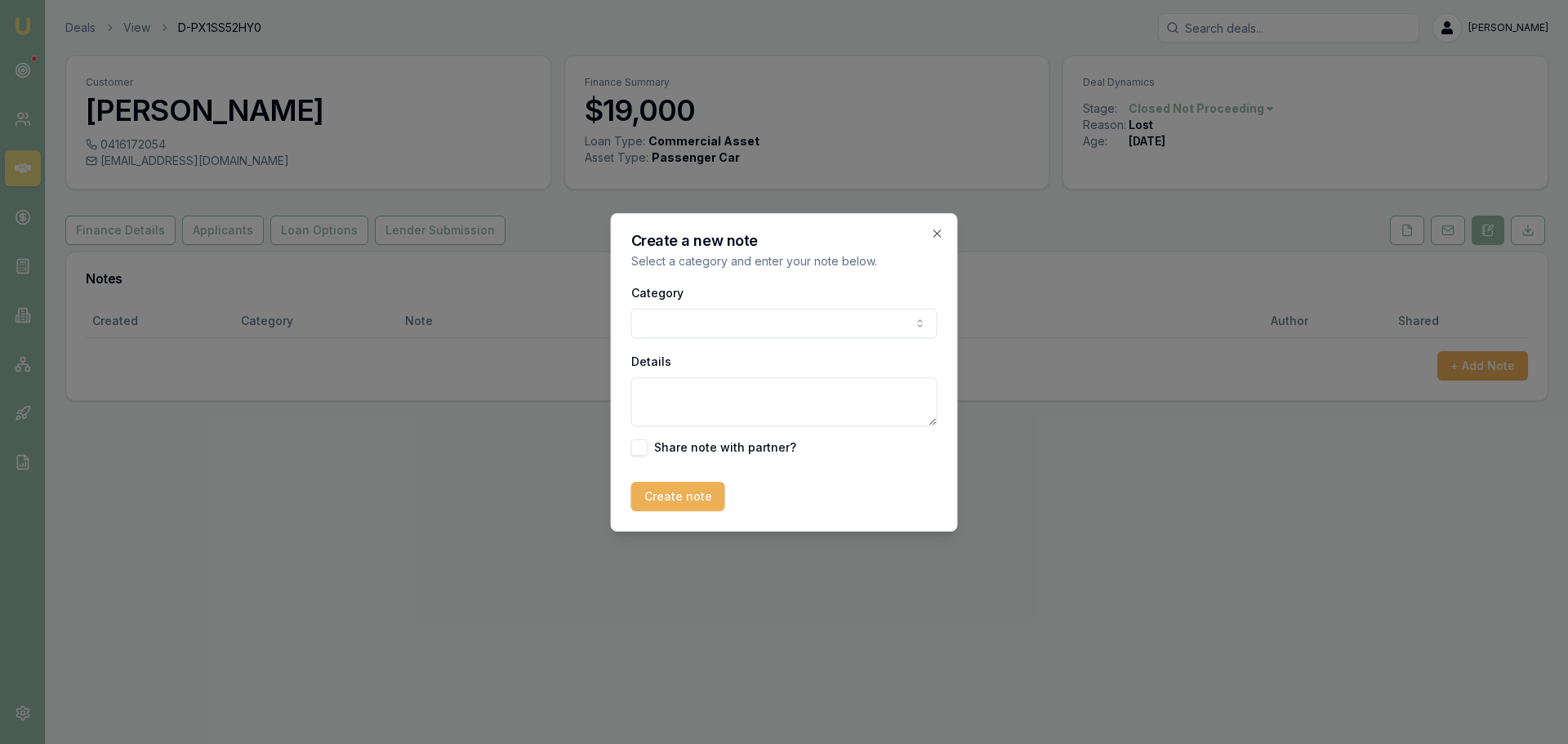
click at [756, 321] on body "Emu Broker Deals View D-PX1SS52HY0 [PERSON_NAME] Toggle Menu Customer [PERSON_N…" at bounding box center [784, 372] width 1568 height 744
click at [709, 403] on textarea "Details" at bounding box center [784, 402] width 306 height 49
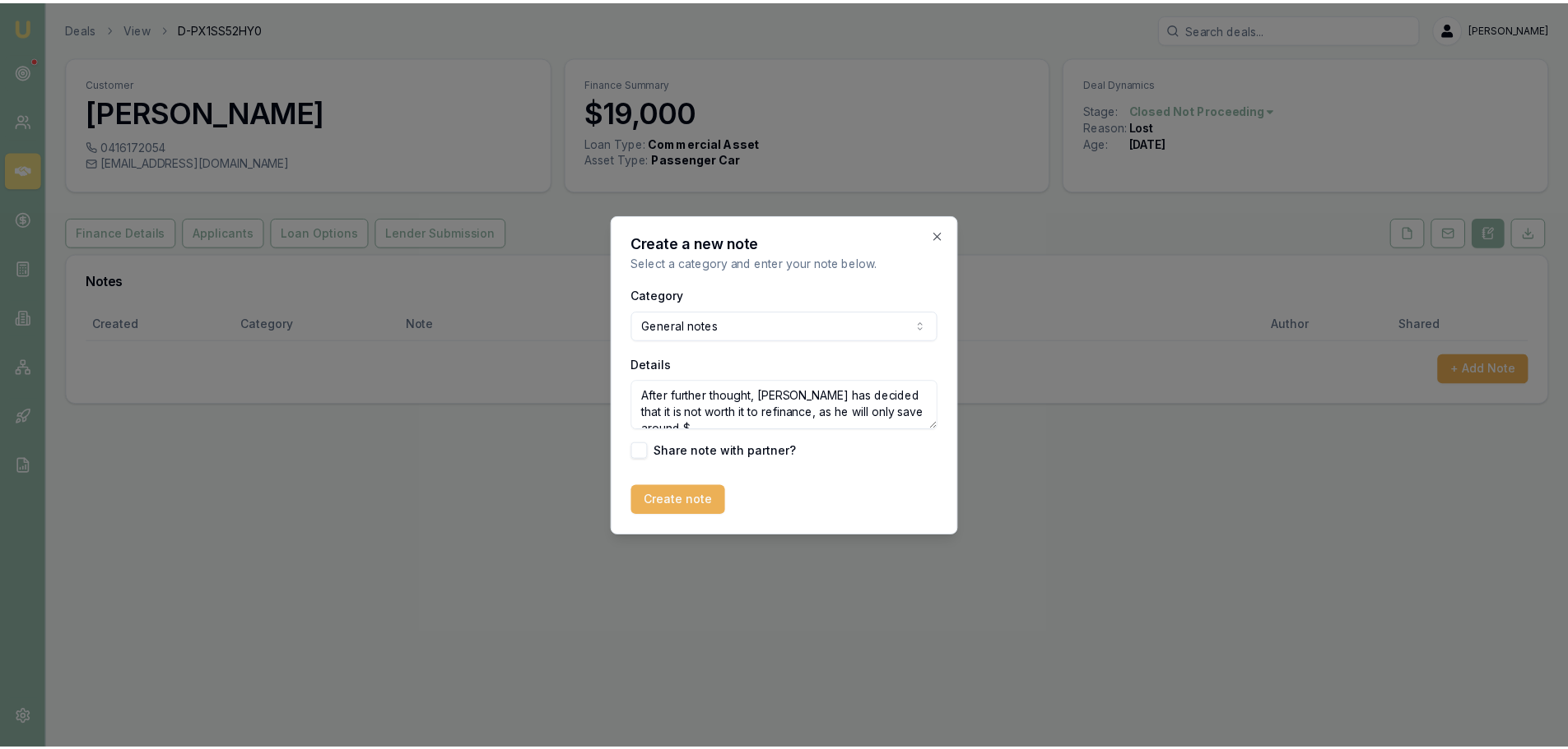
scroll to position [7, 0]
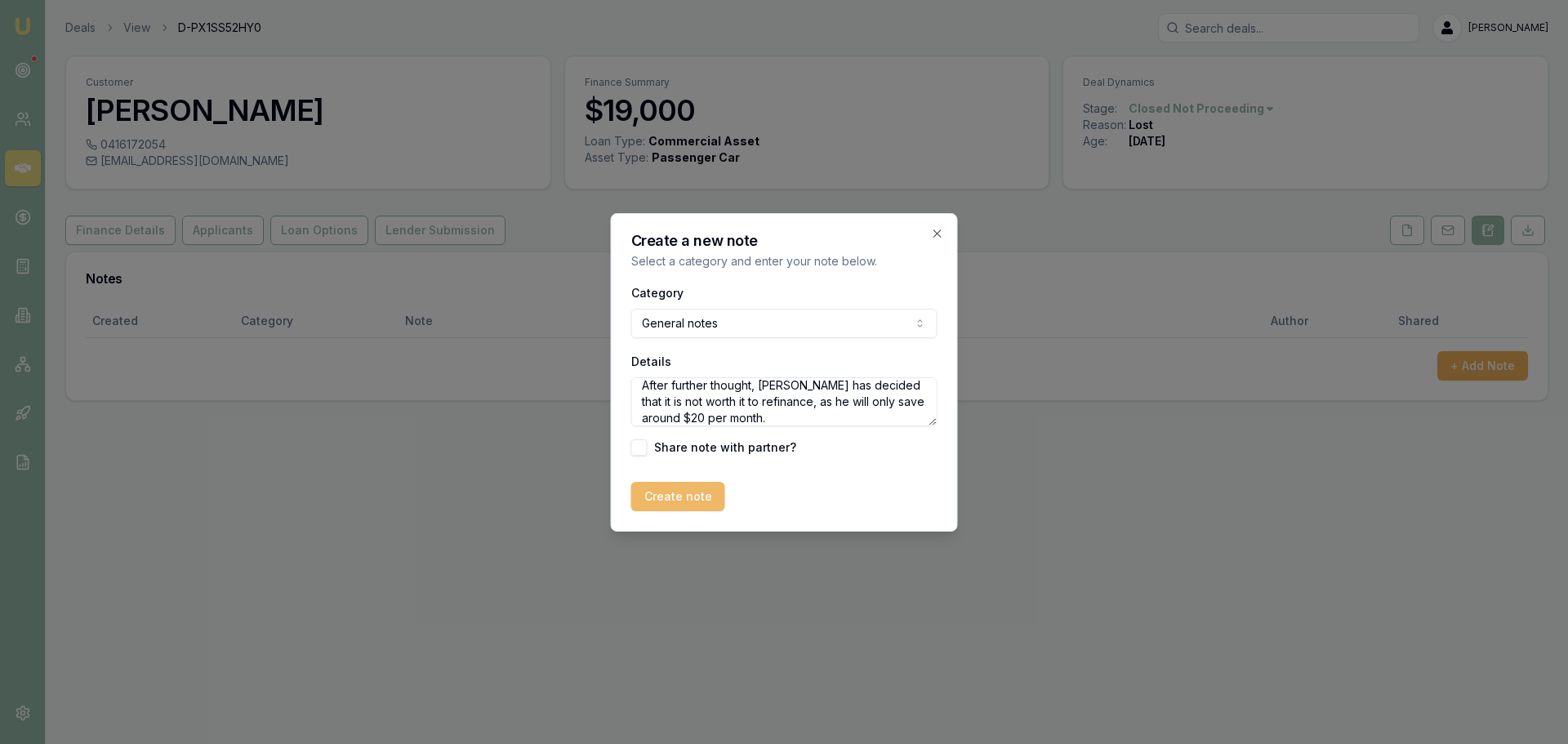
type textarea "After further thought, [PERSON_NAME] has decided that it is not worth it to ref…"
click at [644, 482] on button "Create note" at bounding box center [678, 497] width 94 height 30
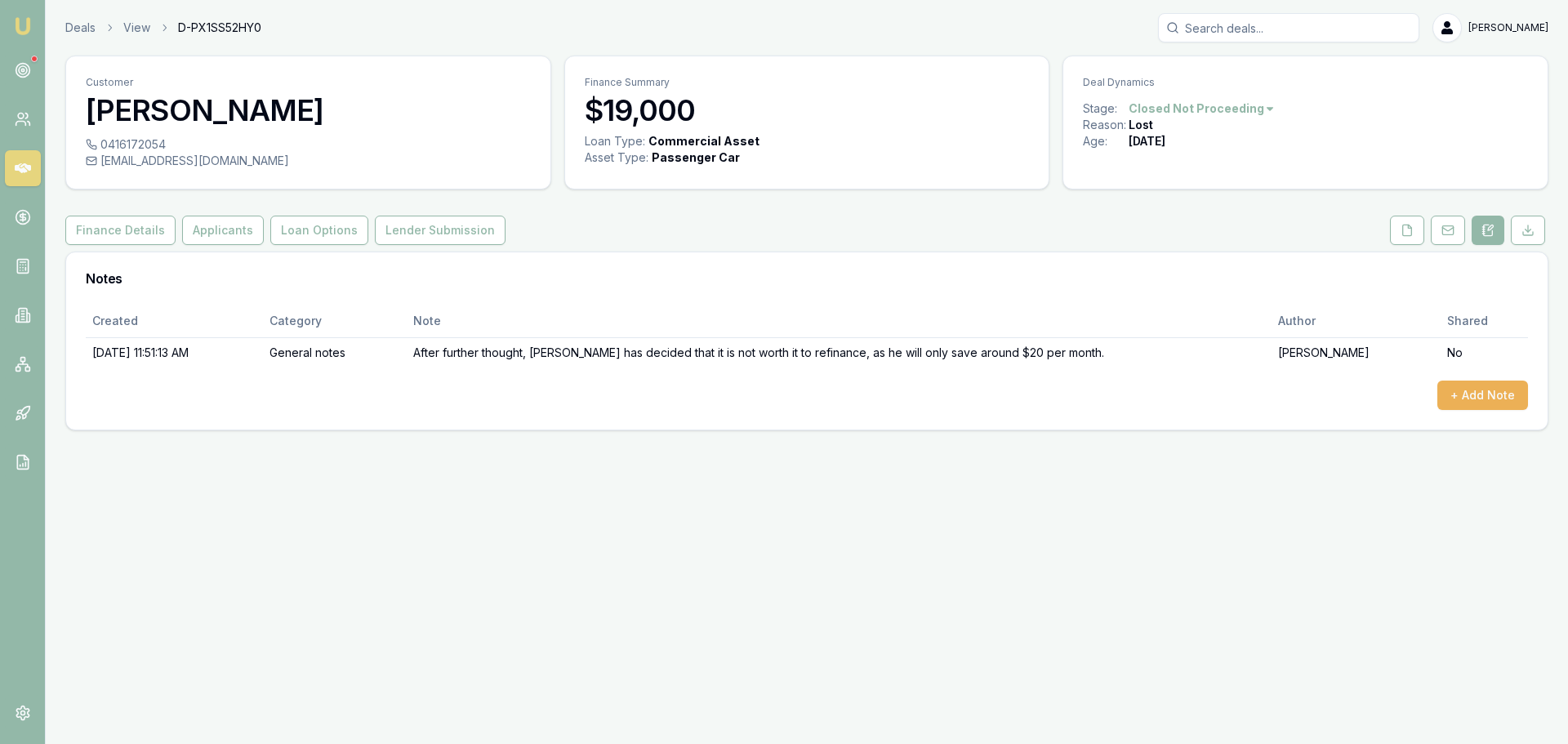
drag, startPoint x: 977, startPoint y: 537, endPoint x: 971, endPoint y: 428, distance: 109.2
click at [979, 533] on div "Emu Broker Deals View D-PX1SS52HY0 [PERSON_NAME] Toggle Menu Customer [PERSON_N…" at bounding box center [784, 372] width 1568 height 744
drag, startPoint x: 77, startPoint y: 24, endPoint x: 167, endPoint y: 74, distance: 103.0
click at [77, 24] on link "Deals" at bounding box center [80, 28] width 30 height 17
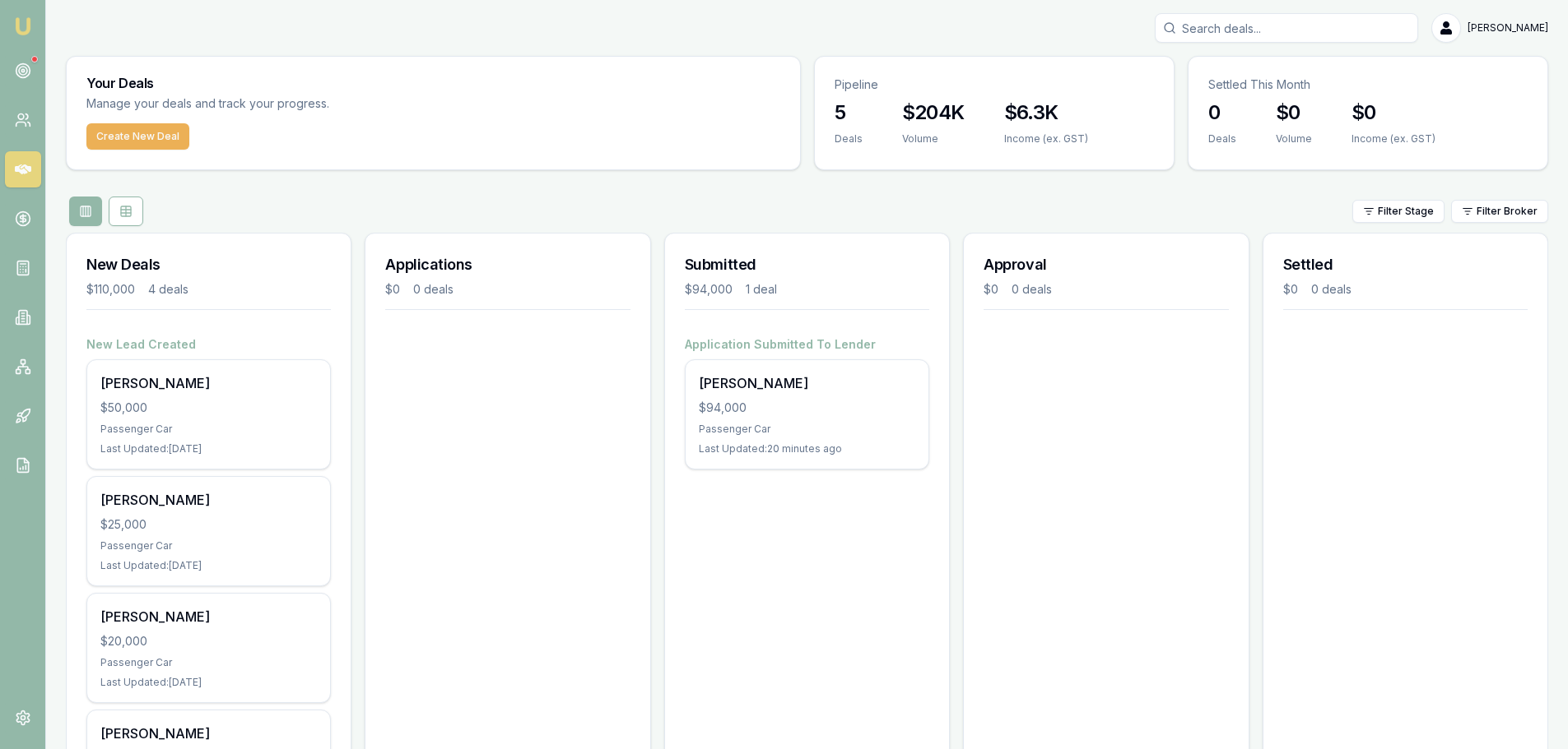
click at [737, 513] on div "Submitted $94,000 1 deal Application Submitted To [PERSON_NAME] $94,000 Passeng…" at bounding box center [806, 543] width 285 height 621
click at [525, 442] on div "Applications $0 0 deals" at bounding box center [506, 543] width 285 height 621
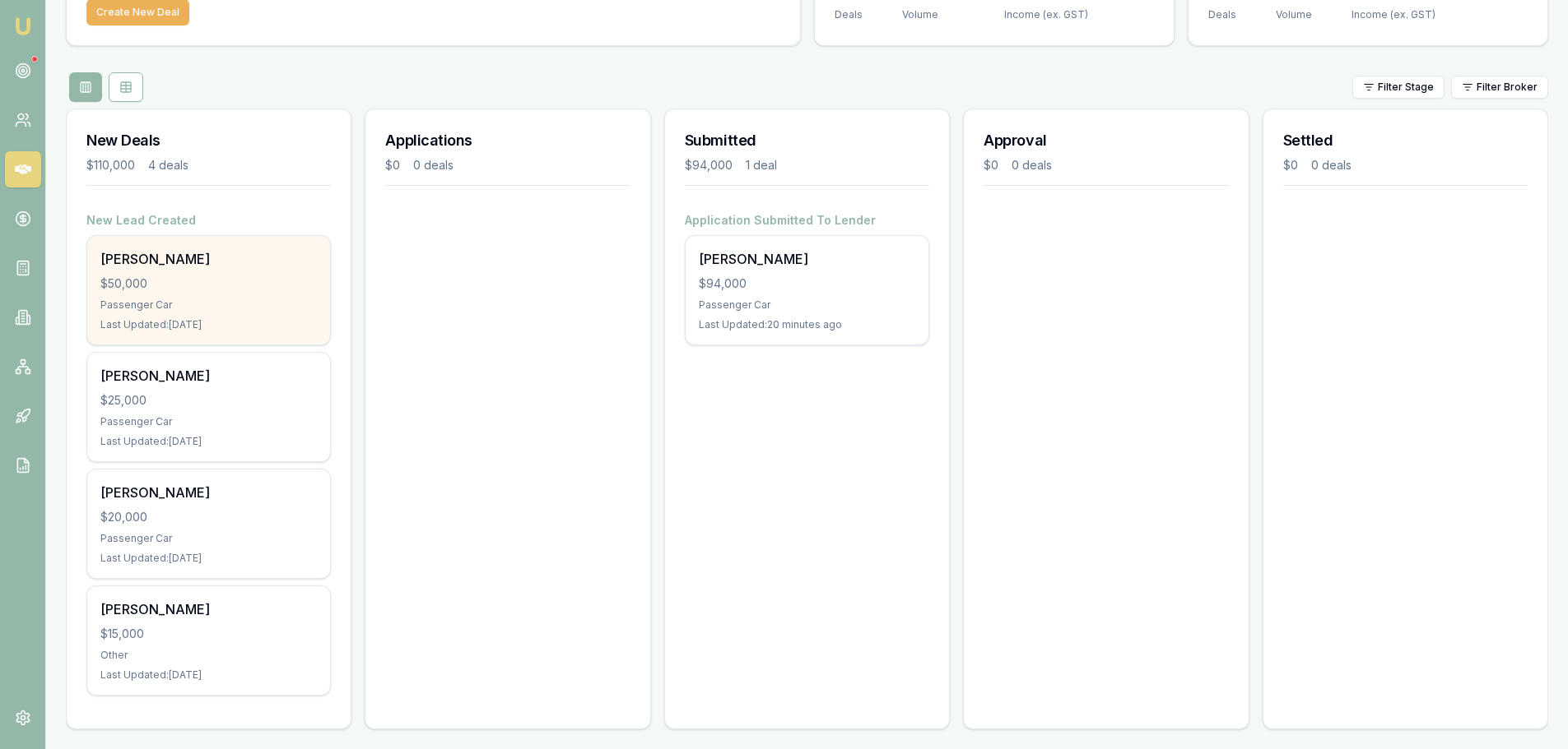
scroll to position [131, 0]
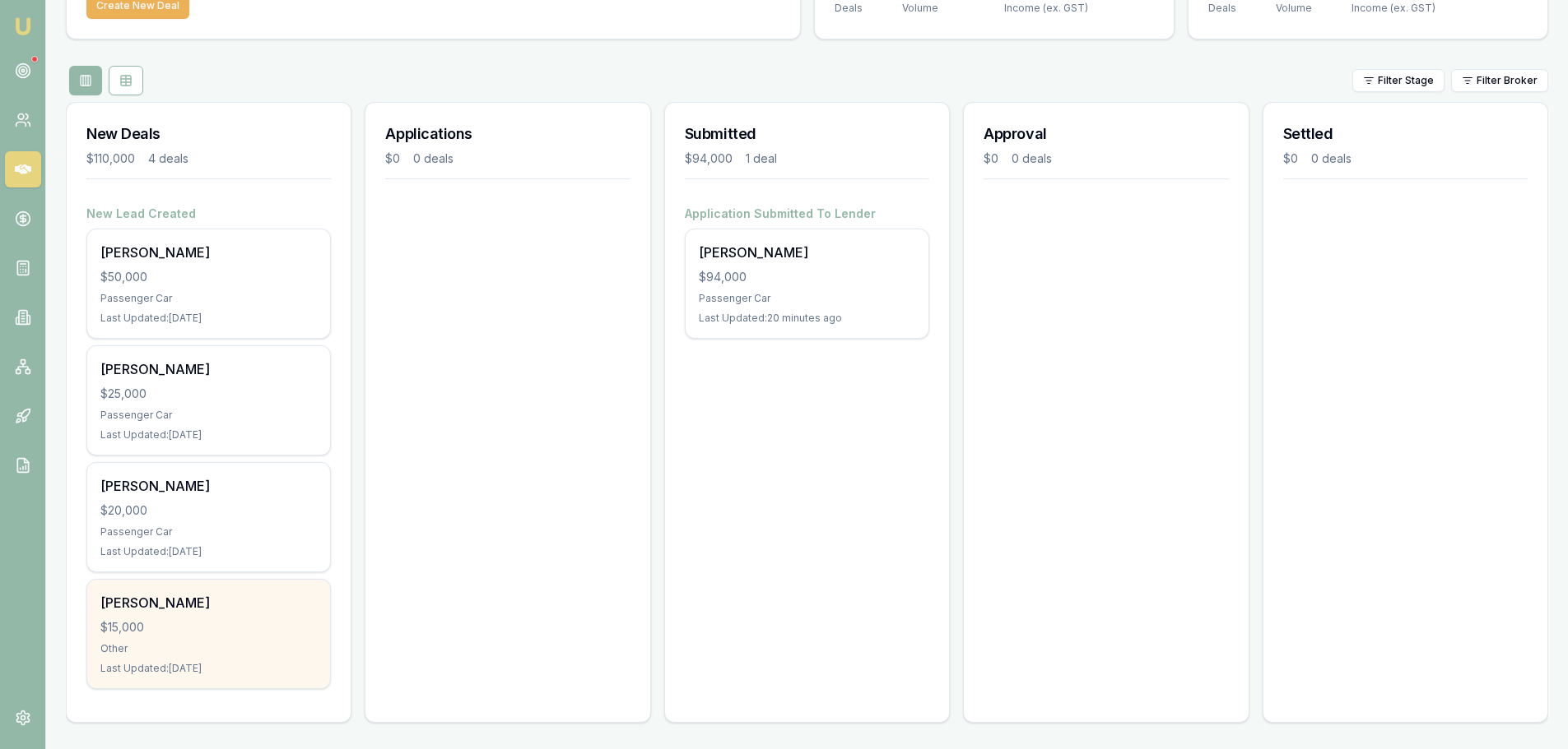
click at [225, 623] on div "$15,000" at bounding box center [208, 627] width 217 height 17
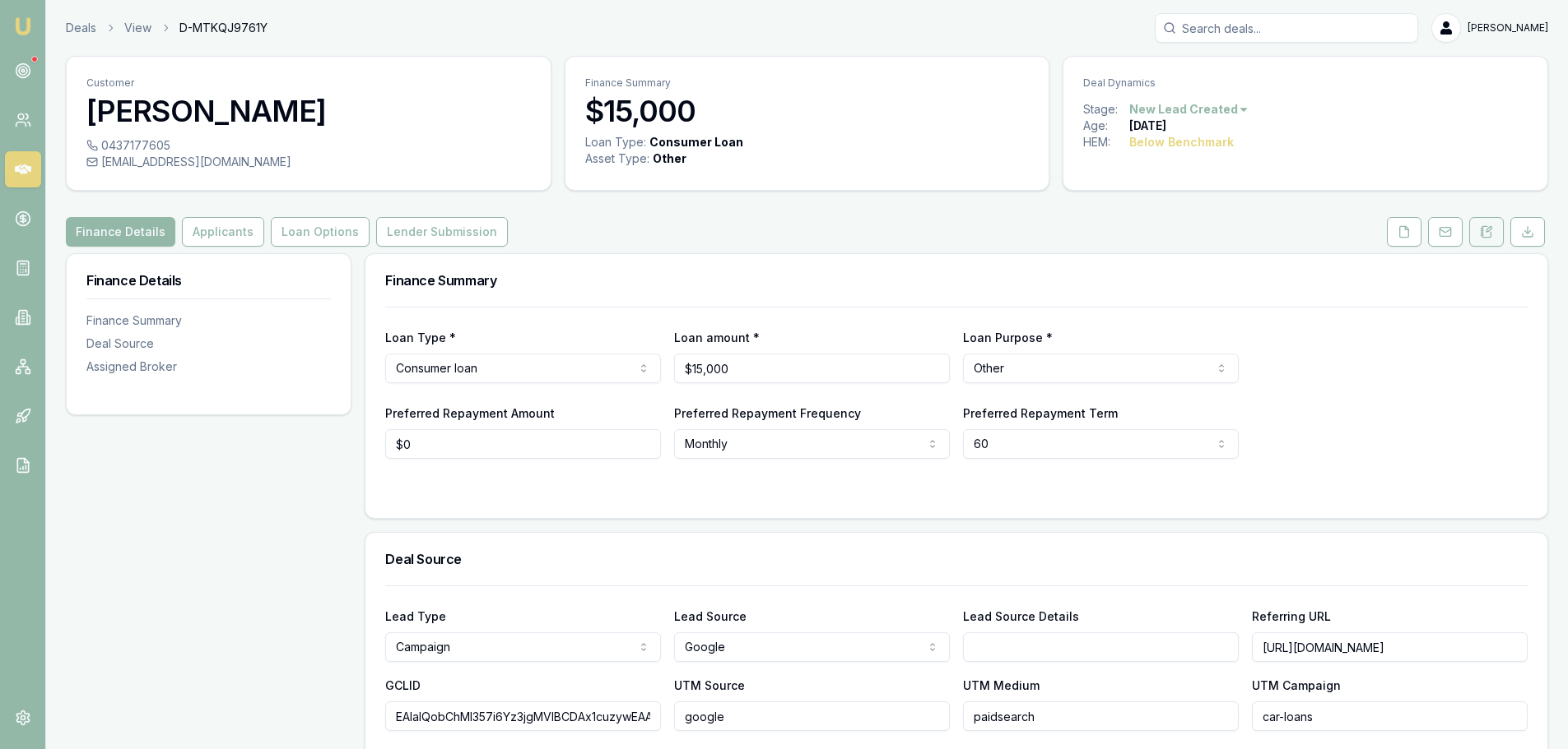
click at [1487, 232] on icon at bounding box center [1486, 232] width 13 height 13
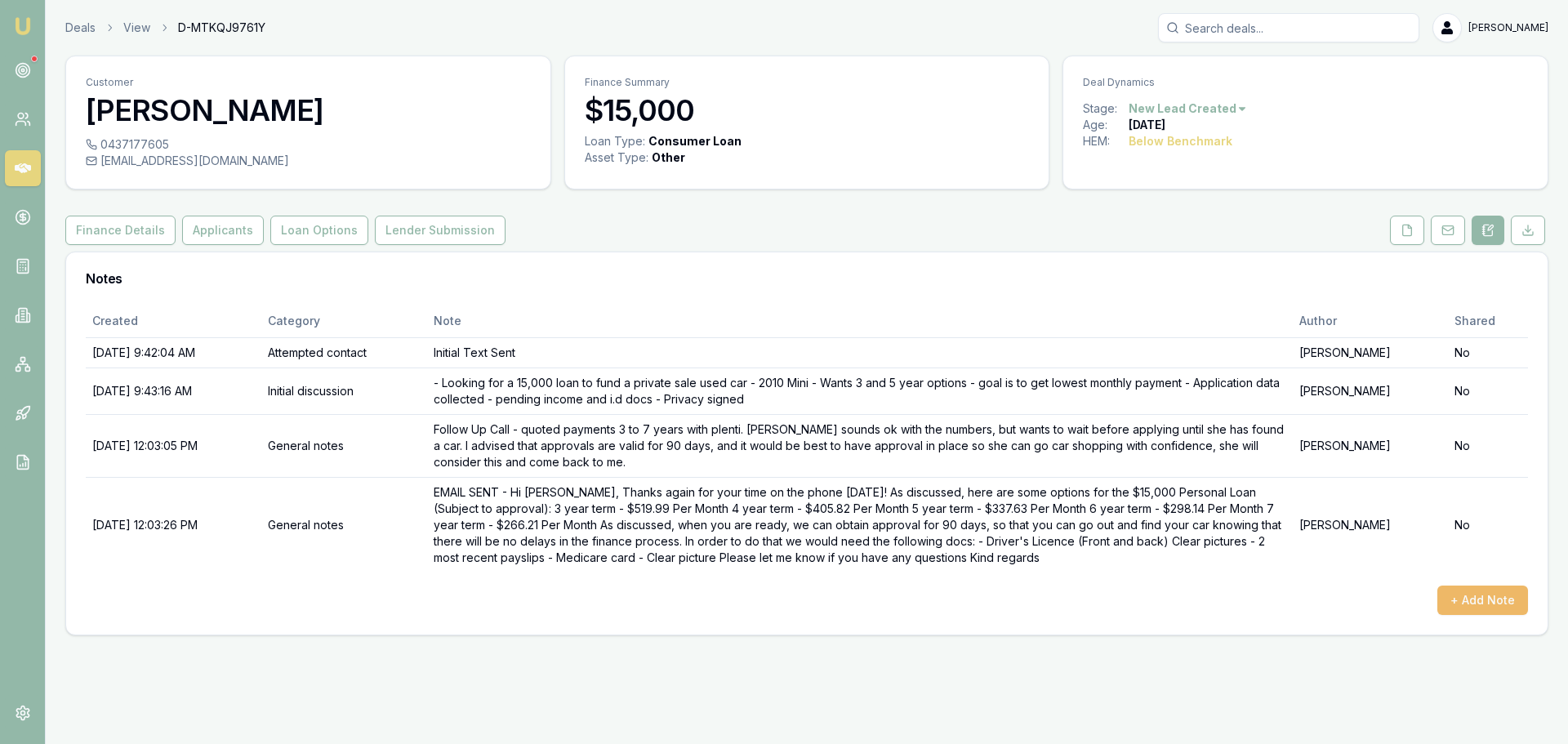
click at [1473, 599] on button "+ Add Note" at bounding box center [1483, 600] width 91 height 30
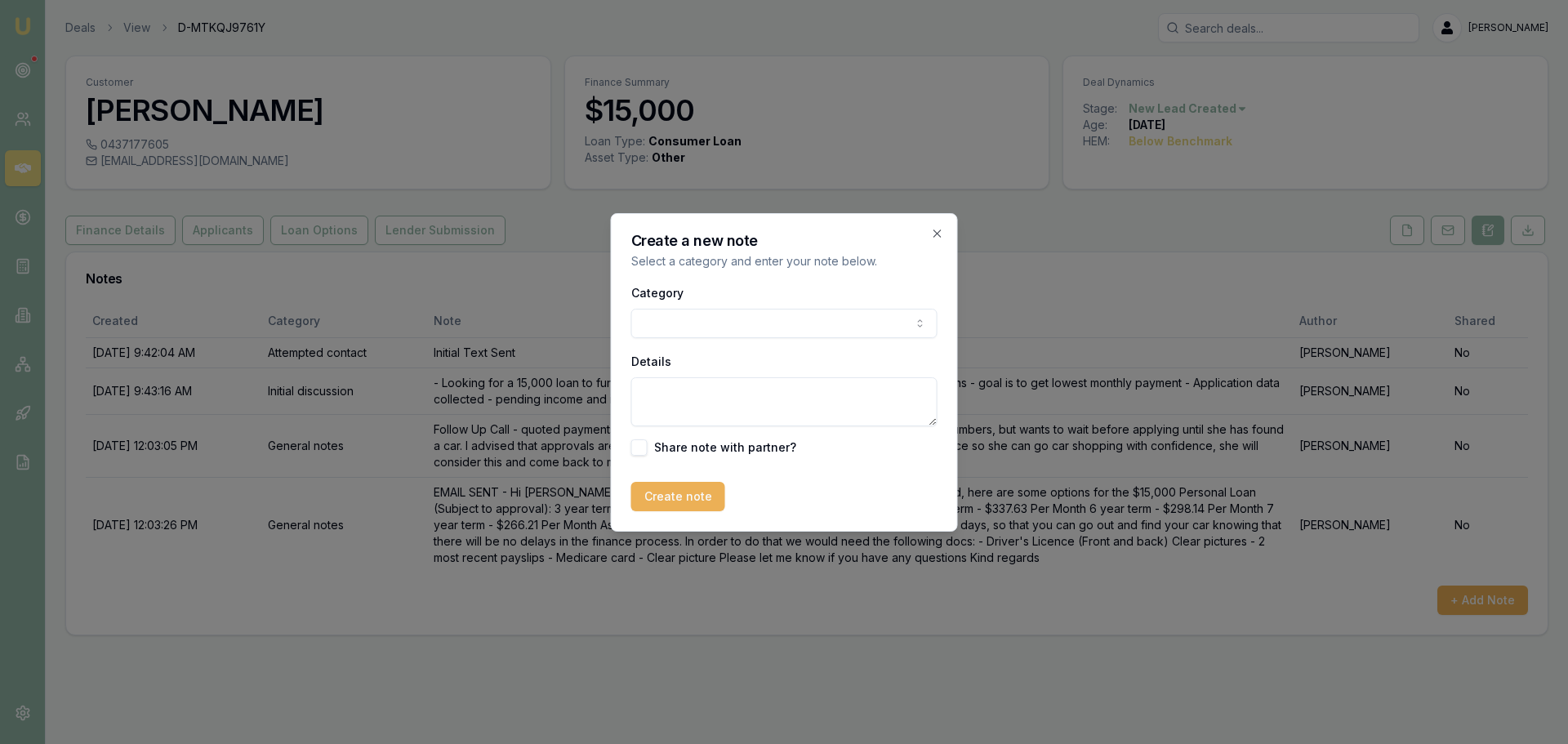
click at [779, 323] on body "Emu Broker Deals View D-MTKQJ9761Y [PERSON_NAME] Toggle Menu Customer [PERSON_N…" at bounding box center [784, 372] width 1568 height 744
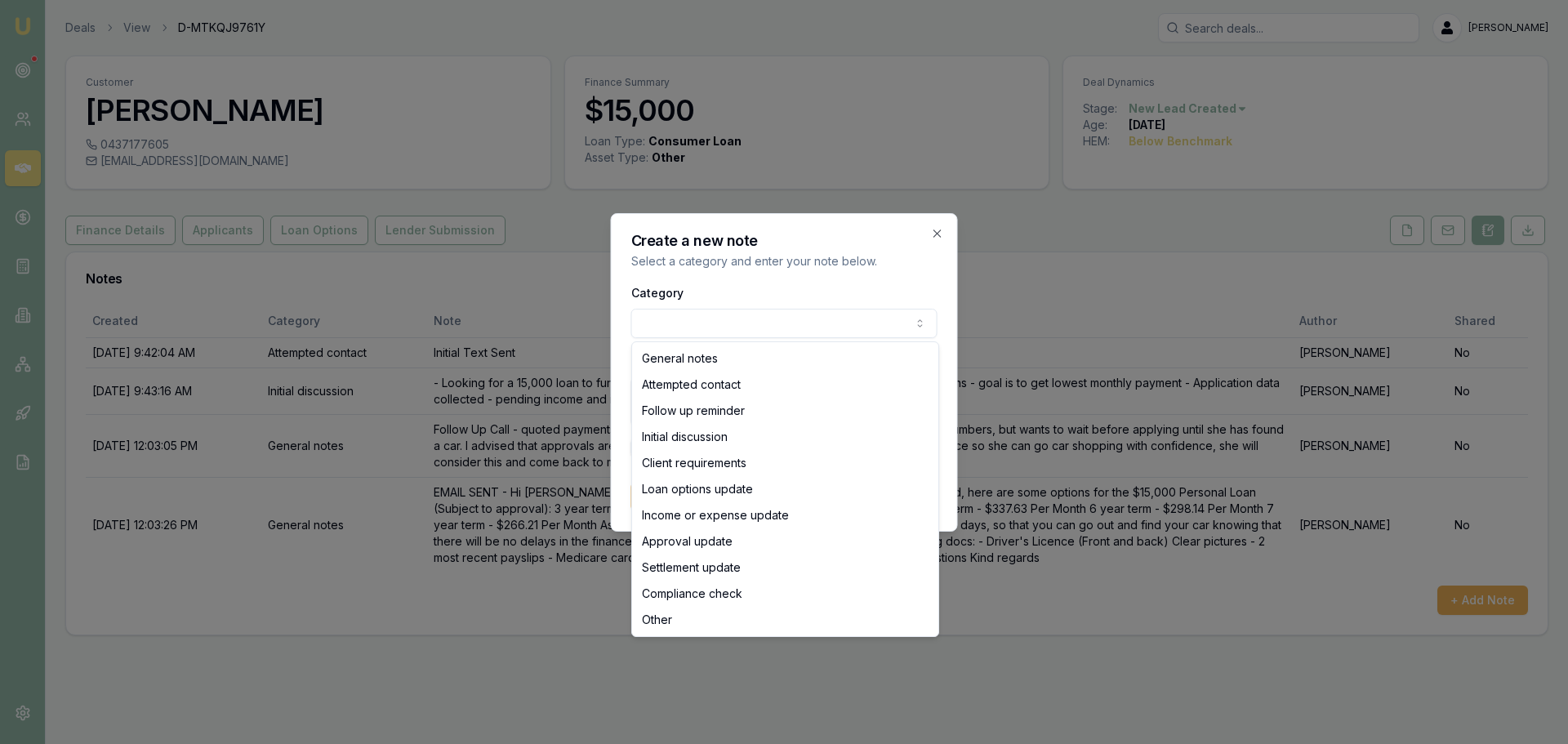
select select "ATTEMPTED_CONTACT"
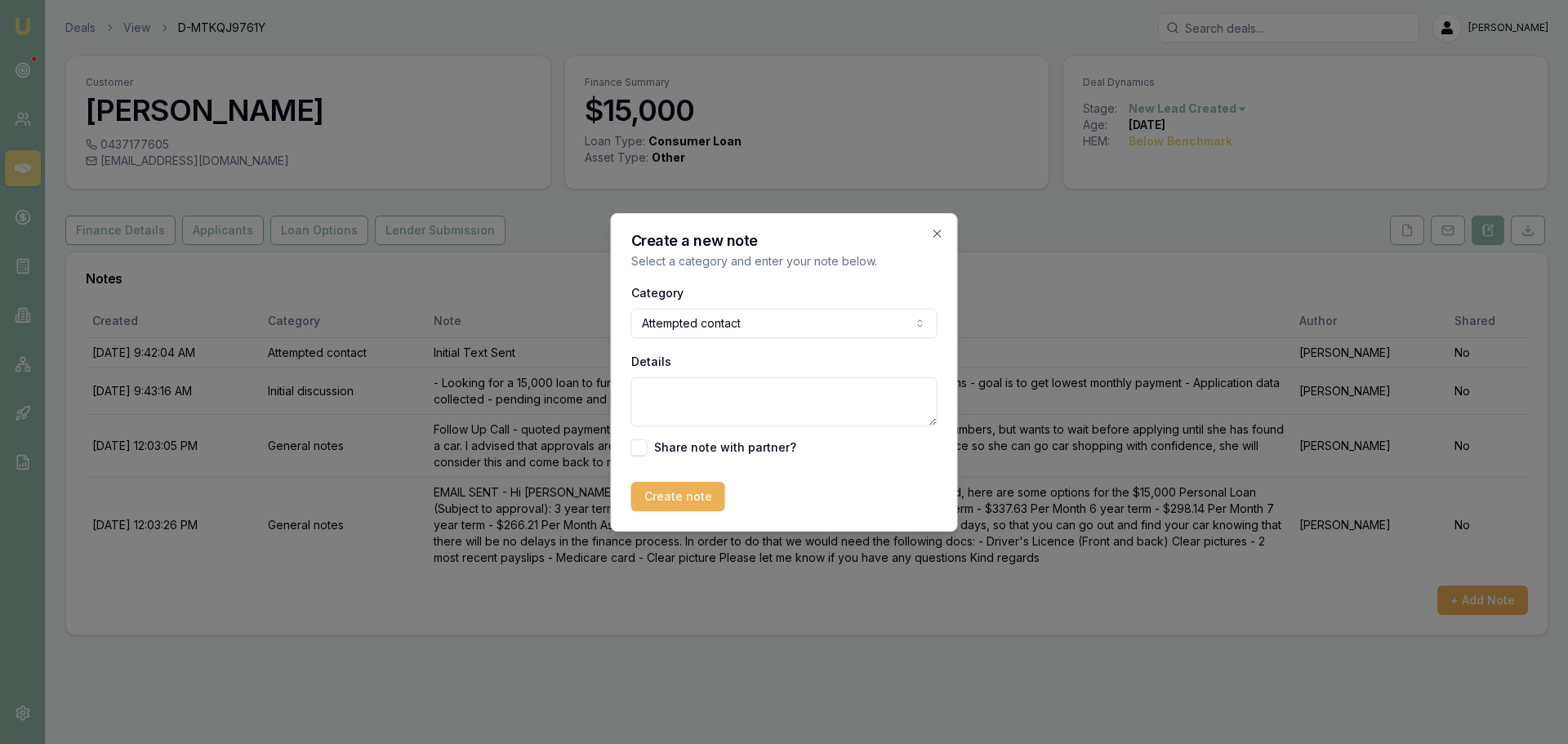
click at [722, 401] on textarea "Details" at bounding box center [784, 402] width 306 height 49
type textarea "Called - No Answer LMTRC"
click at [686, 510] on button "Create note" at bounding box center [678, 497] width 94 height 30
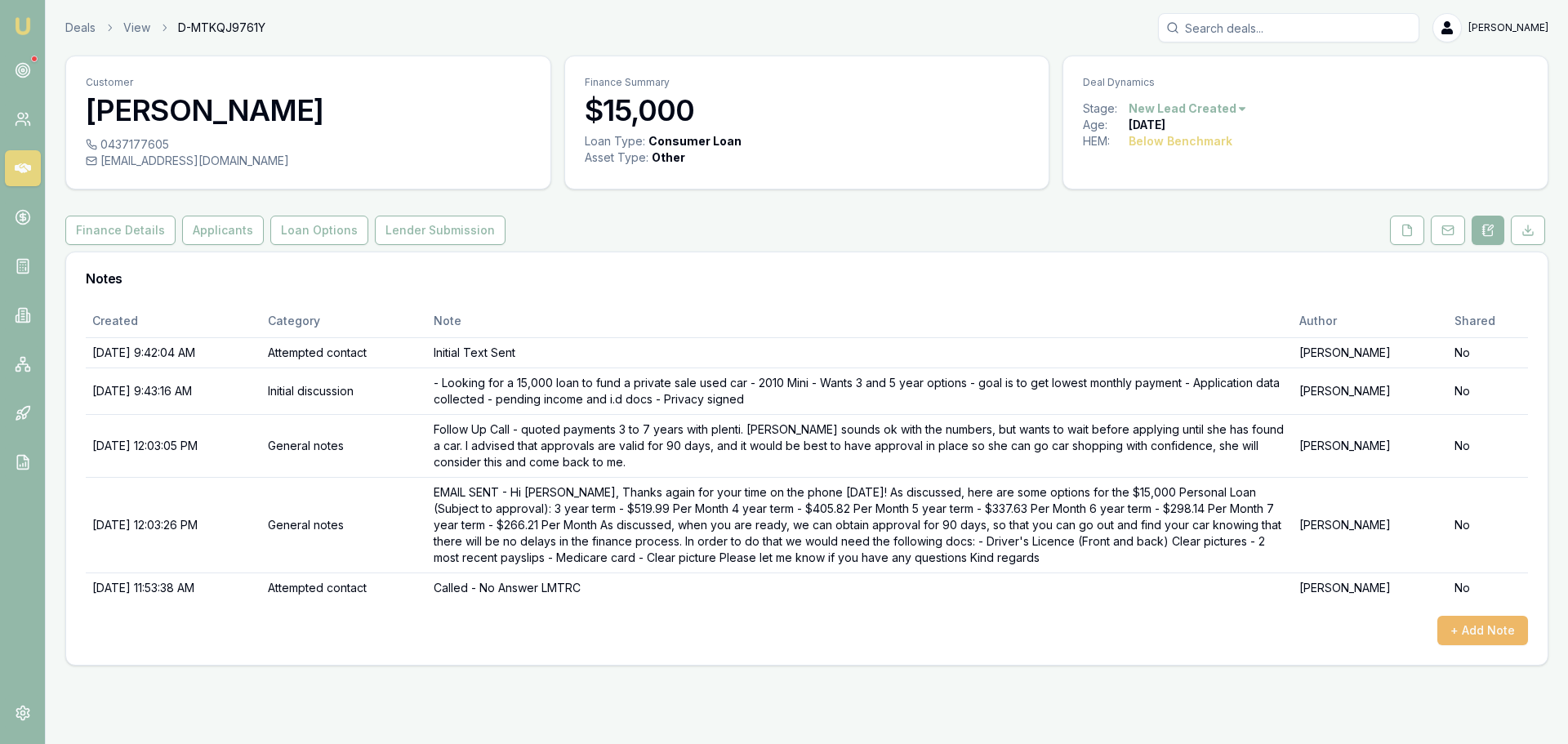
click at [1504, 626] on button "+ Add Note" at bounding box center [1483, 631] width 91 height 30
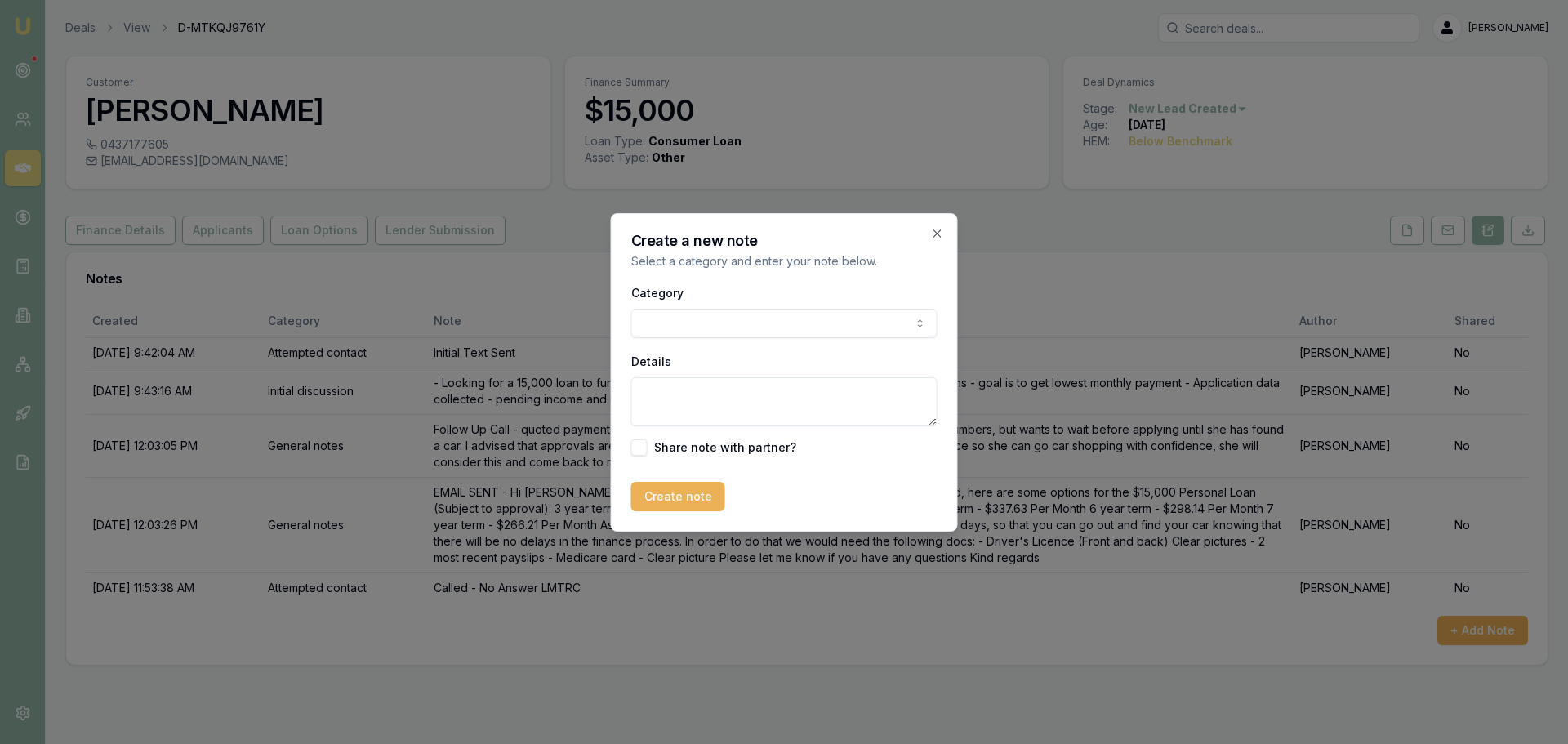
click at [861, 327] on body "Emu Broker Deals View D-MTKQJ9761Y [PERSON_NAME] Toggle Menu Customer [PERSON_N…" at bounding box center [784, 372] width 1568 height 744
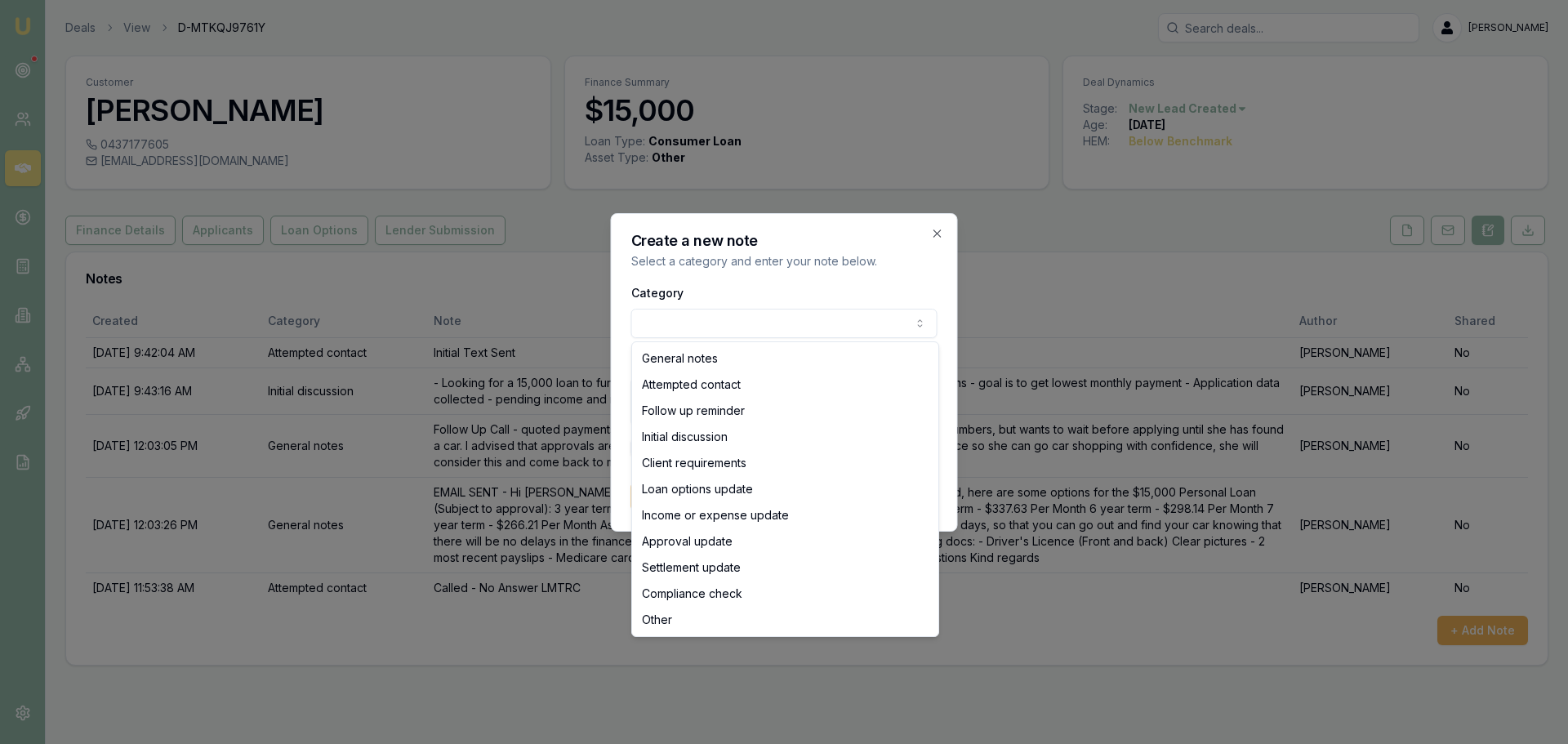
select select "ATTEMPTED_CONTACT"
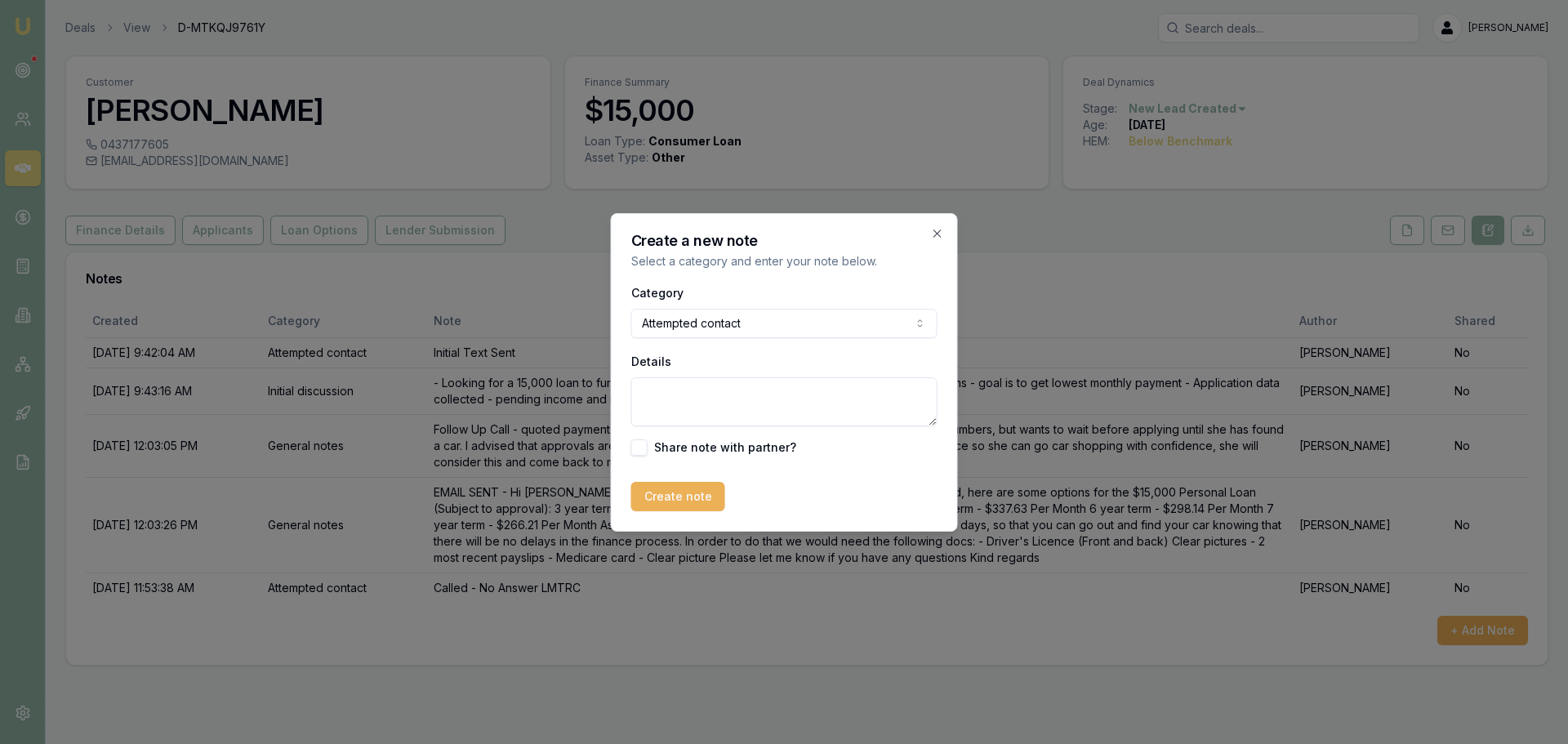
click at [690, 438] on div "Category Attempted contact General notes Attempted contact Follow up reminder I…" at bounding box center [784, 369] width 306 height 173
click at [695, 413] on textarea "Details" at bounding box center [784, 402] width 306 height 49
type textarea "Text follow up to see if still in market sent"
click at [700, 497] on button "Create note" at bounding box center [678, 497] width 94 height 30
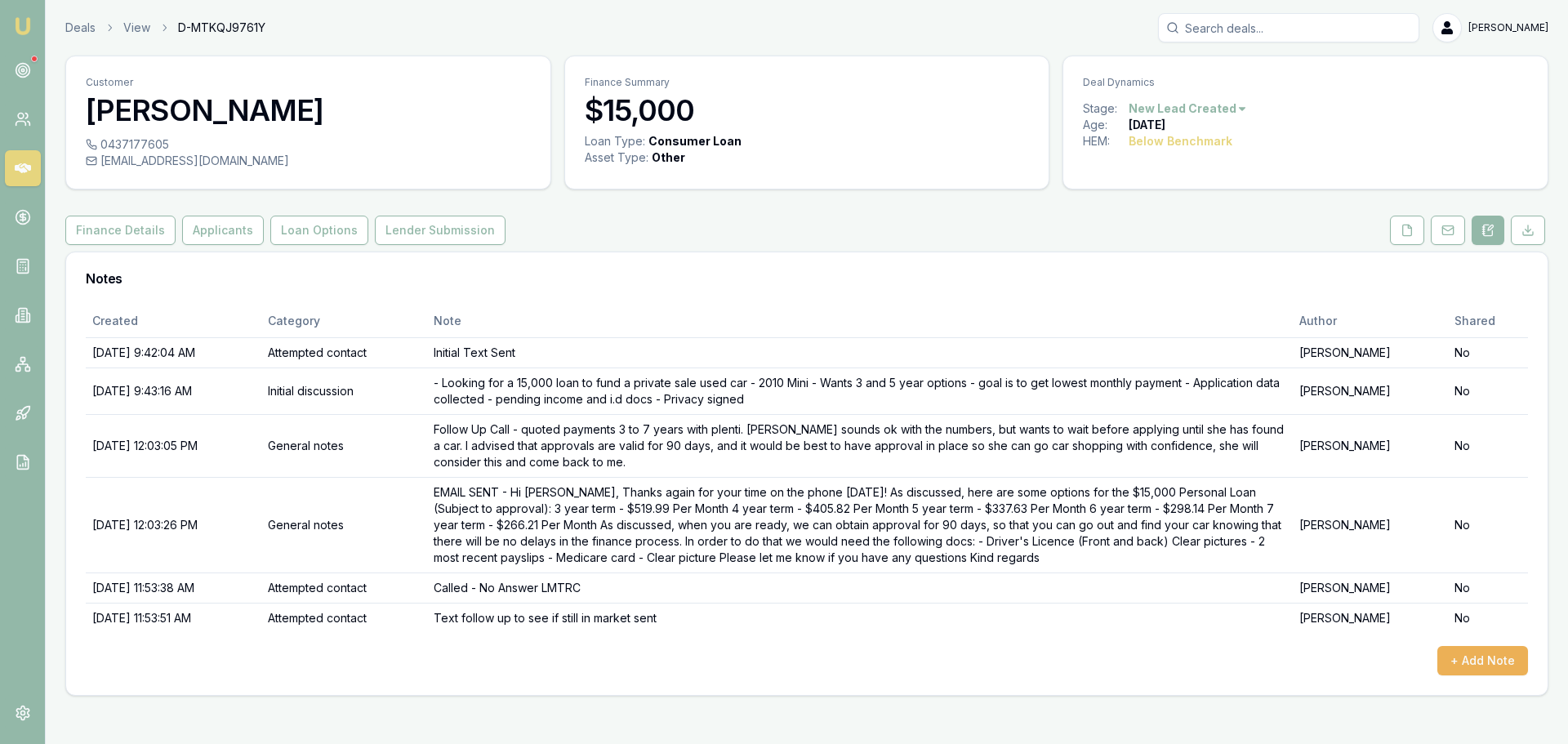
drag, startPoint x: 790, startPoint y: 675, endPoint x: 775, endPoint y: 664, distance: 18.6
click at [775, 664] on div "Created Category Note Author Shared [DATE] 9:42:04 AM Attempted contact Initial…" at bounding box center [806, 500] width 1481 height 390
click at [94, 29] on link "Deals" at bounding box center [80, 28] width 30 height 17
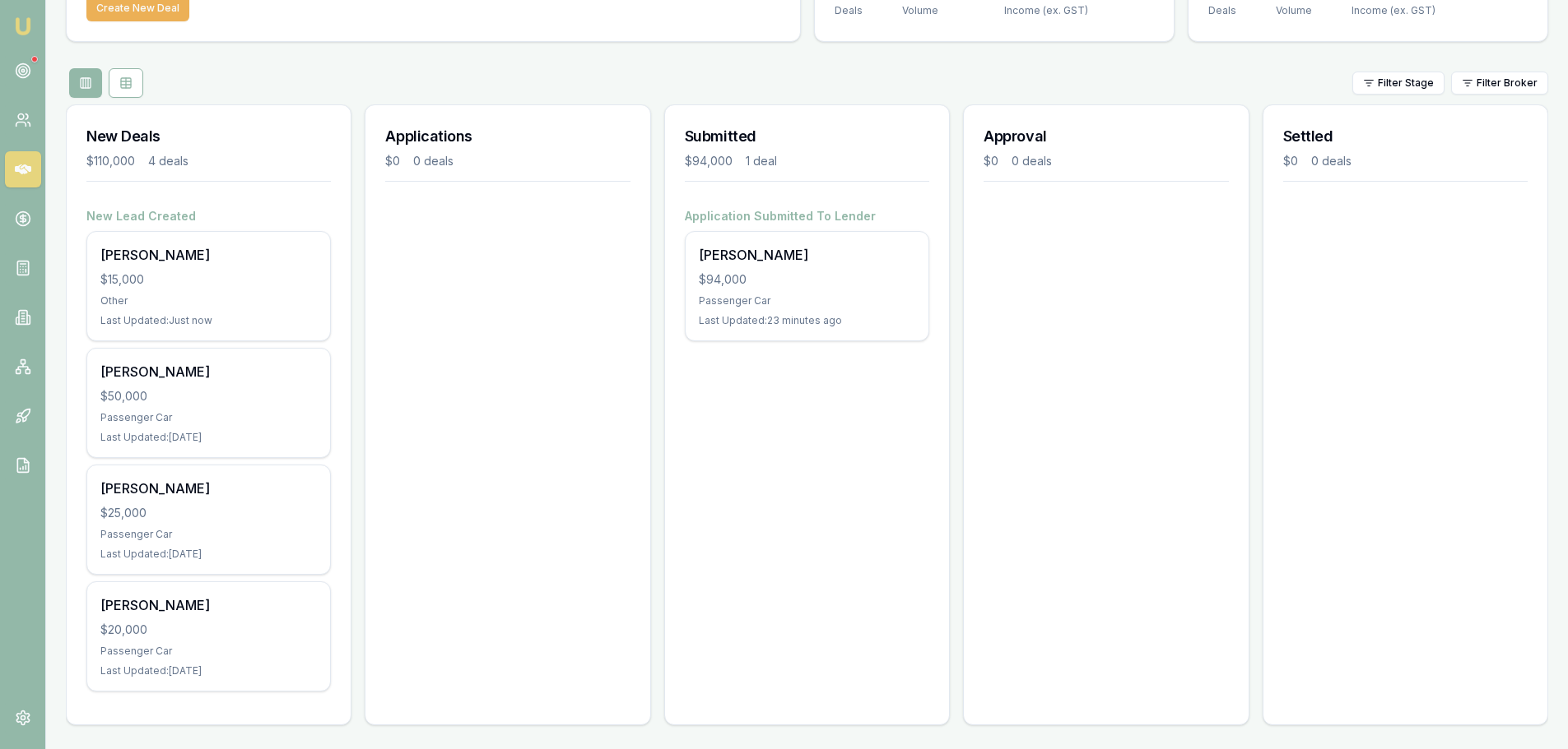
scroll to position [131, 0]
